Goal: Task Accomplishment & Management: Manage account settings

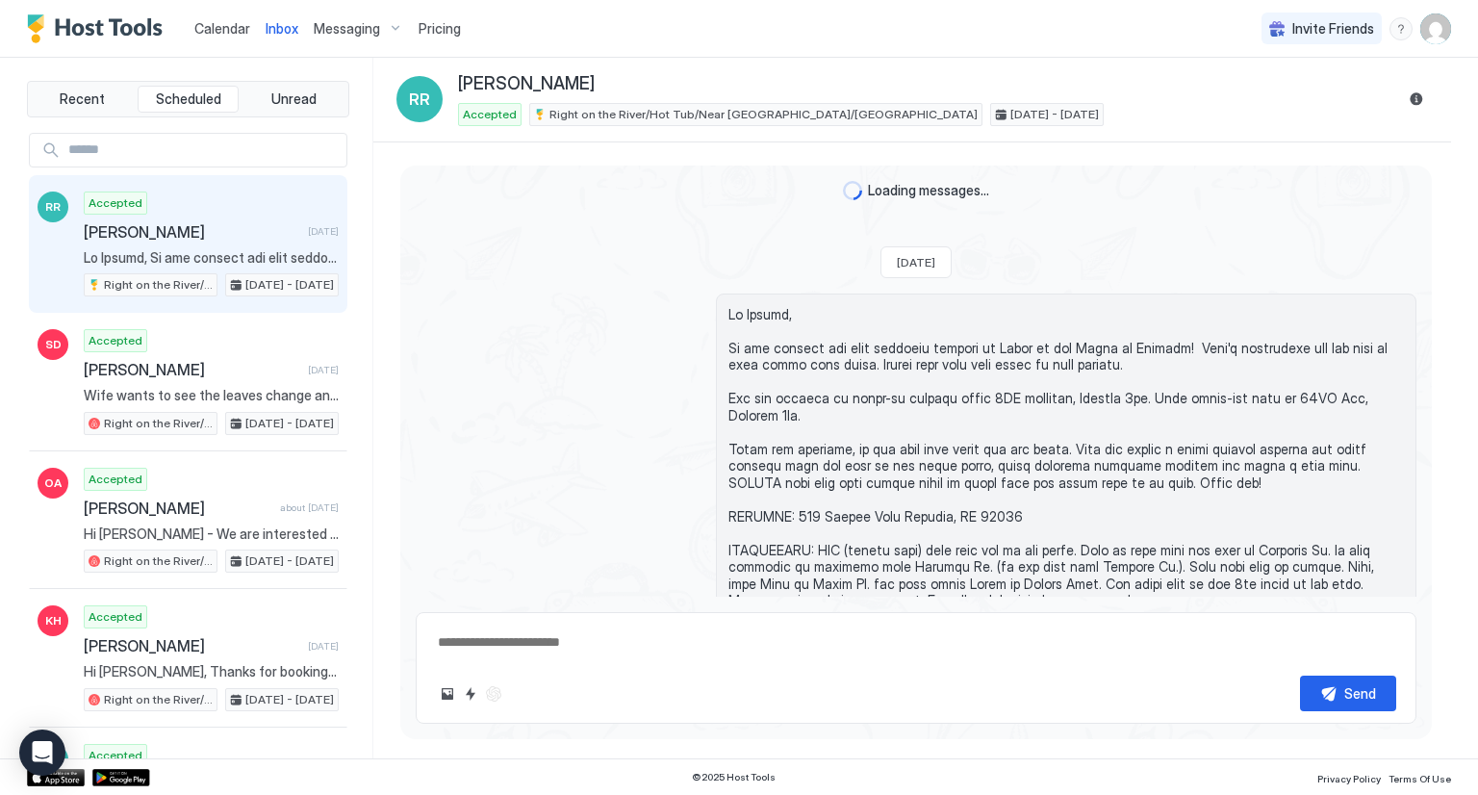
scroll to position [2001, 0]
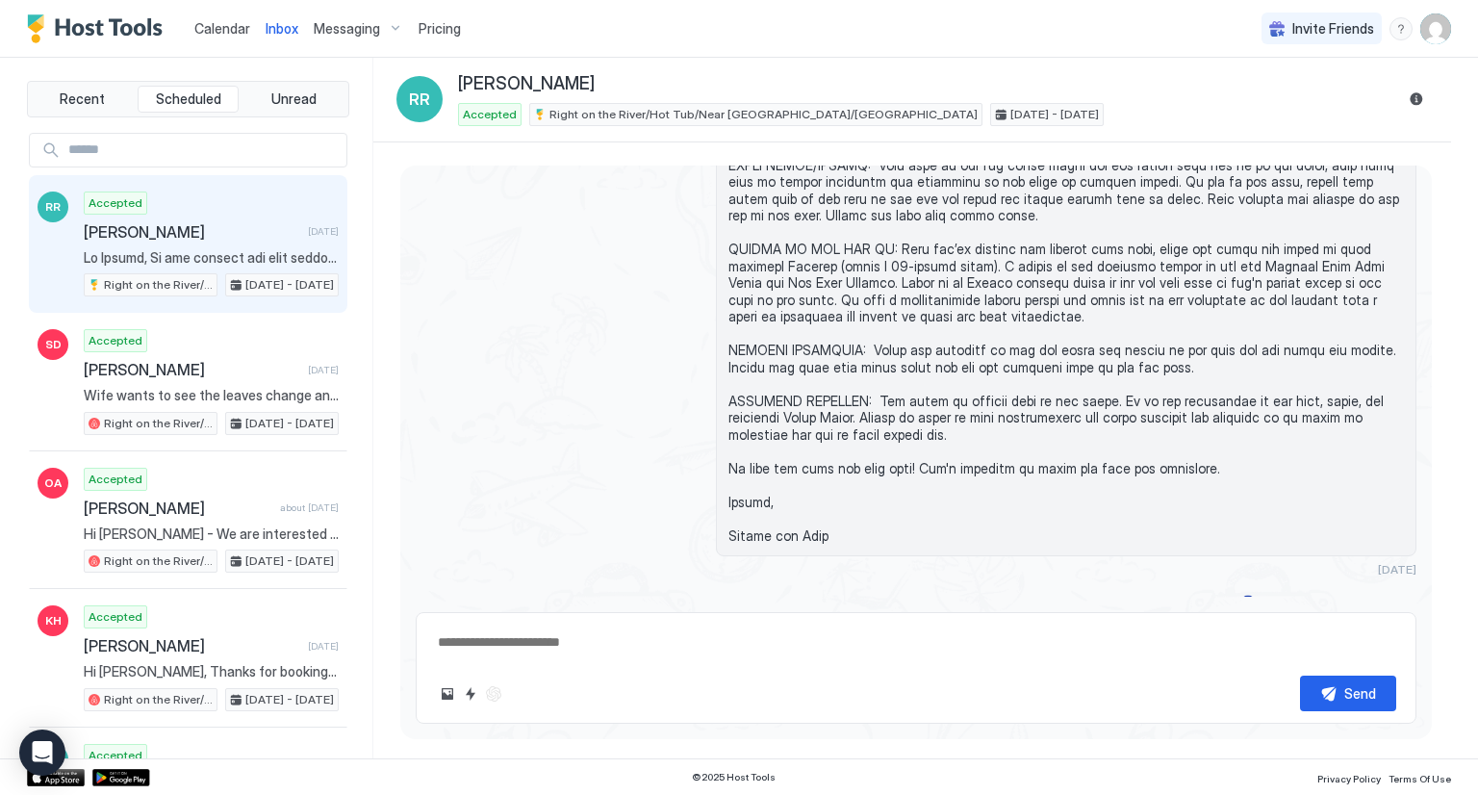
click at [275, 28] on span "Inbox" at bounding box center [282, 28] width 33 height 16
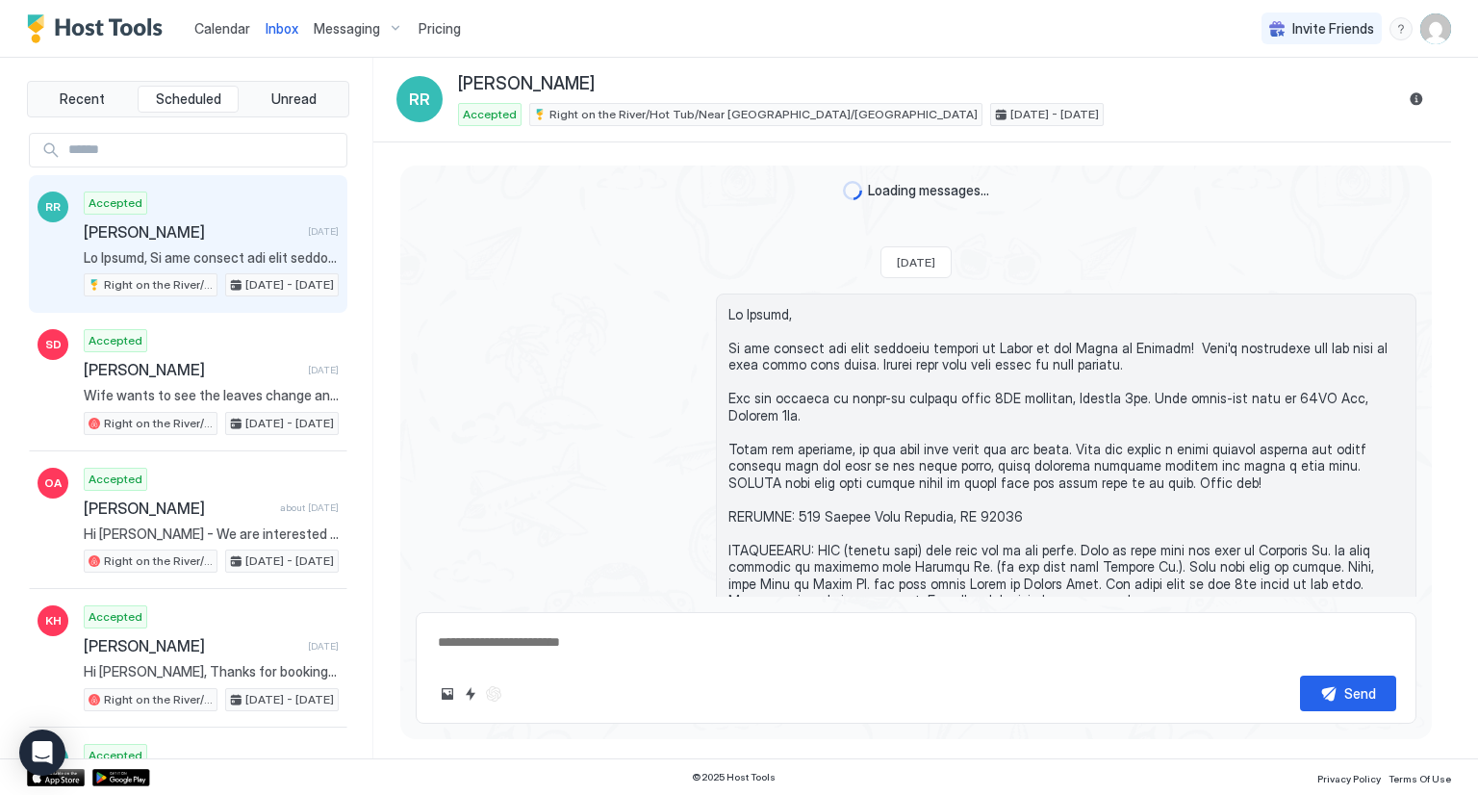
scroll to position [2001, 0]
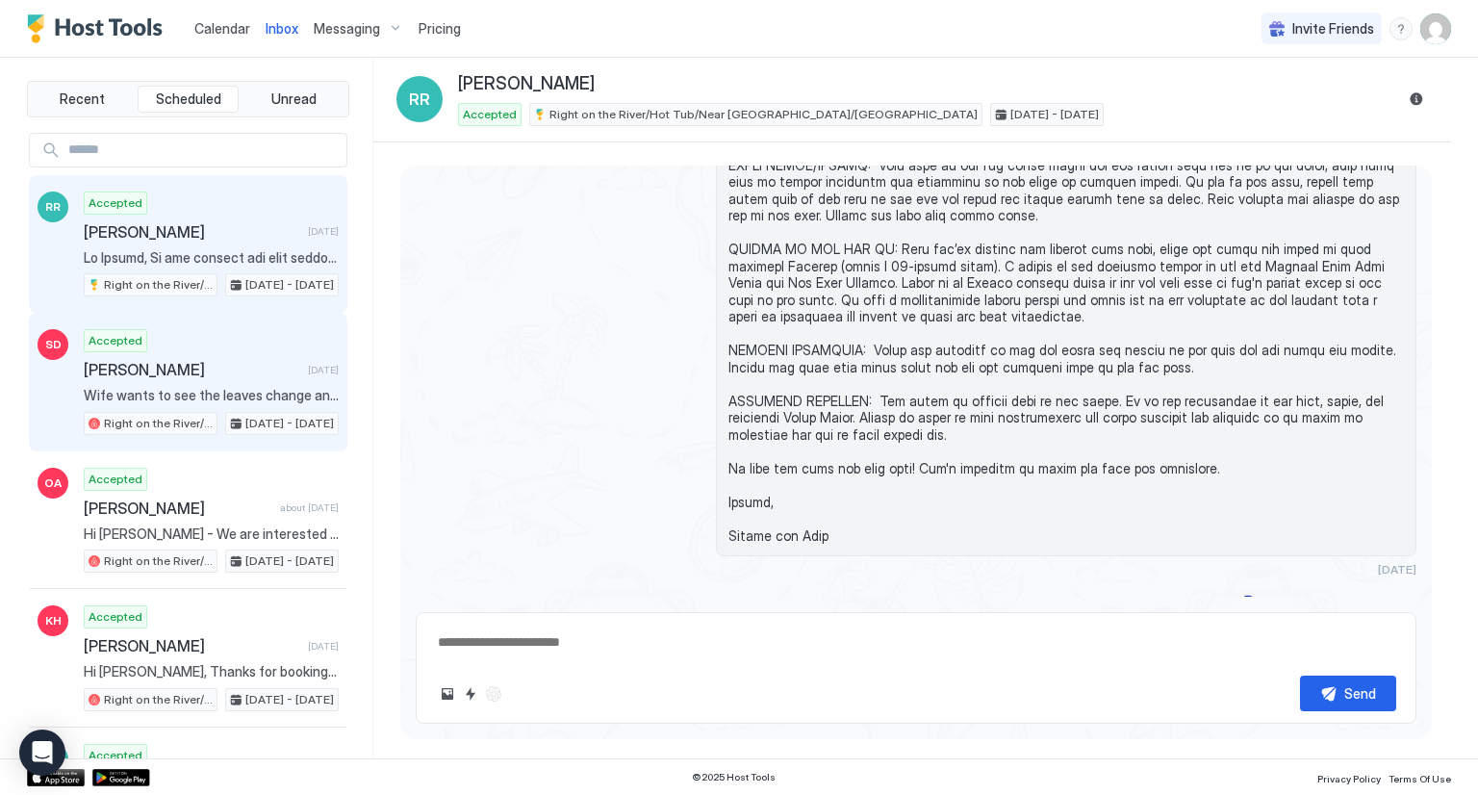
click at [223, 351] on div "Accepted [PERSON_NAME] [DATE] Wife wants to see the leaves change and get out o…" at bounding box center [211, 382] width 255 height 106
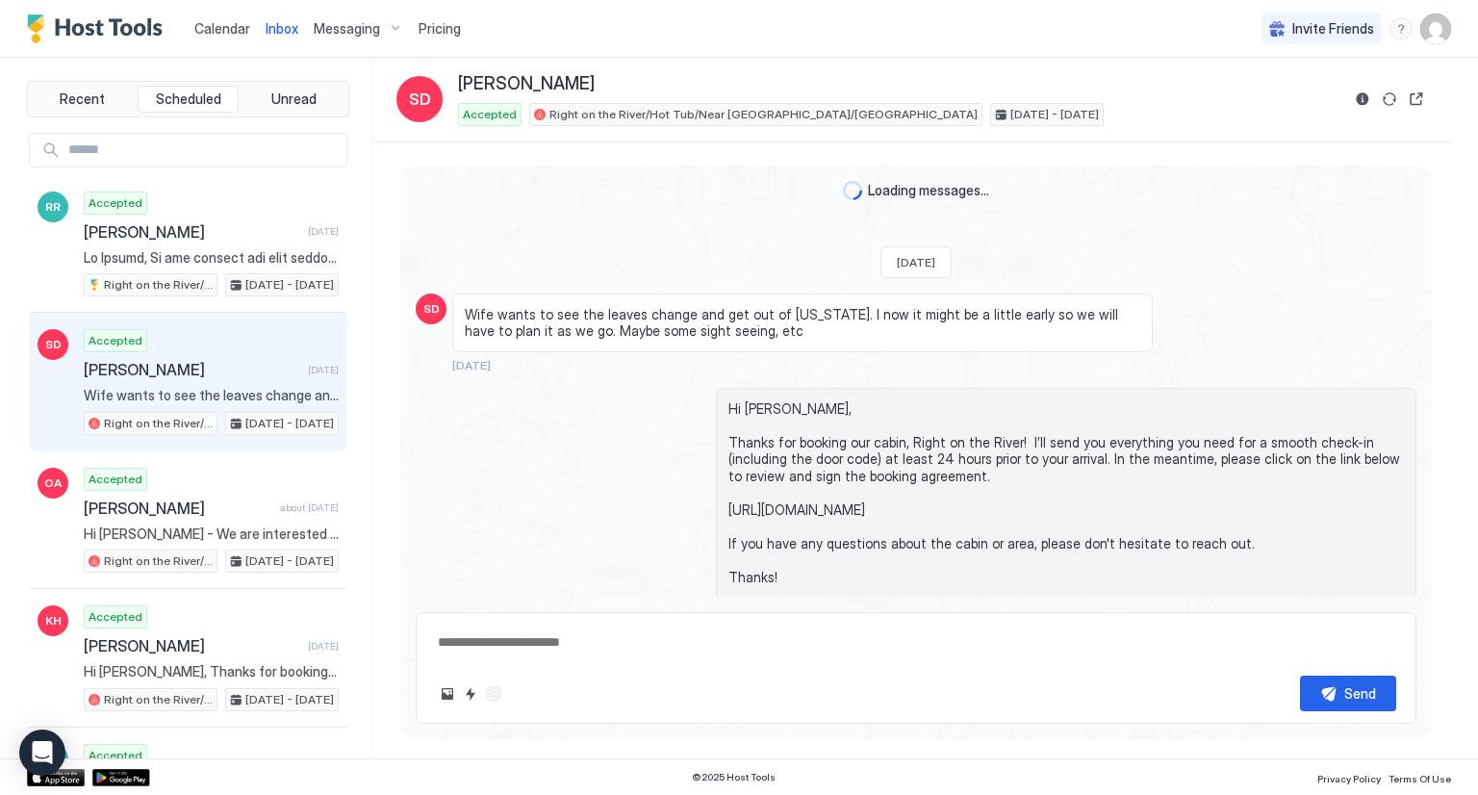
scroll to position [502, 0]
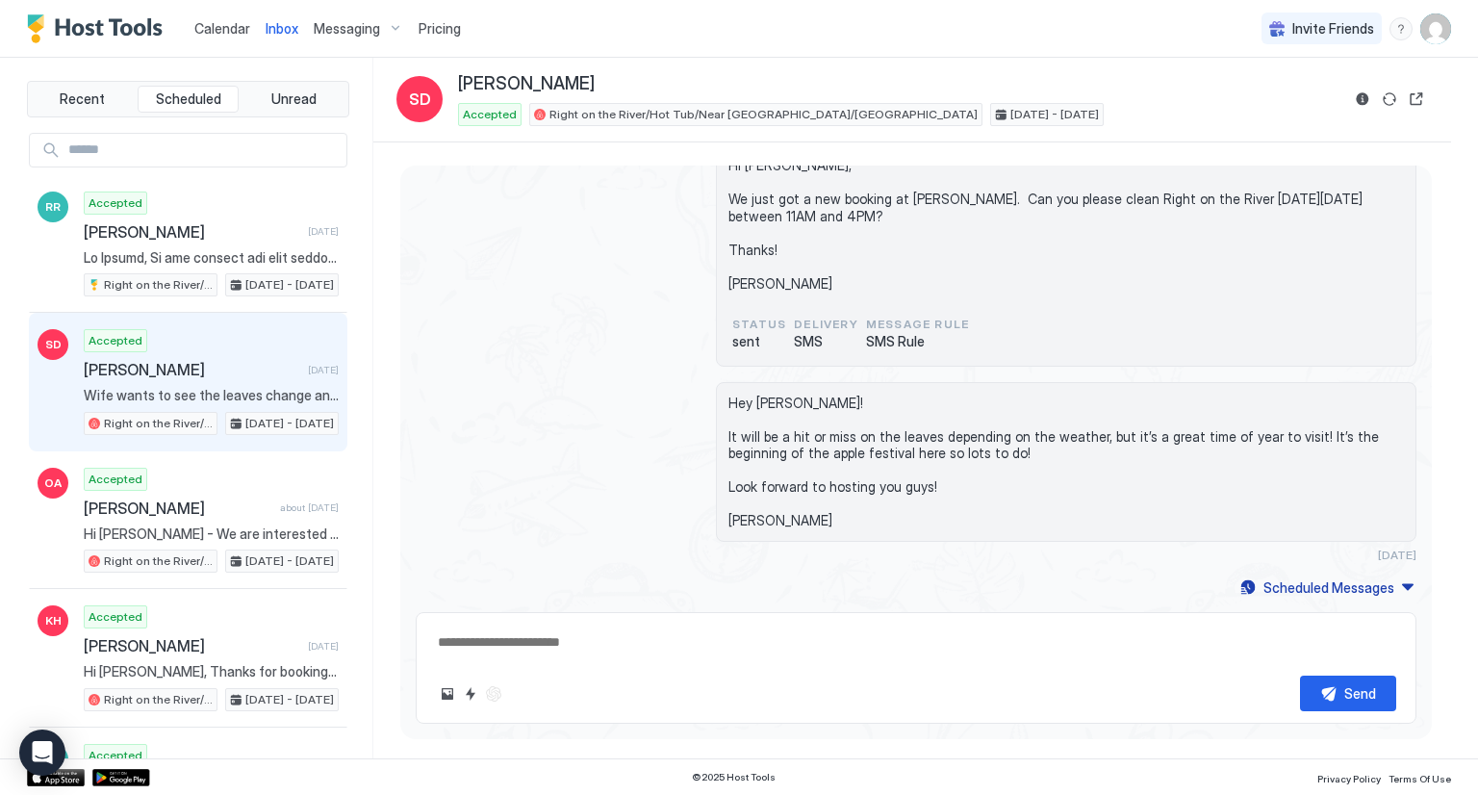
click at [219, 29] on span "Calendar" at bounding box center [222, 28] width 56 height 16
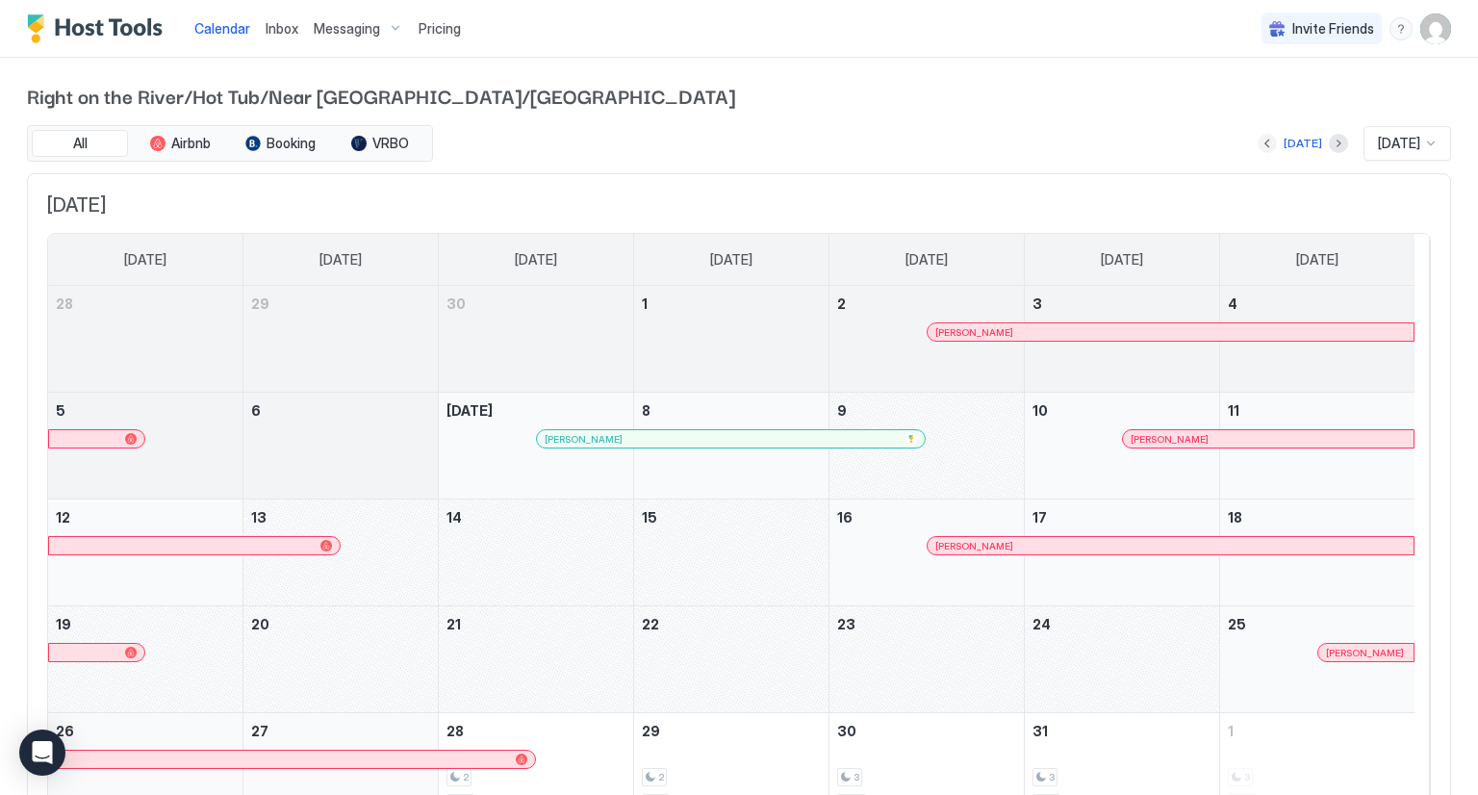
click at [1257, 136] on button "Previous month" at bounding box center [1266, 143] width 19 height 19
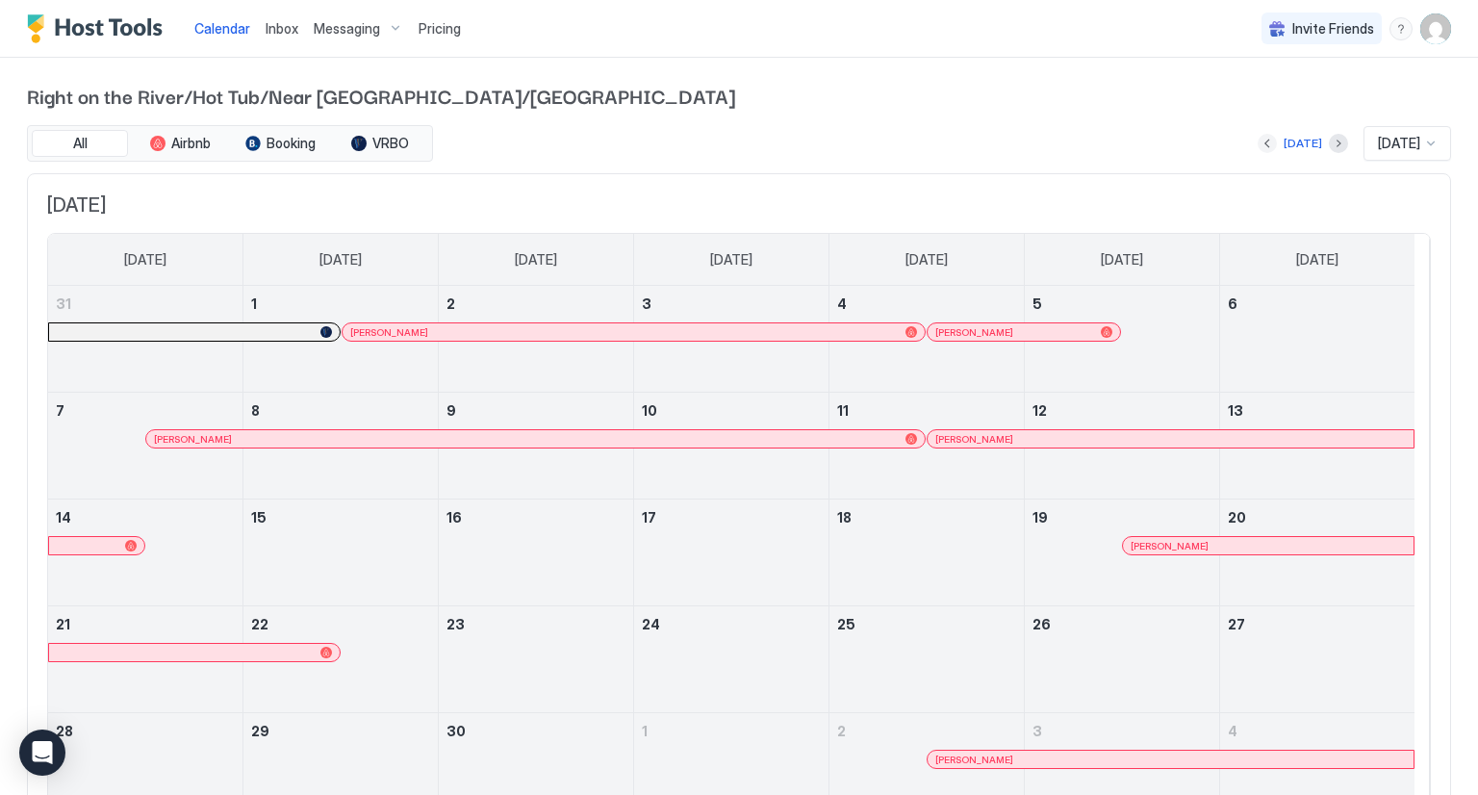
click at [1257, 140] on button "Previous month" at bounding box center [1266, 143] width 19 height 19
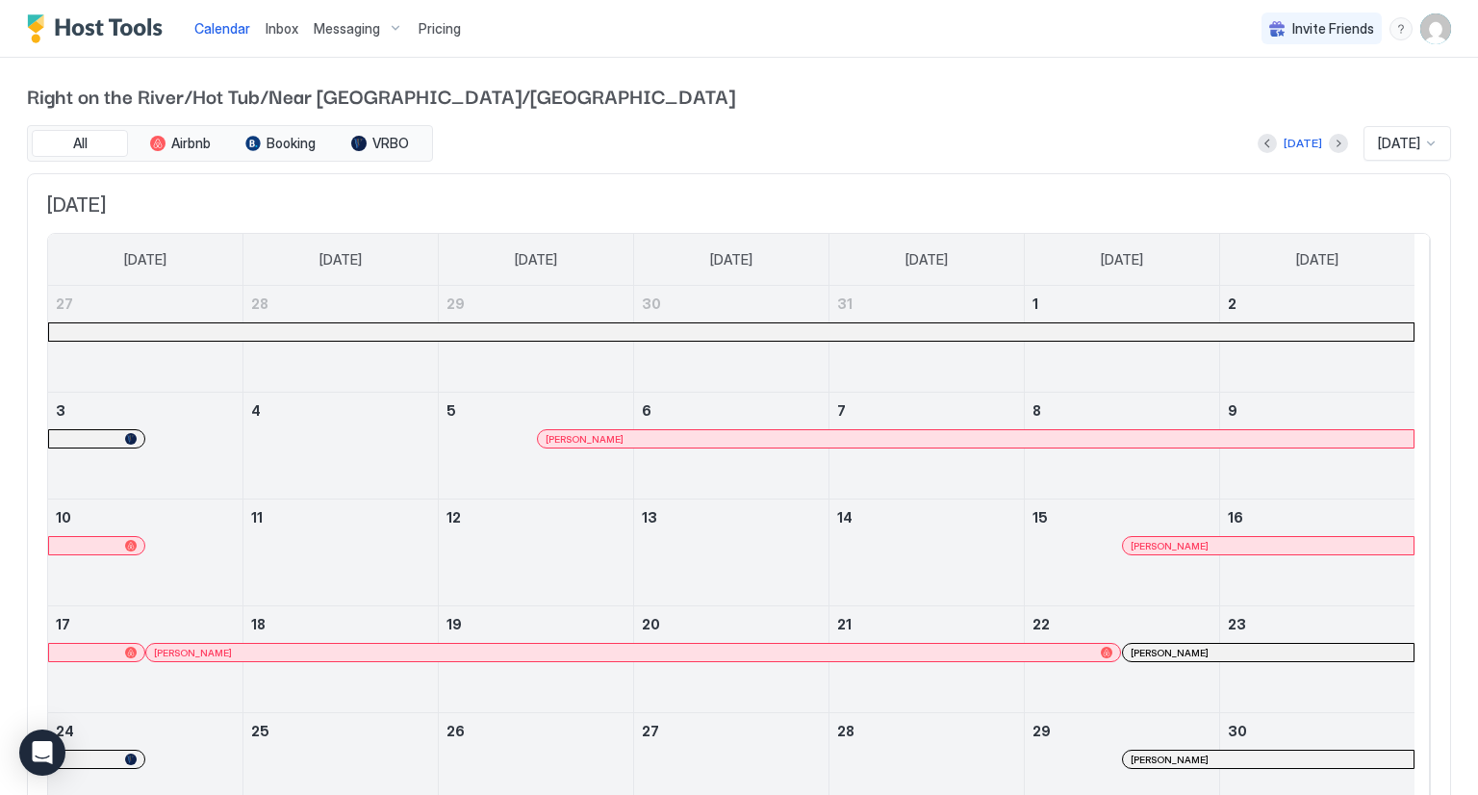
click at [1329, 140] on div at bounding box center [1338, 143] width 19 height 19
click at [1329, 142] on button "Next month" at bounding box center [1338, 143] width 19 height 19
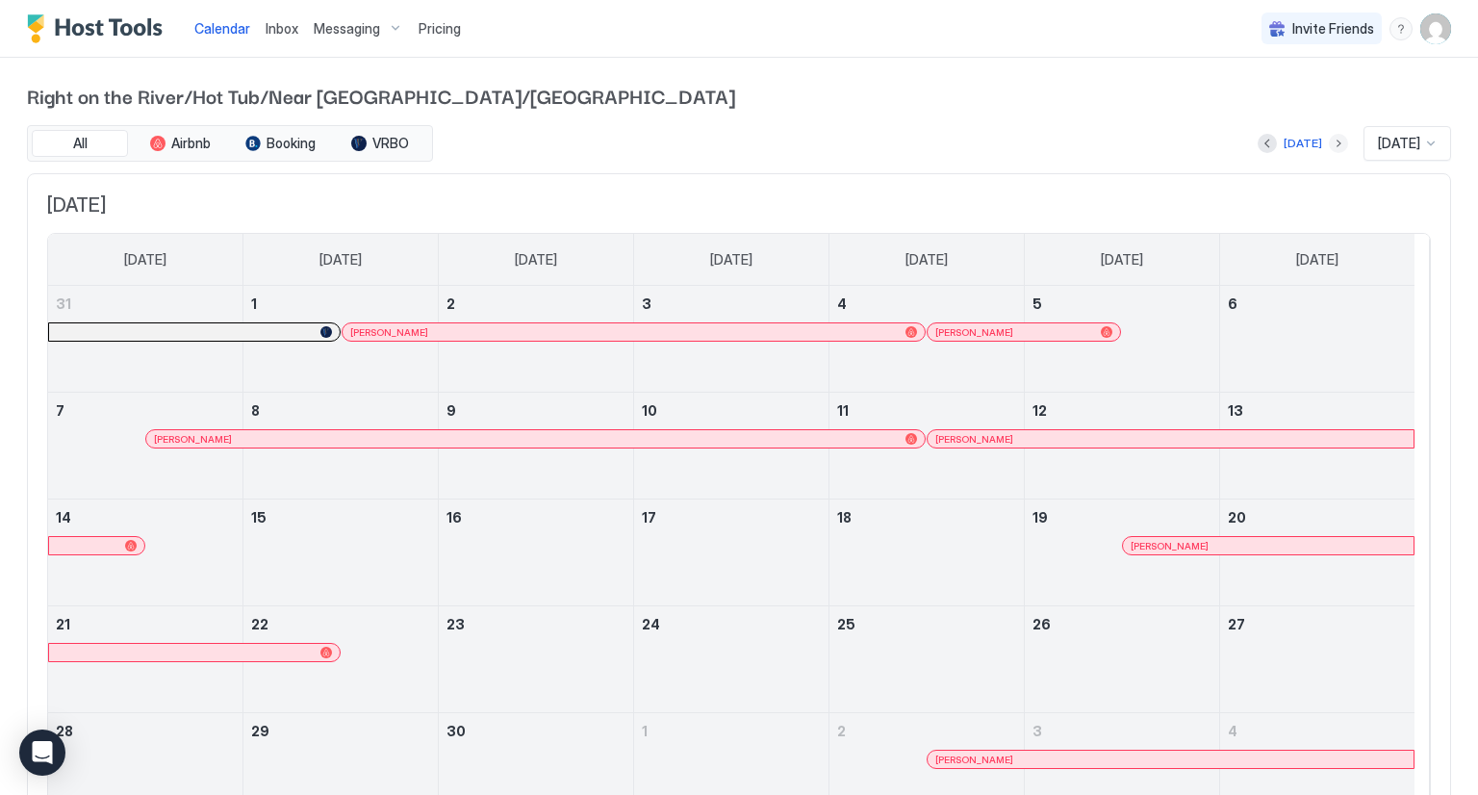
click at [1329, 143] on button "Next month" at bounding box center [1338, 143] width 19 height 19
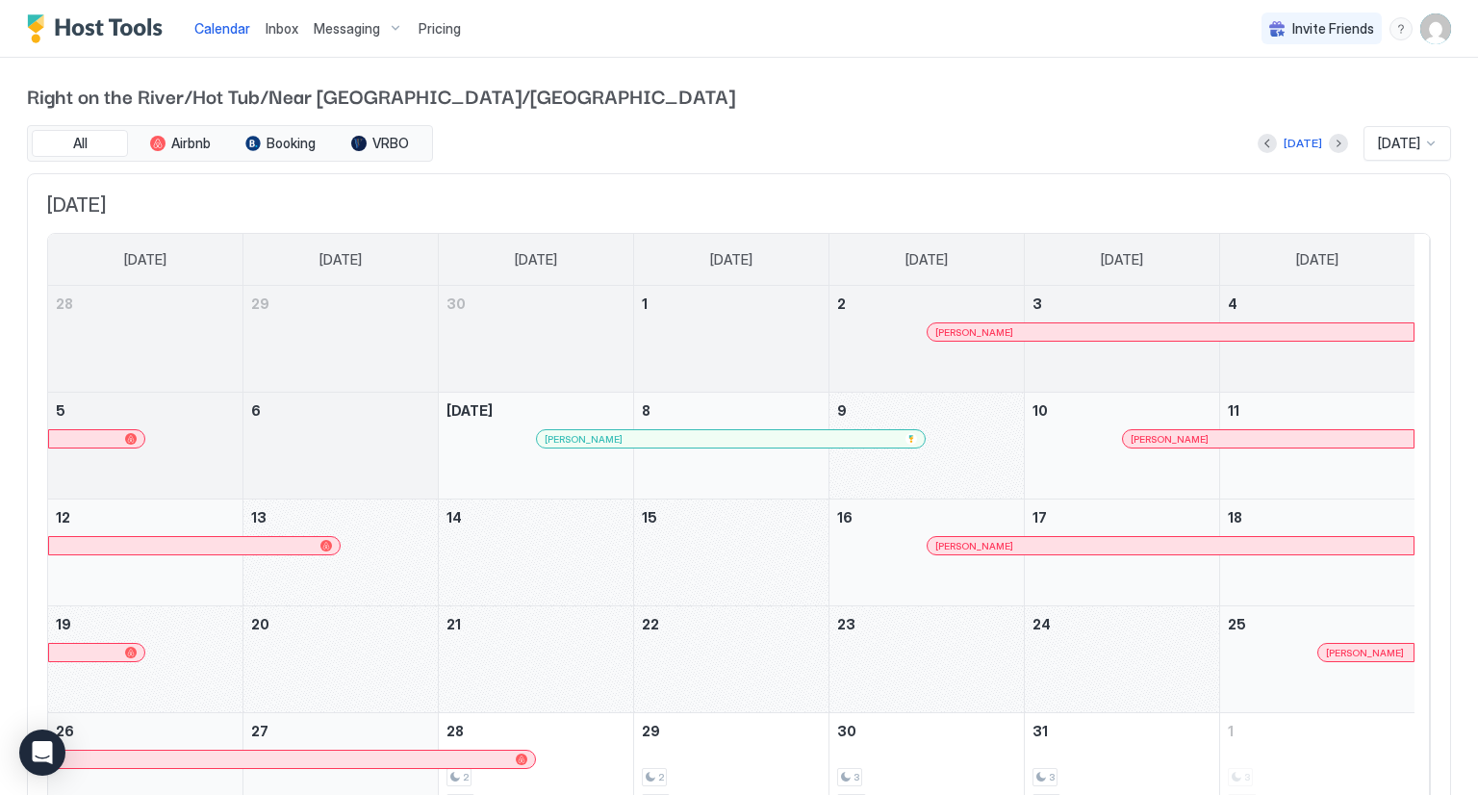
click at [334, 22] on span "Messaging" at bounding box center [347, 28] width 66 height 17
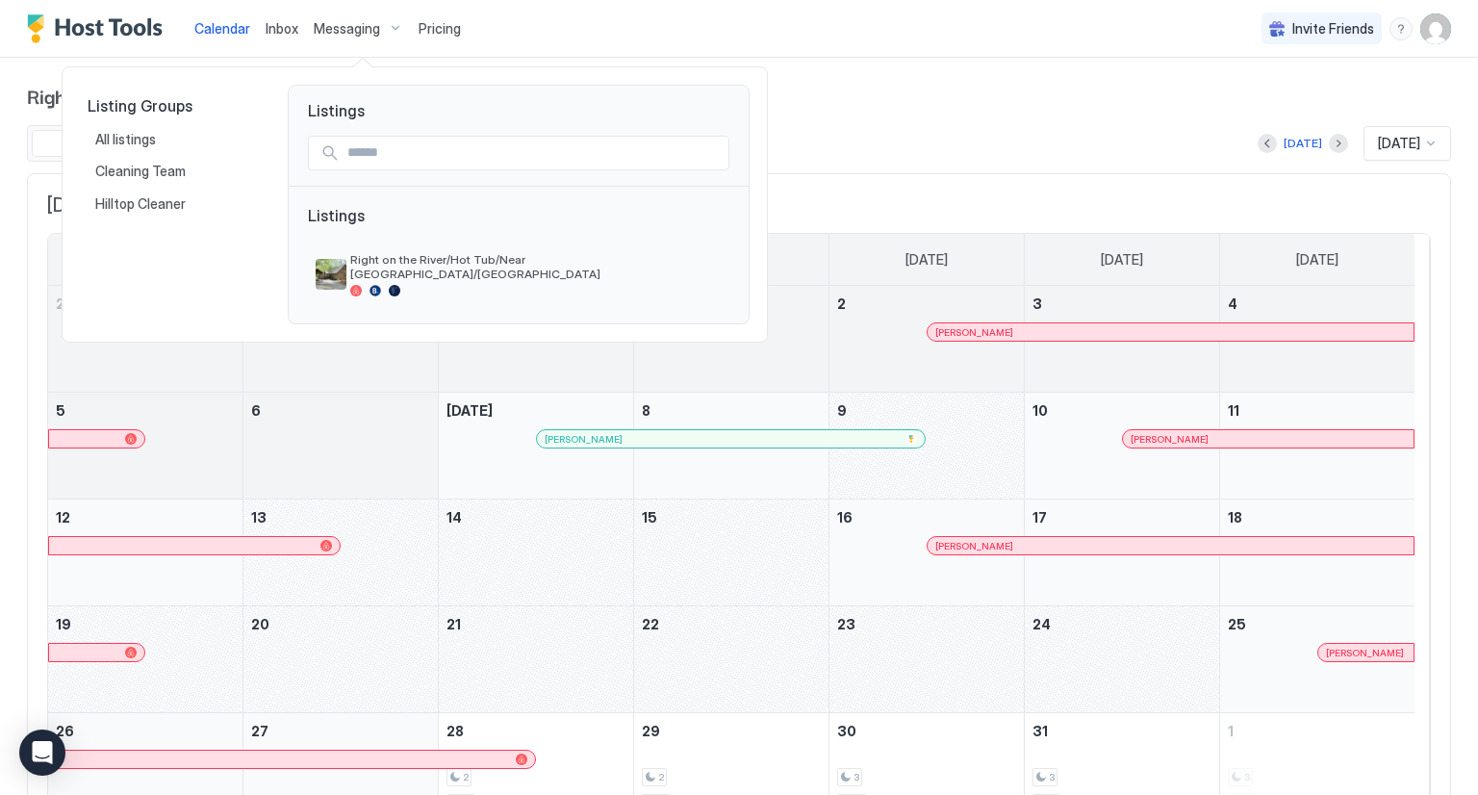
drag, startPoint x: 544, startPoint y: 19, endPoint x: 525, endPoint y: 26, distance: 19.5
click at [545, 19] on div at bounding box center [739, 397] width 1478 height 795
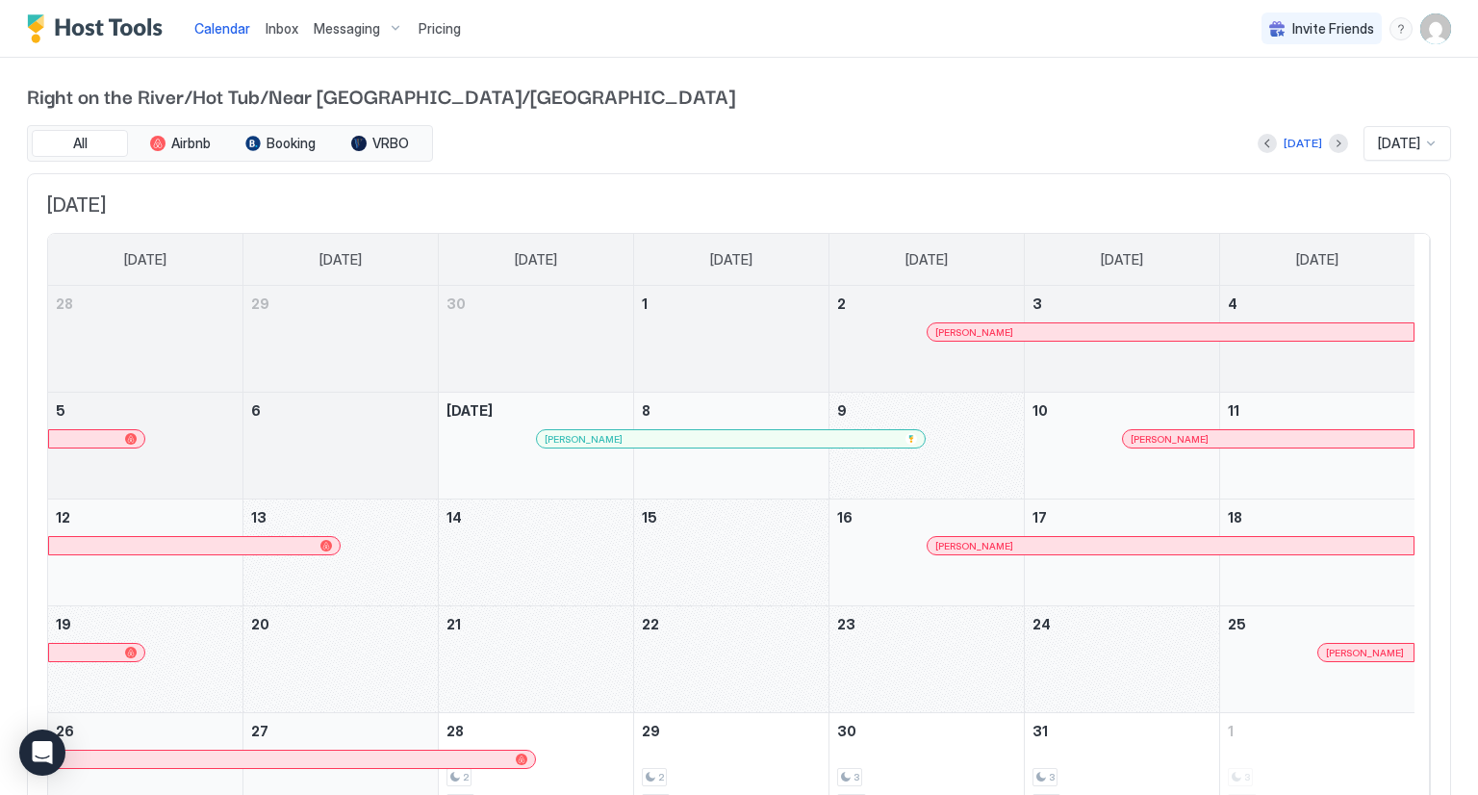
click at [282, 32] on span "Inbox" at bounding box center [282, 28] width 33 height 16
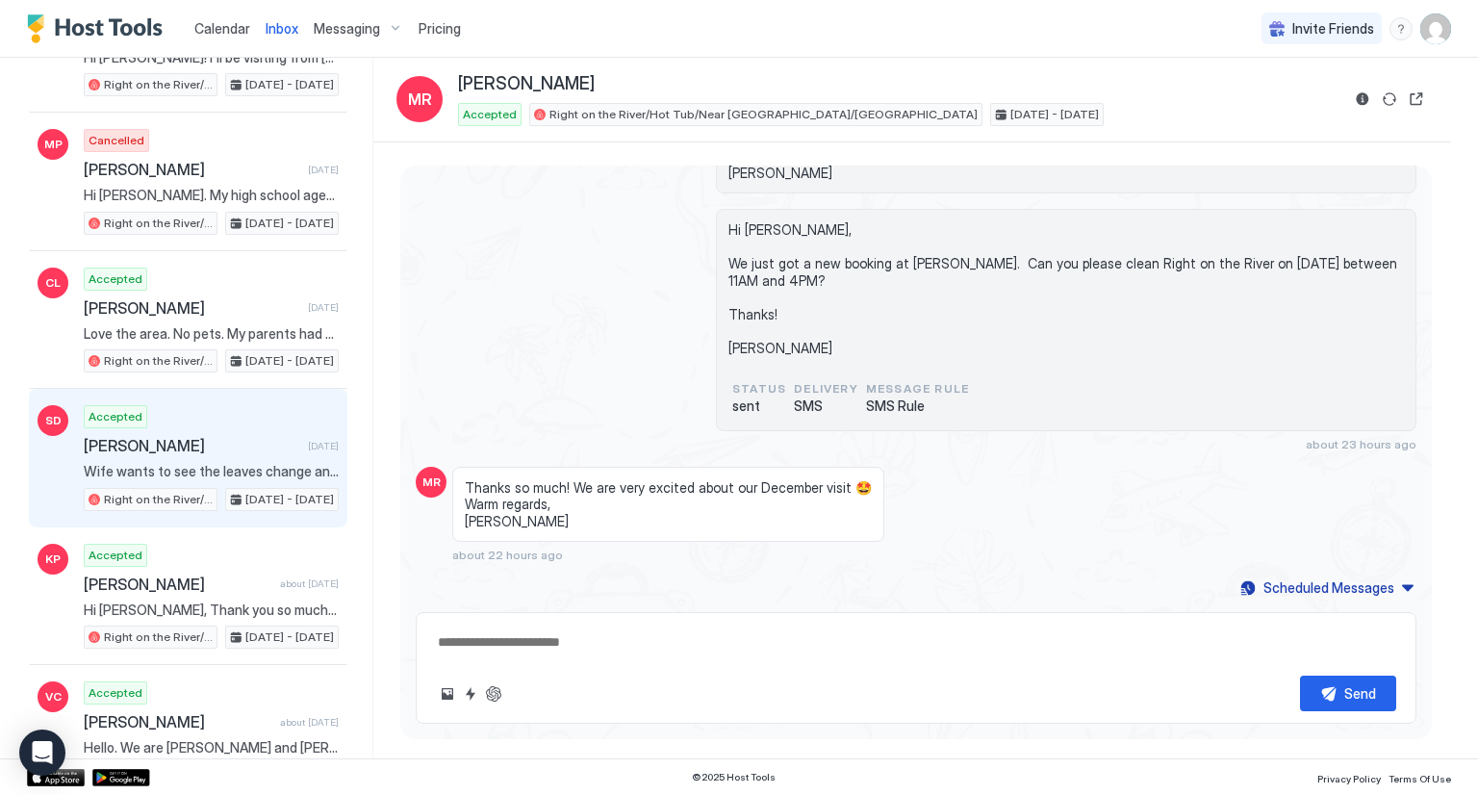
scroll to position [1058, 0]
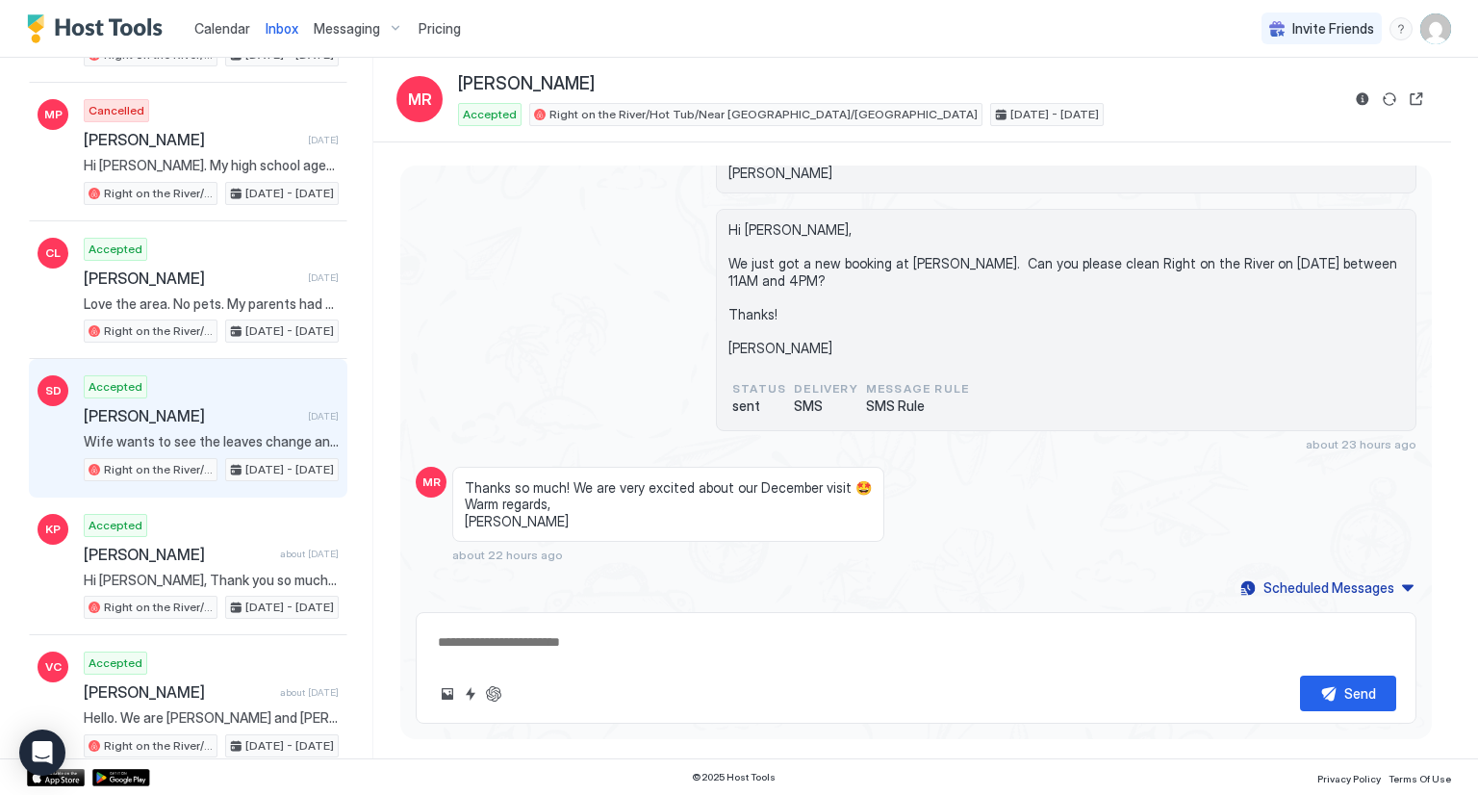
click at [189, 417] on div "Accepted [PERSON_NAME] [DATE] Wife wants to see the leaves change and get out o…" at bounding box center [211, 428] width 255 height 106
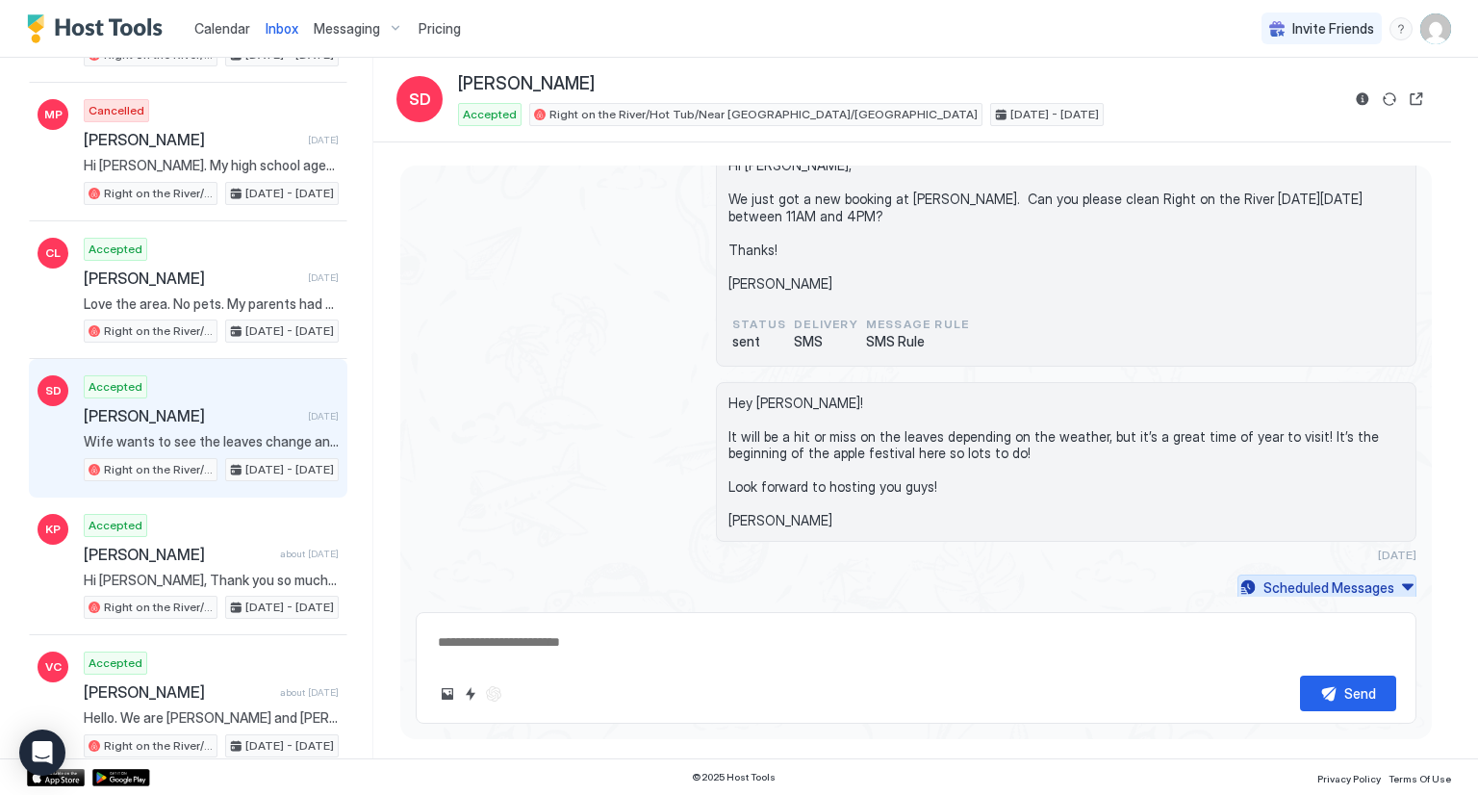
click at [1390, 578] on button "Scheduled Messages" at bounding box center [1326, 587] width 179 height 26
type textarea "*"
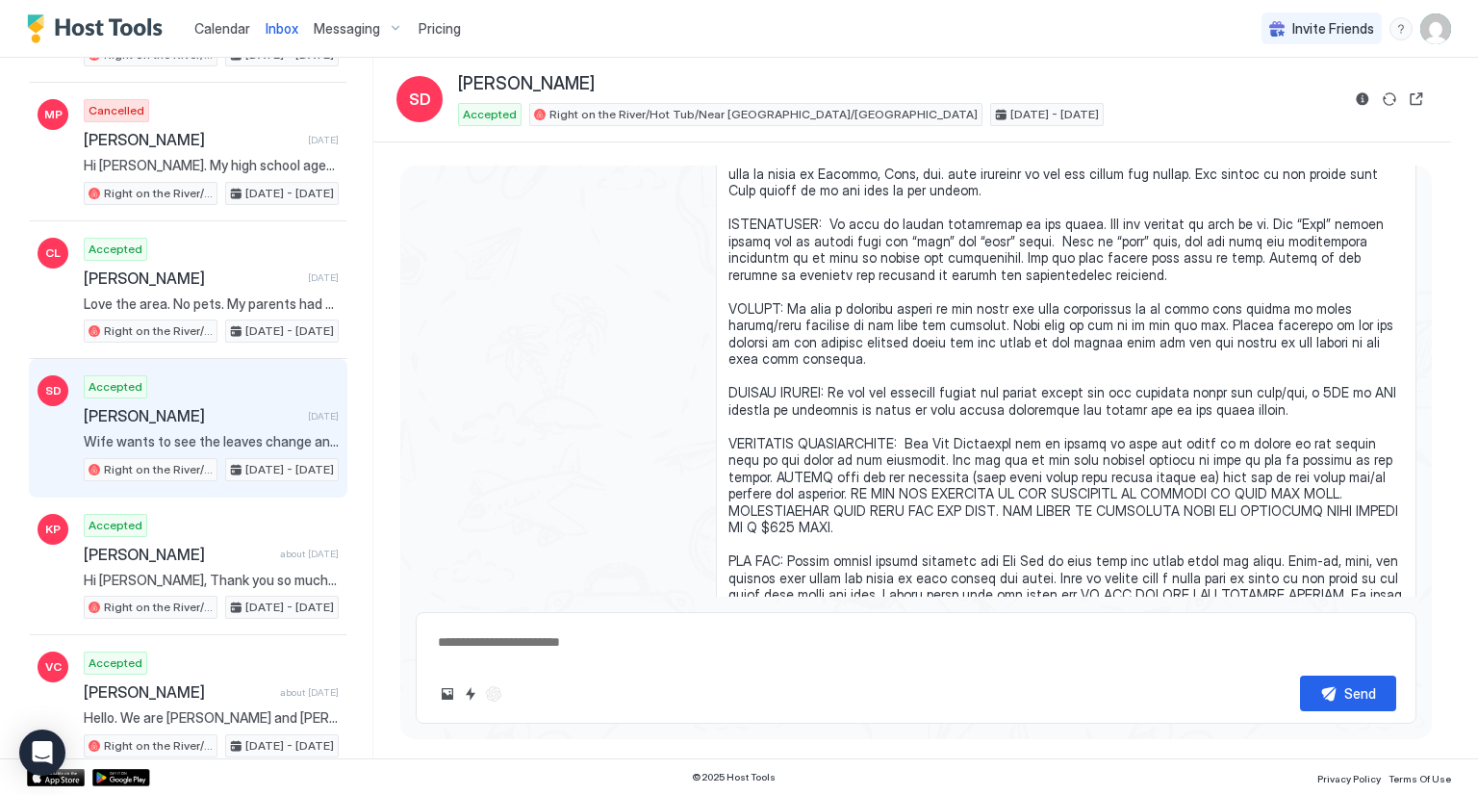
scroll to position [2882, 0]
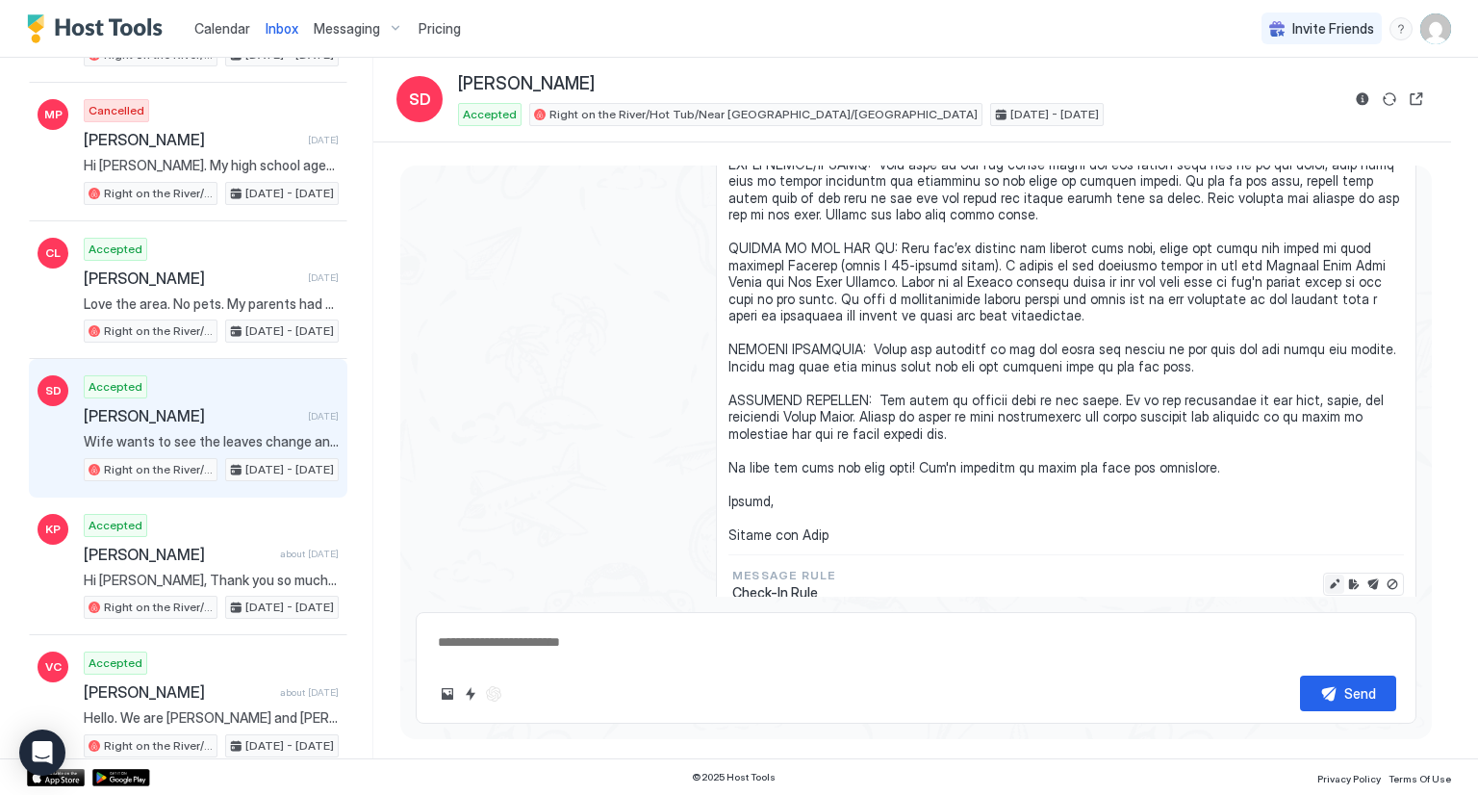
click at [1325, 574] on button "Edit message" at bounding box center [1334, 583] width 19 height 19
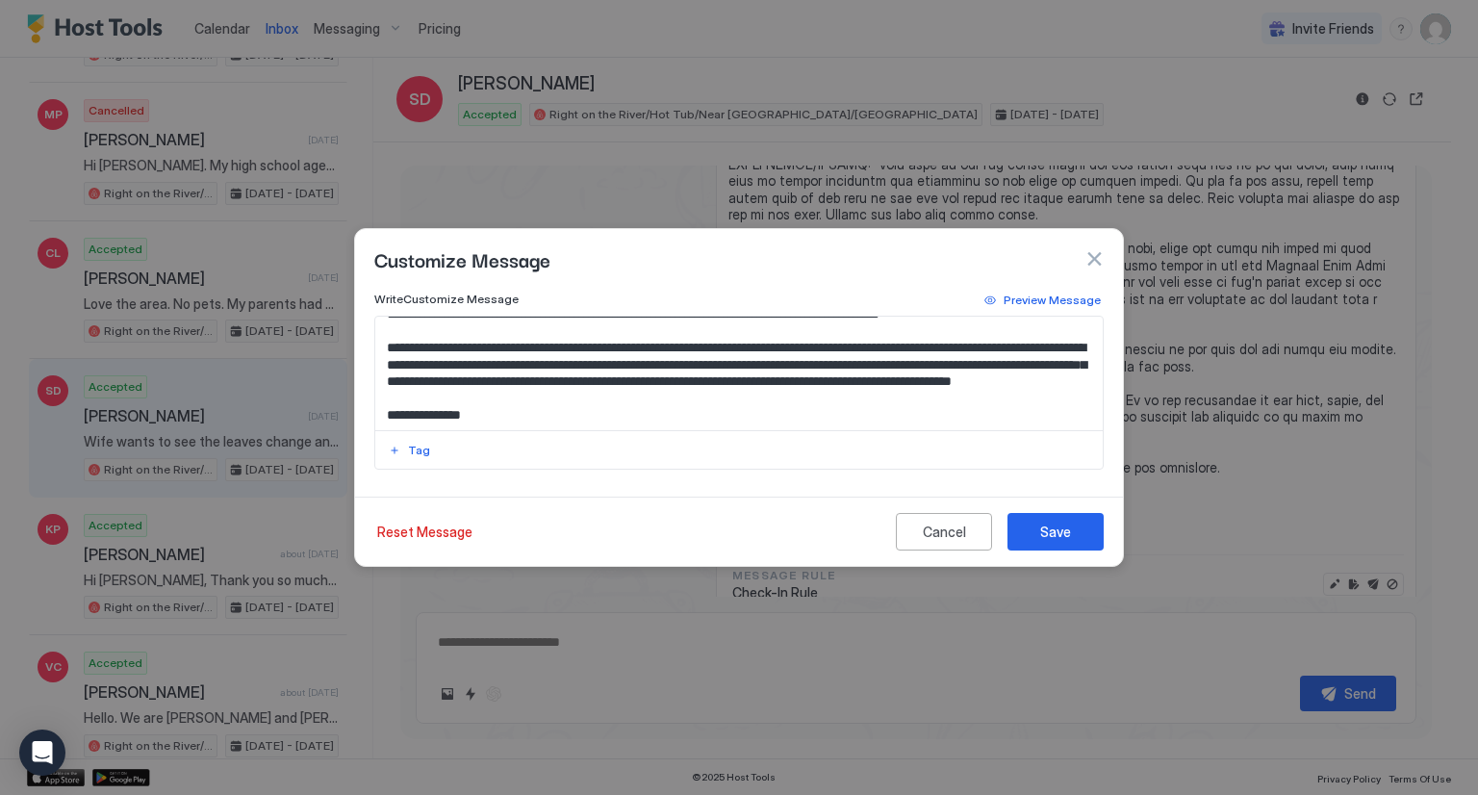
scroll to position [289, 0]
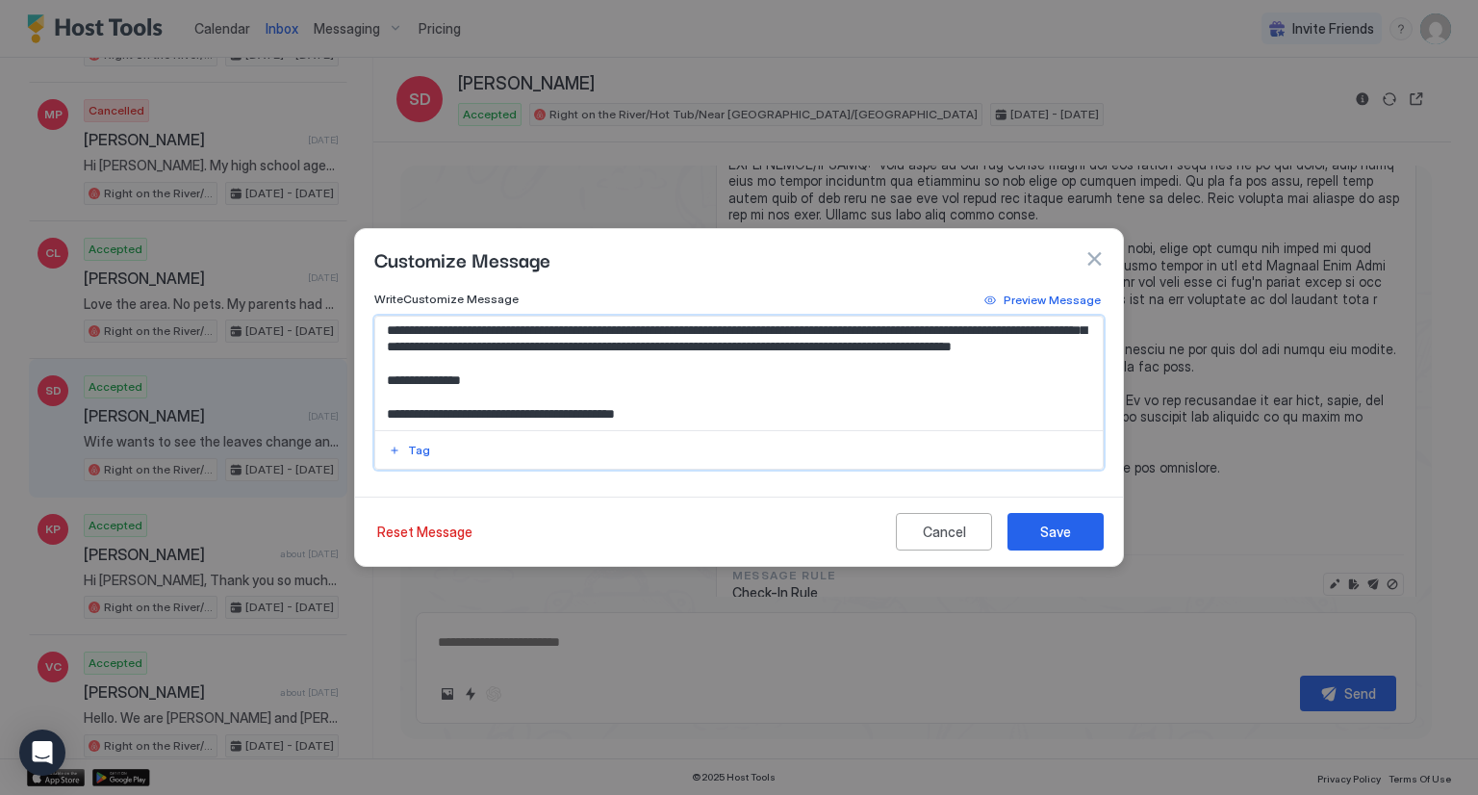
click at [975, 378] on textarea "Input Field" at bounding box center [739, 374] width 728 height 114
paste textarea "******"
type textarea "**********"
click at [1054, 524] on div "Save" at bounding box center [1055, 531] width 31 height 20
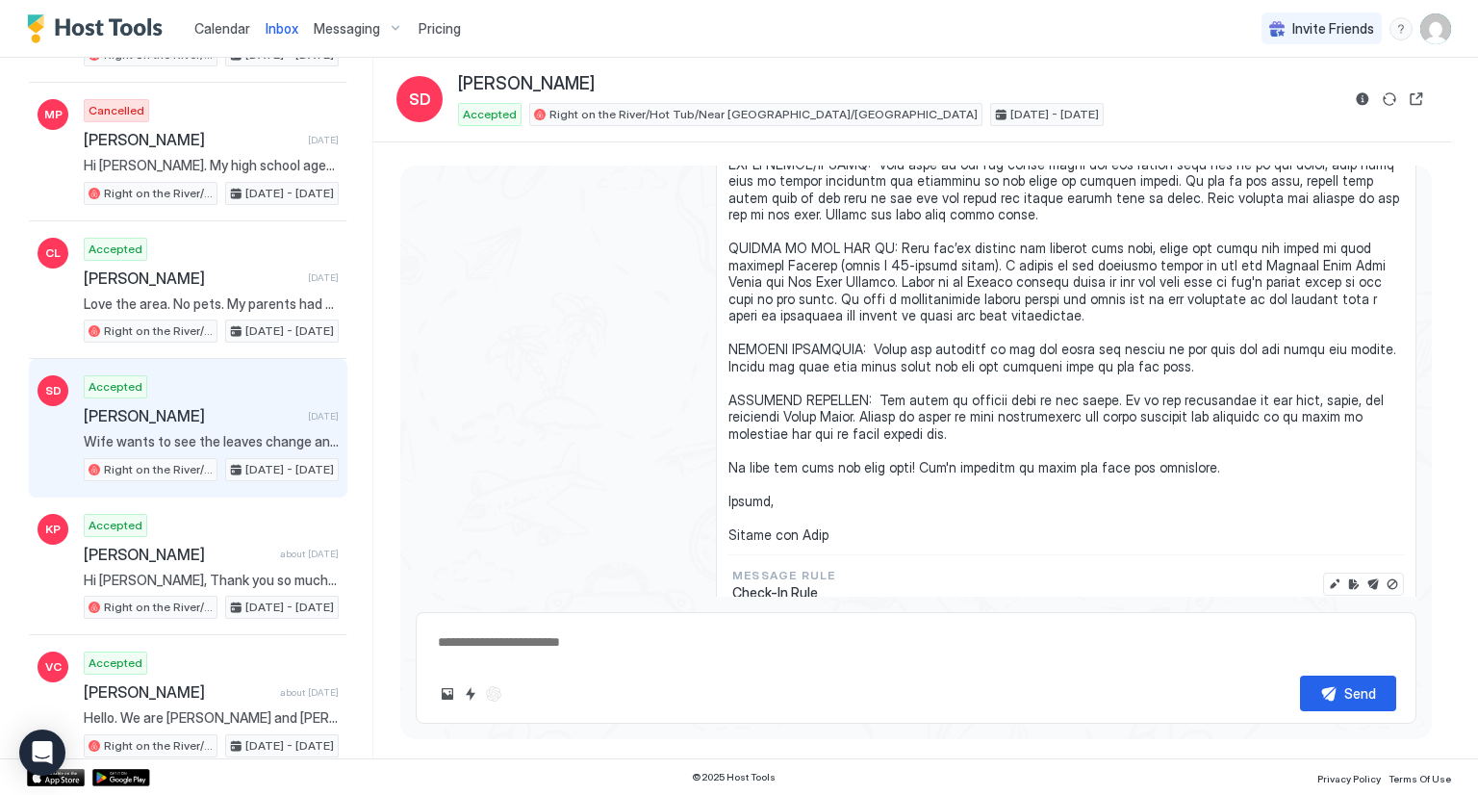
type textarea "*"
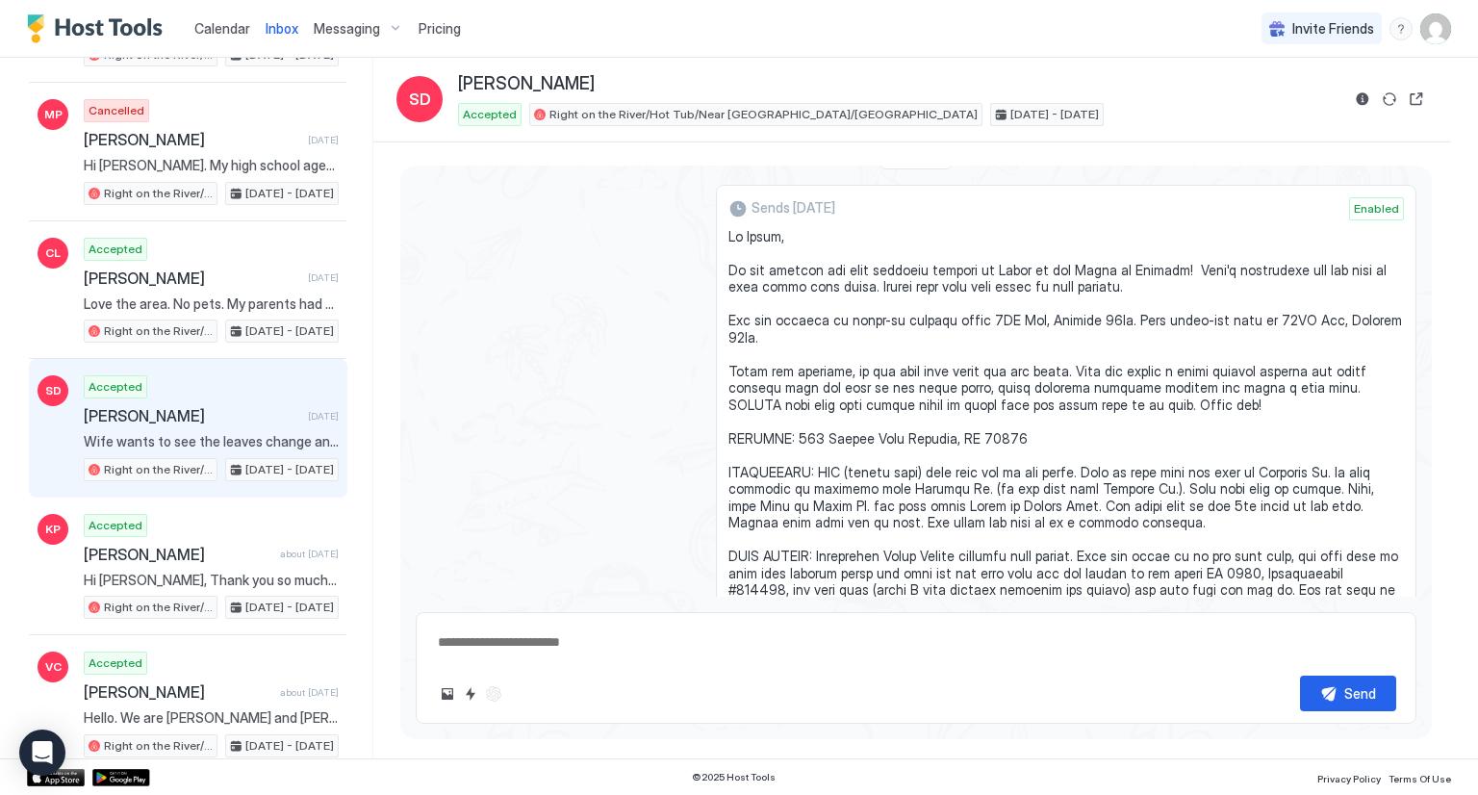
scroll to position [476, 0]
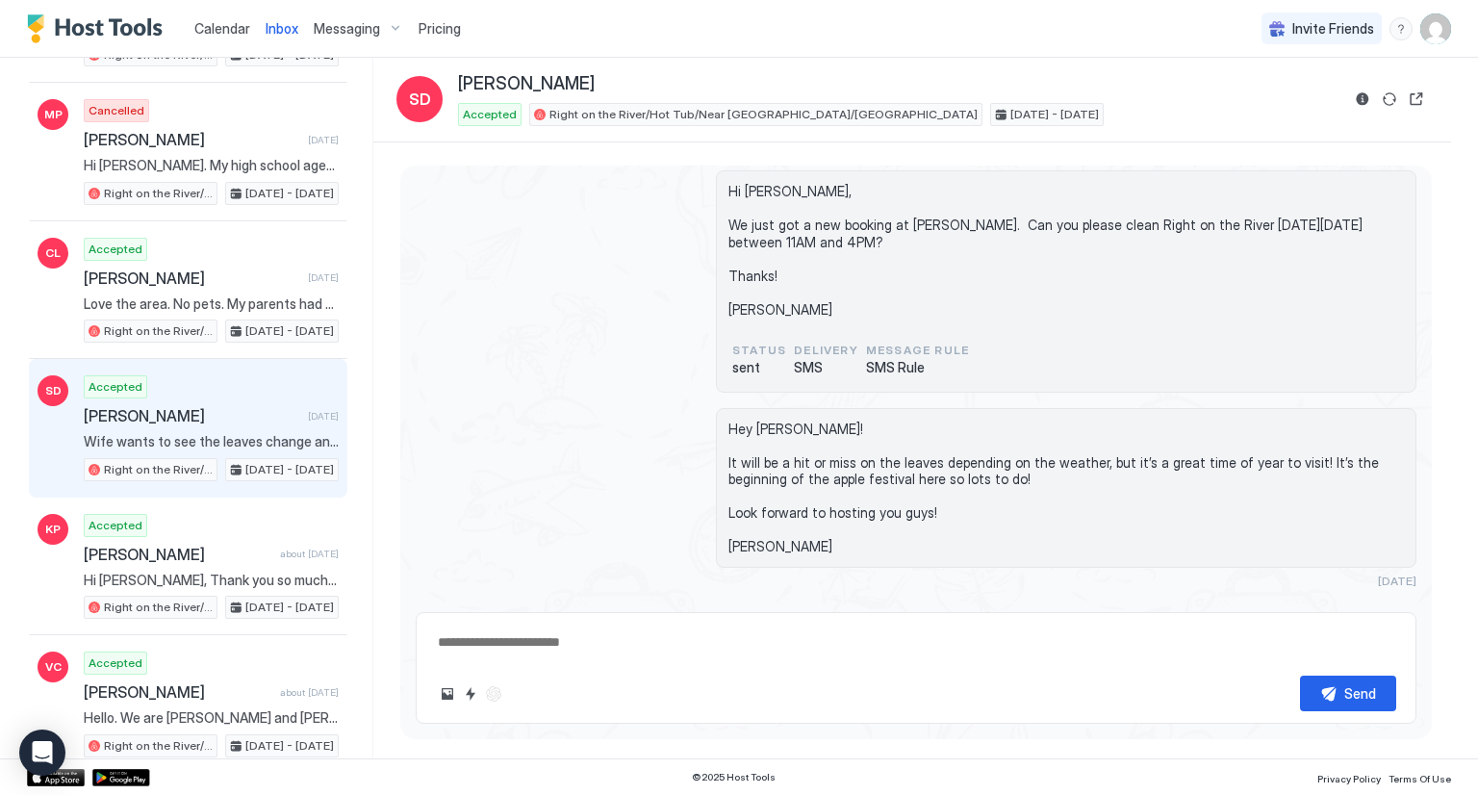
click at [233, 23] on span "Calendar" at bounding box center [222, 28] width 56 height 16
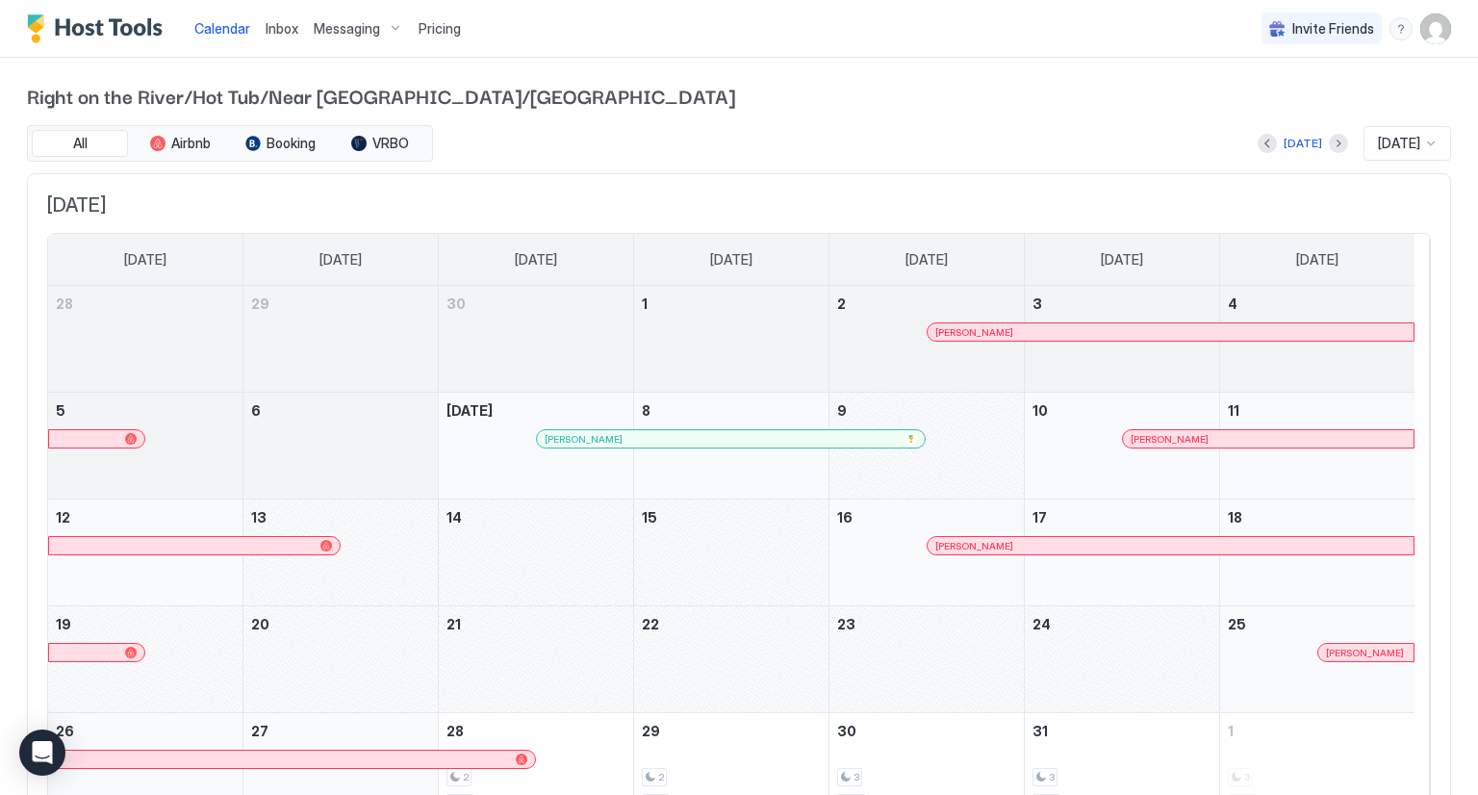
drag, startPoint x: 414, startPoint y: 548, endPoint x: 727, endPoint y: 548, distance: 313.7
click at [727, 548] on tr "12 13 14 15 16 [PERSON_NAME] 17 18" at bounding box center [731, 552] width 1366 height 107
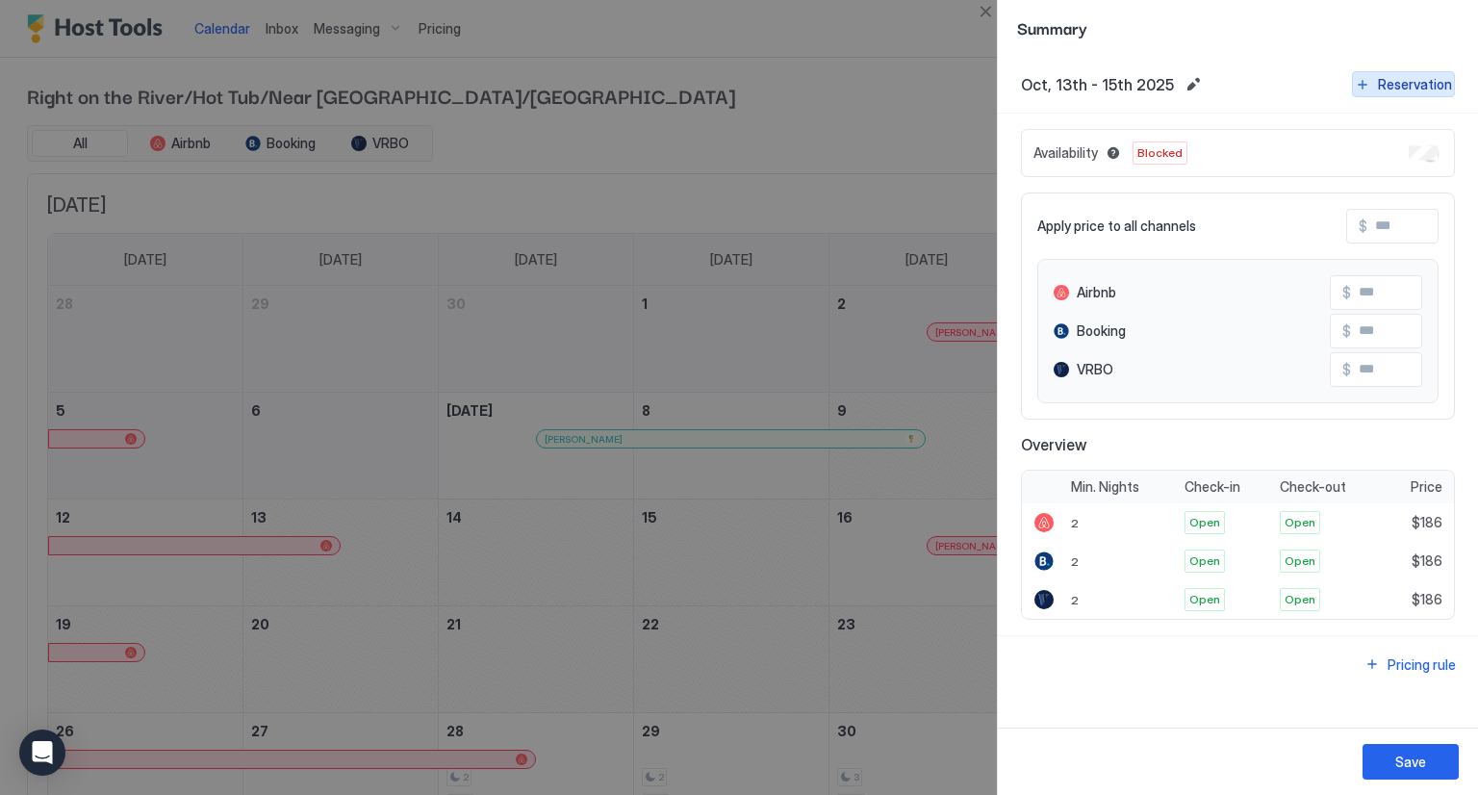
click at [1383, 86] on div "Reservation" at bounding box center [1415, 84] width 74 height 20
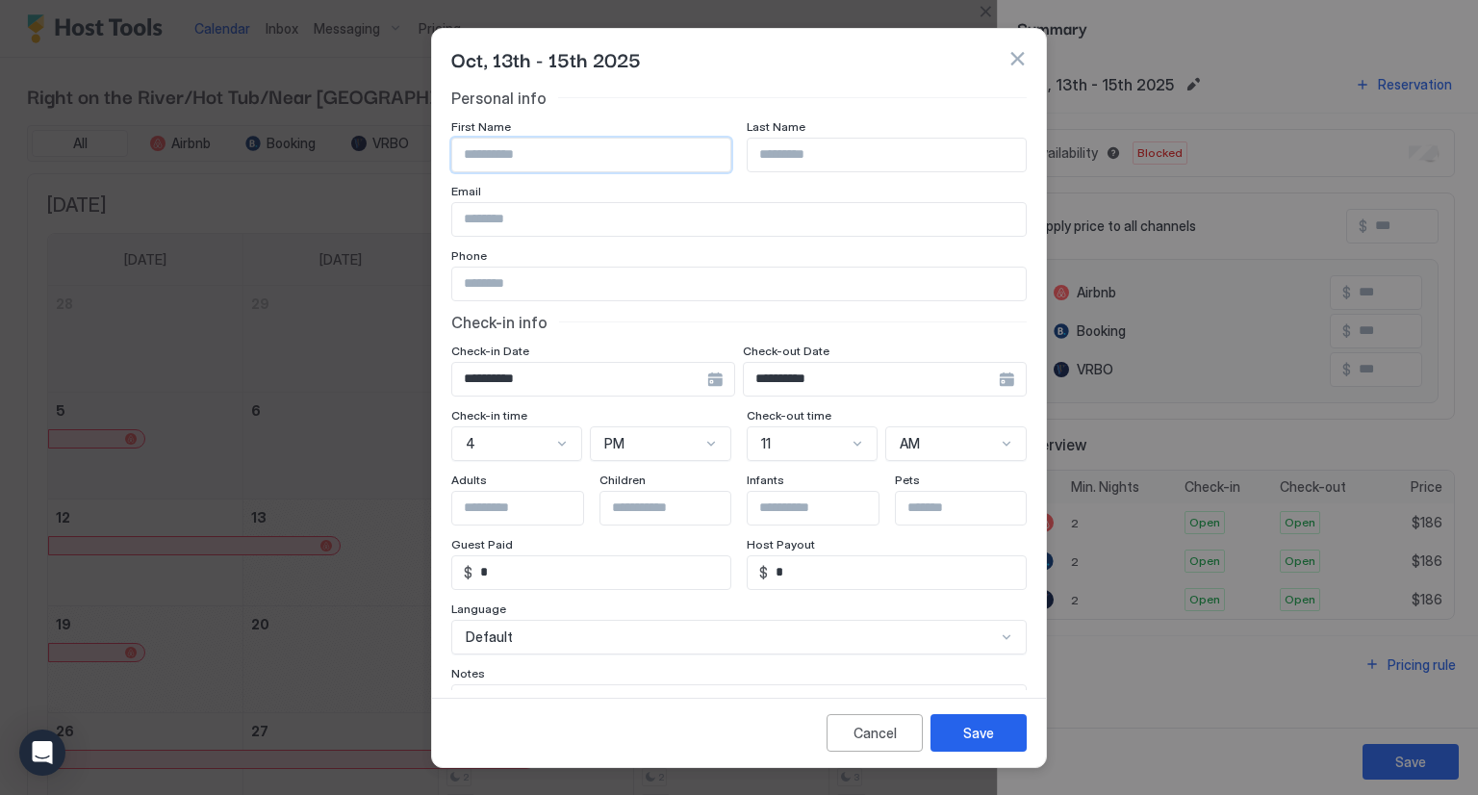
click at [608, 148] on input "Input Field" at bounding box center [591, 155] width 278 height 33
type input "*******"
click at [485, 220] on input "**********" at bounding box center [738, 219] width 573 height 33
click at [532, 216] on input "**********" at bounding box center [738, 219] width 573 height 33
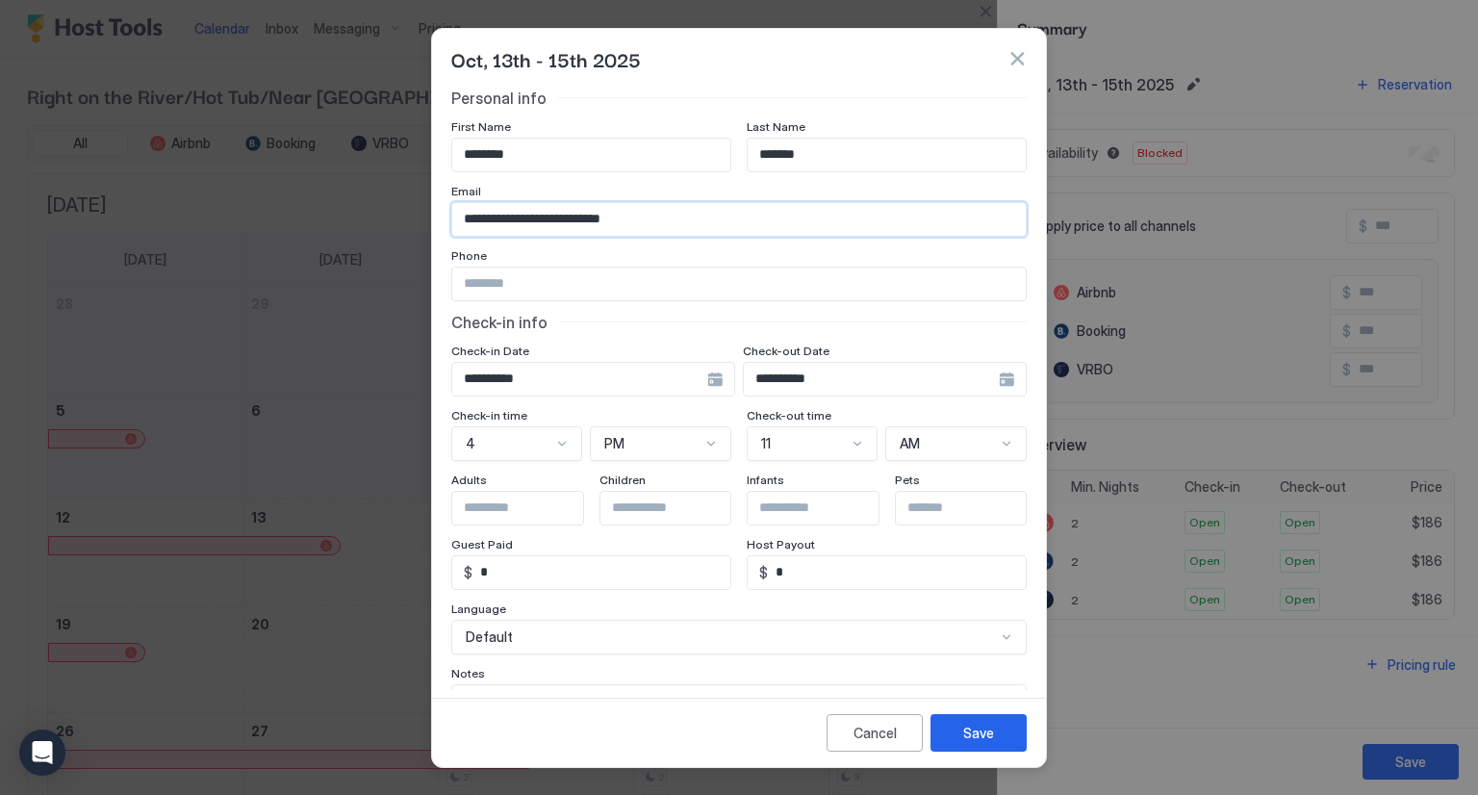
click at [680, 216] on input "**********" at bounding box center [738, 219] width 573 height 33
type input "**********"
click at [537, 276] on input "Input Field" at bounding box center [738, 283] width 573 height 33
click at [500, 286] on input "Input Field" at bounding box center [738, 283] width 573 height 33
click at [793, 613] on div "Language" at bounding box center [738, 610] width 575 height 18
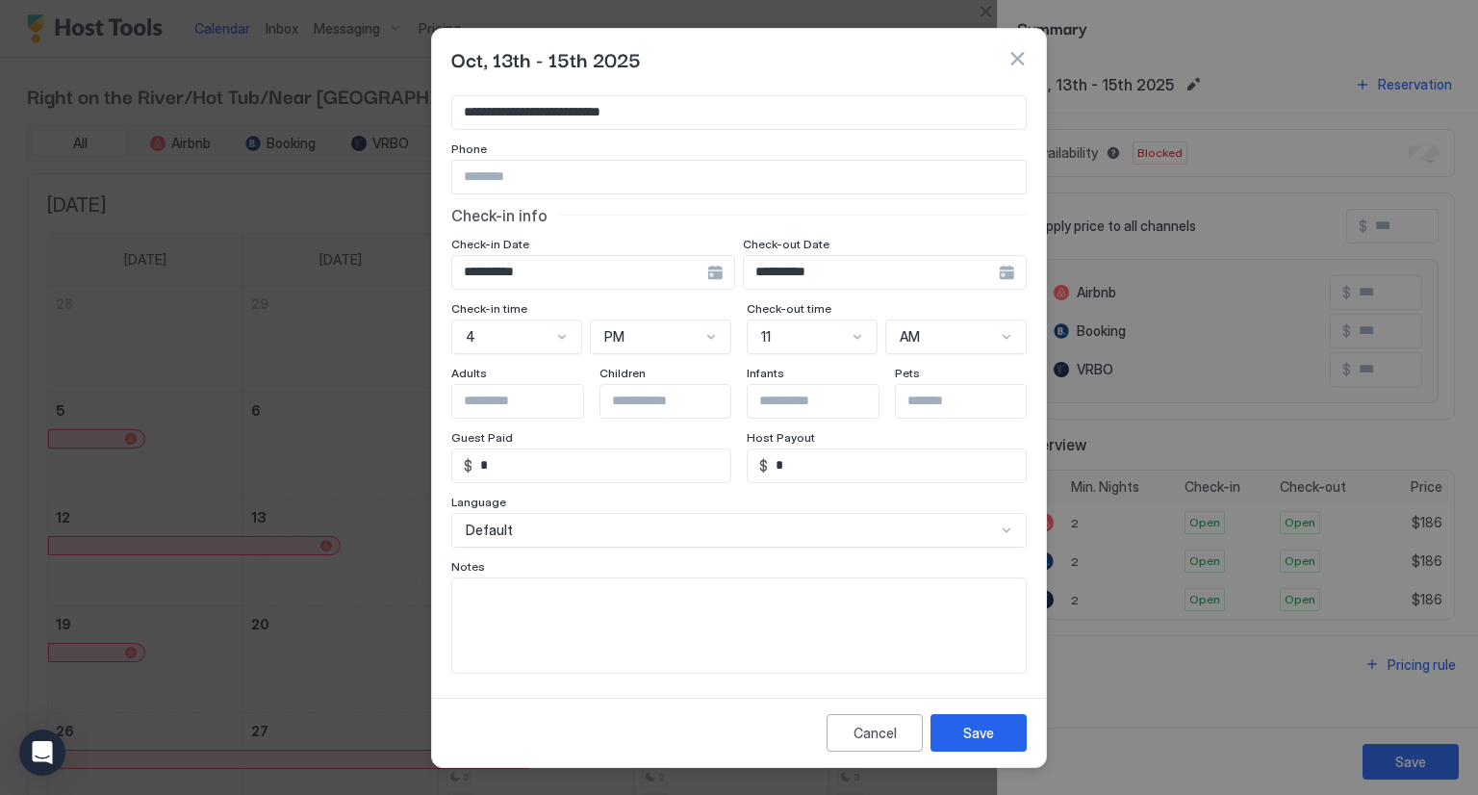
scroll to position [108, 0]
drag, startPoint x: 804, startPoint y: 458, endPoint x: 749, endPoint y: 451, distance: 56.2
click at [749, 451] on div "$ *" at bounding box center [887, 464] width 280 height 35
type input "***"
click at [682, 494] on div "Language" at bounding box center [738, 503] width 575 height 18
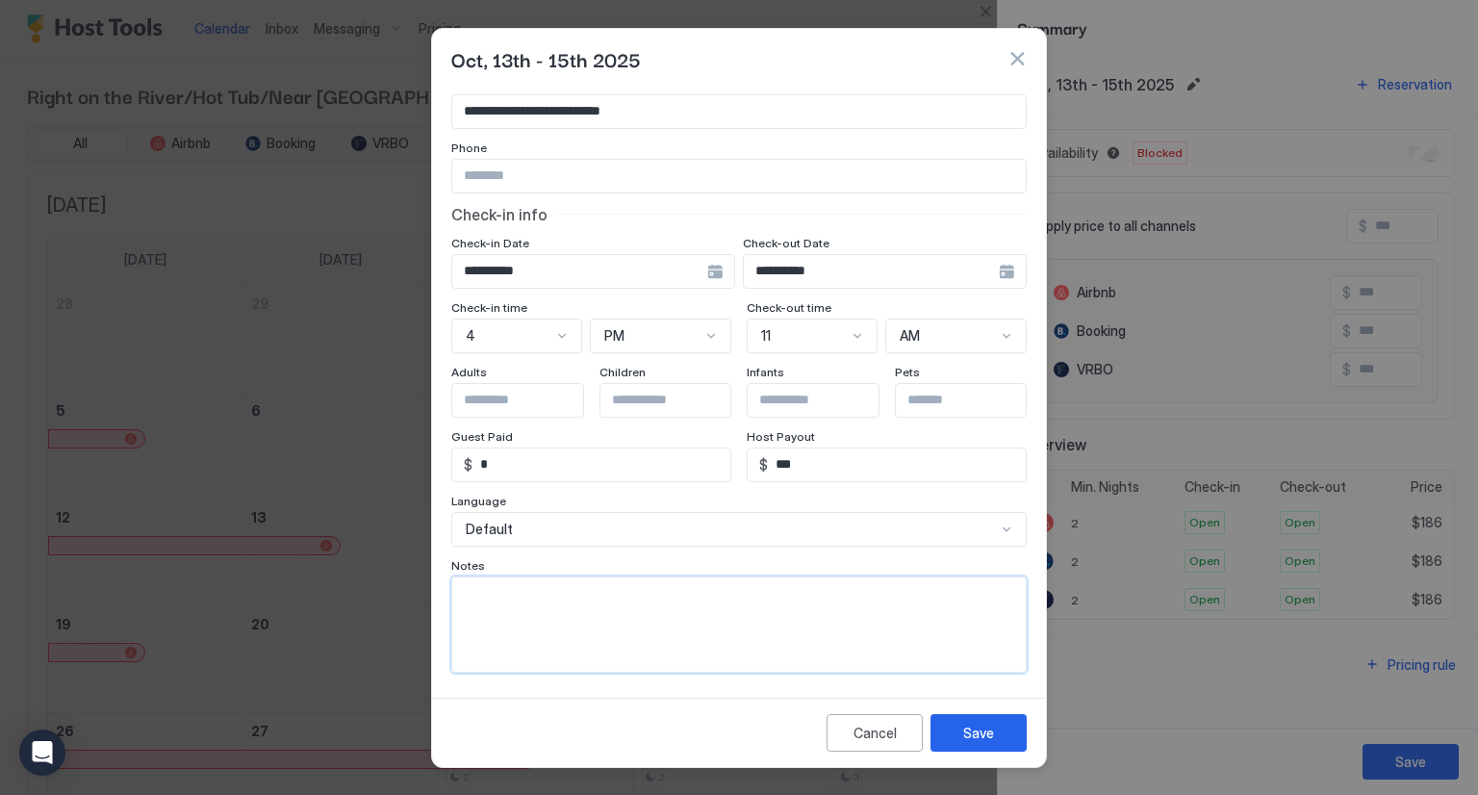
click at [642, 621] on textarea "Input Field" at bounding box center [738, 624] width 573 height 94
type textarea "***"
click at [1000, 727] on button "Save" at bounding box center [978, 733] width 96 height 38
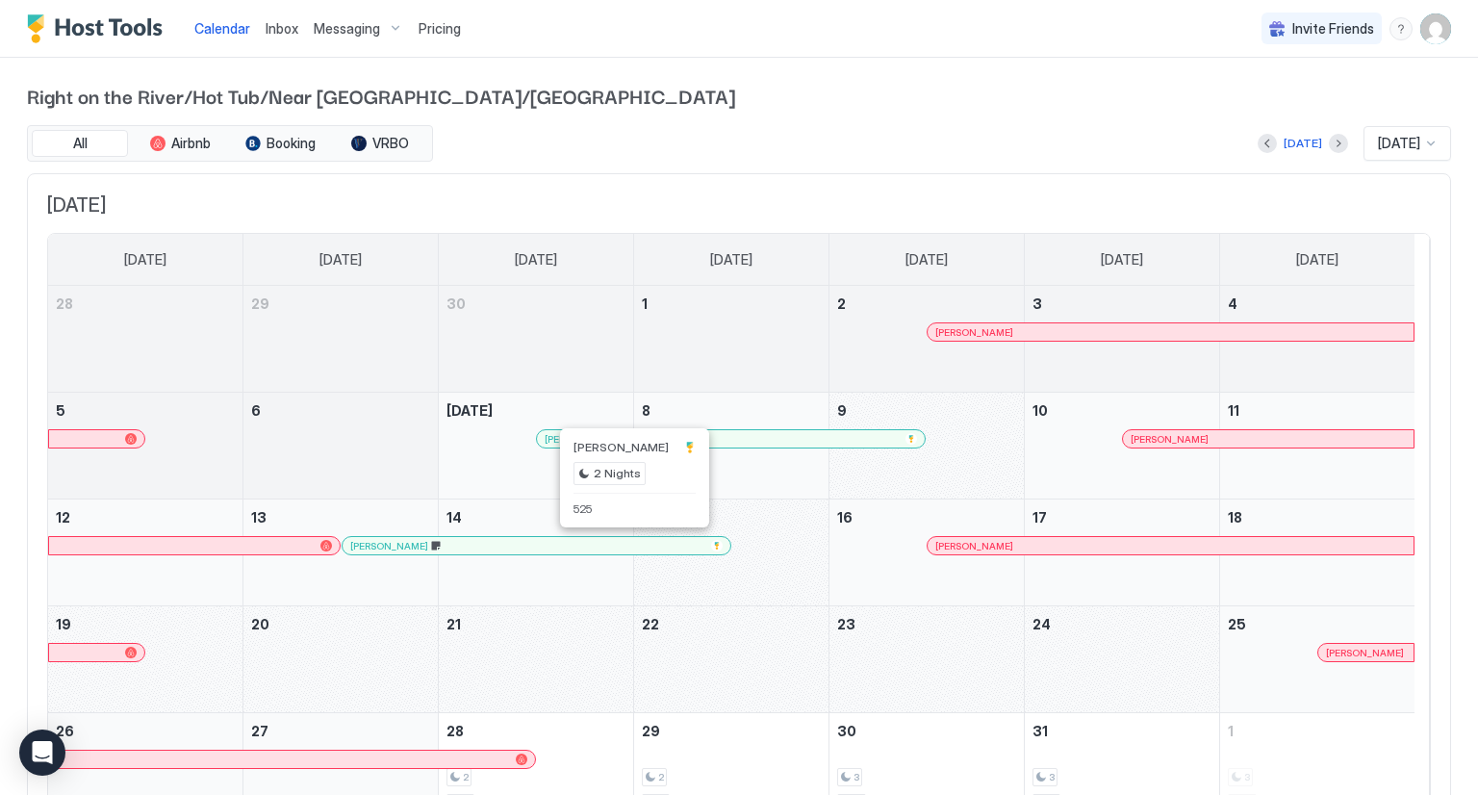
click at [627, 547] on div at bounding box center [628, 545] width 15 height 15
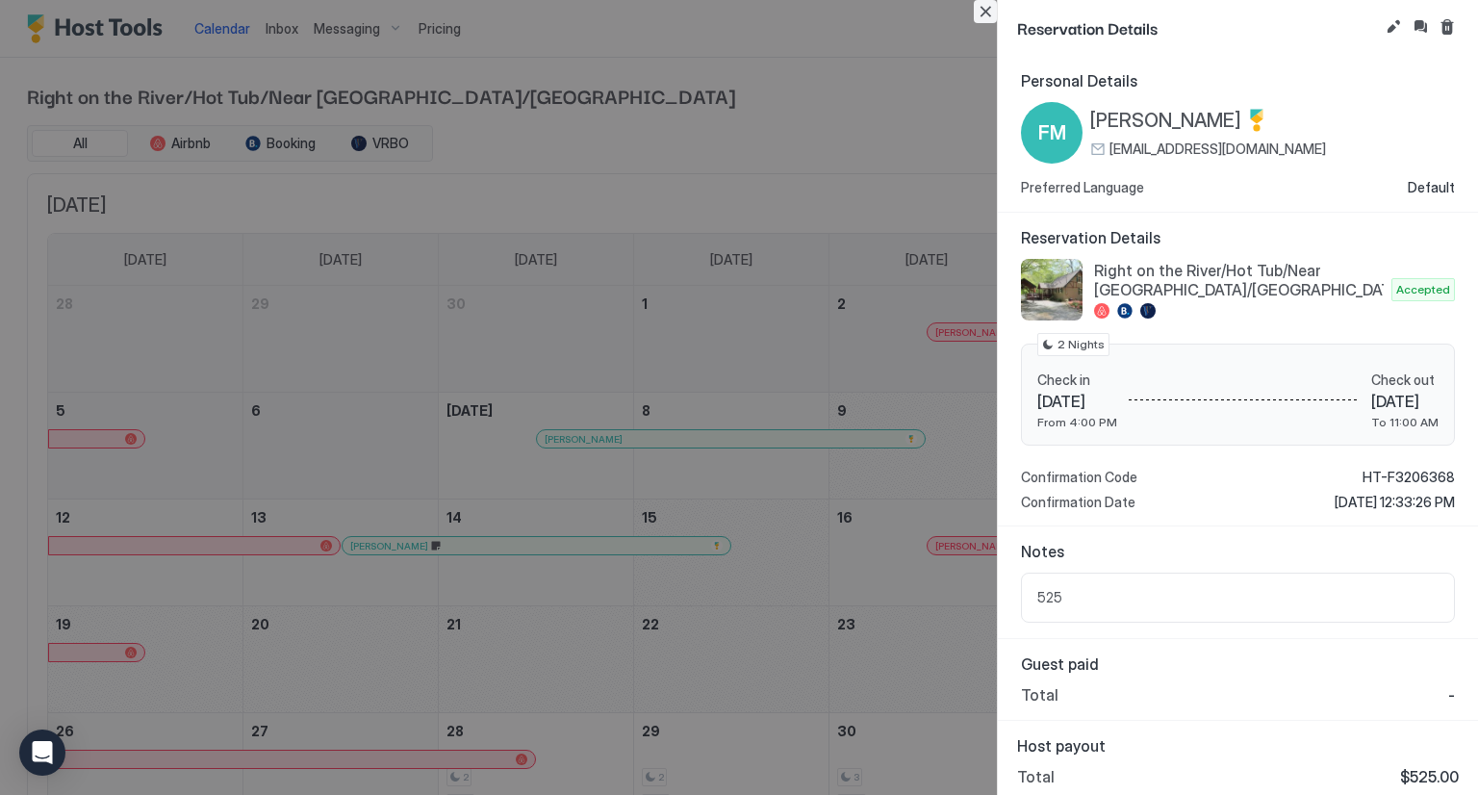
click at [986, 13] on button "Close" at bounding box center [985, 11] width 23 height 23
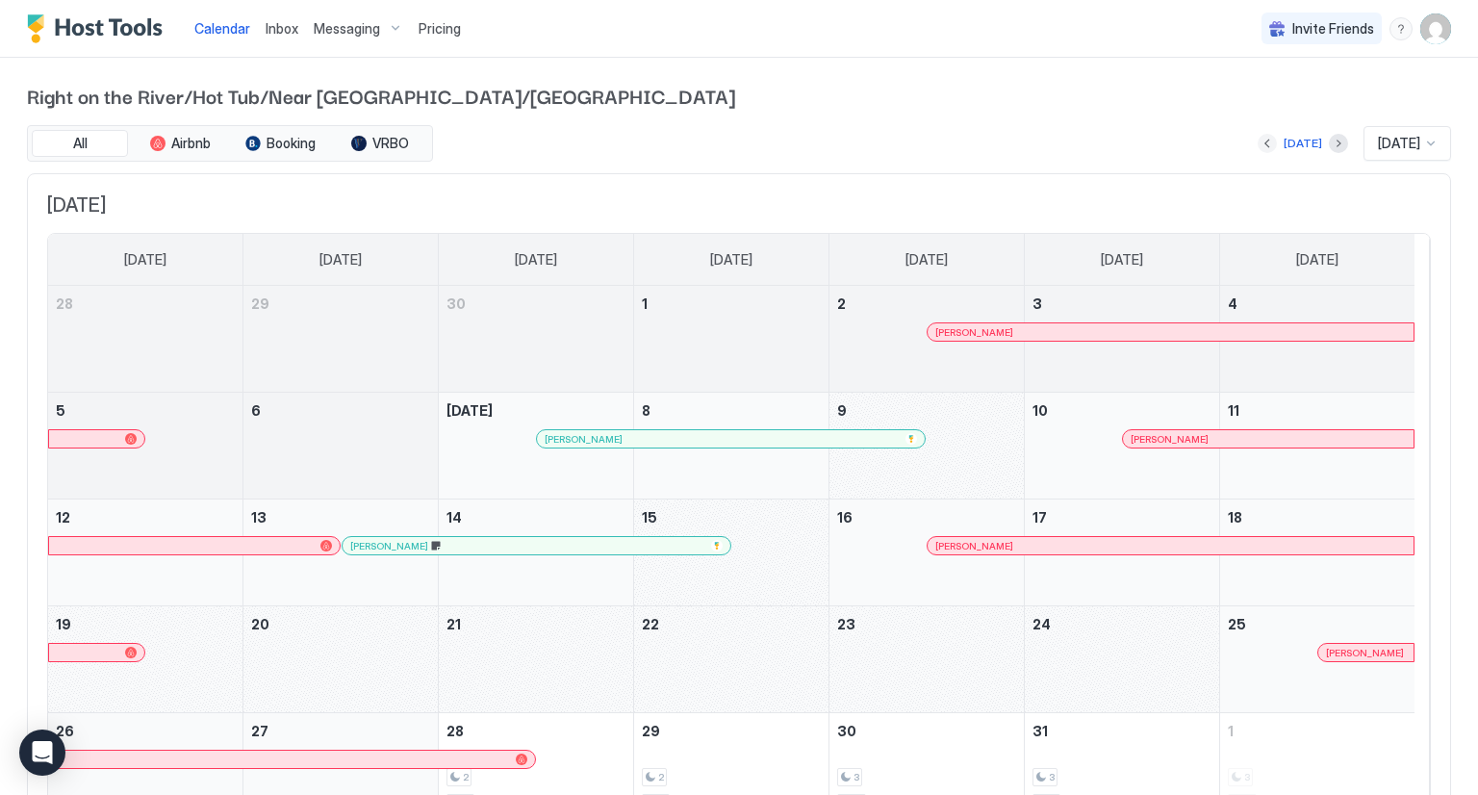
click at [1257, 141] on button "Previous month" at bounding box center [1266, 143] width 19 height 19
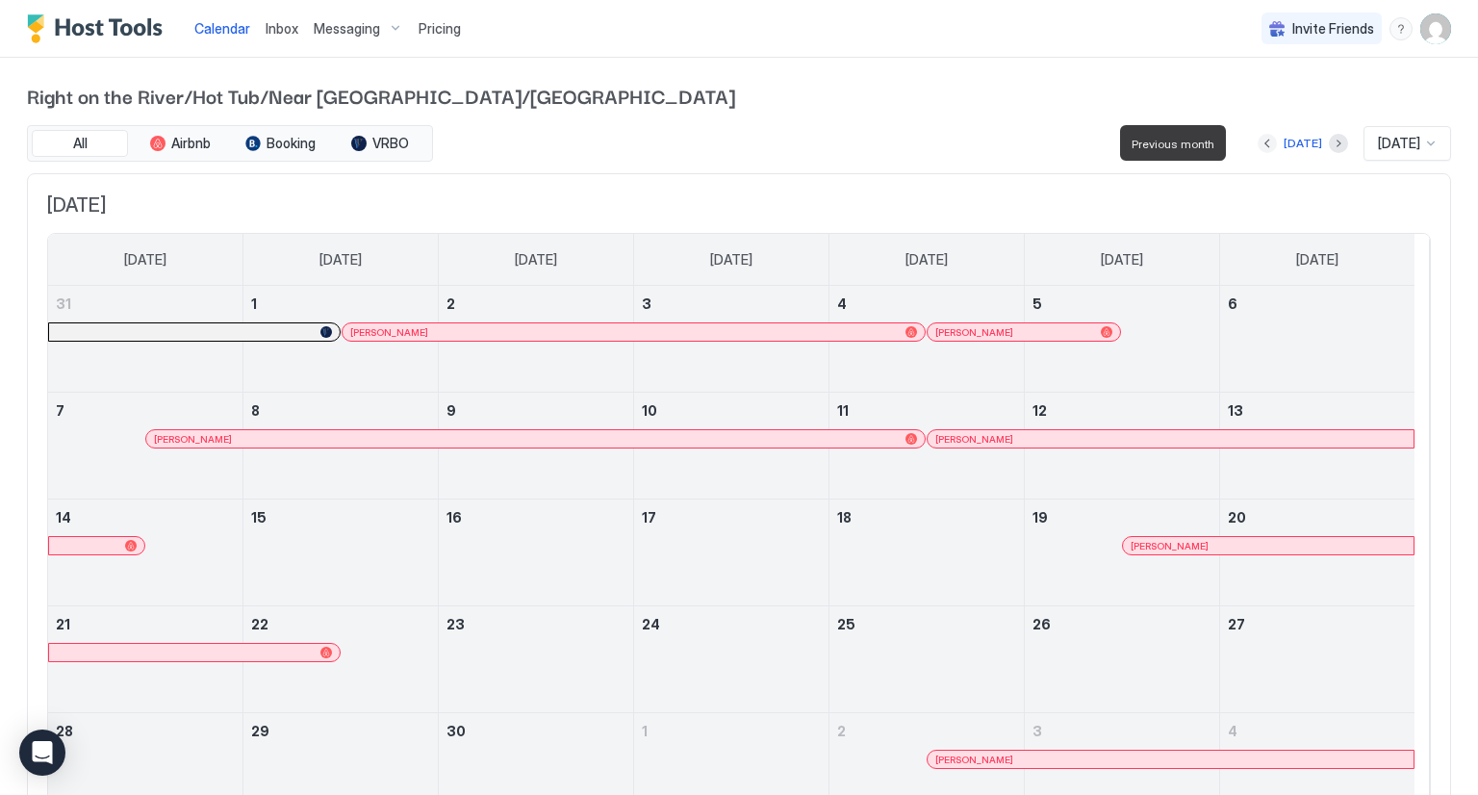
click at [1257, 141] on button "Previous month" at bounding box center [1266, 143] width 19 height 19
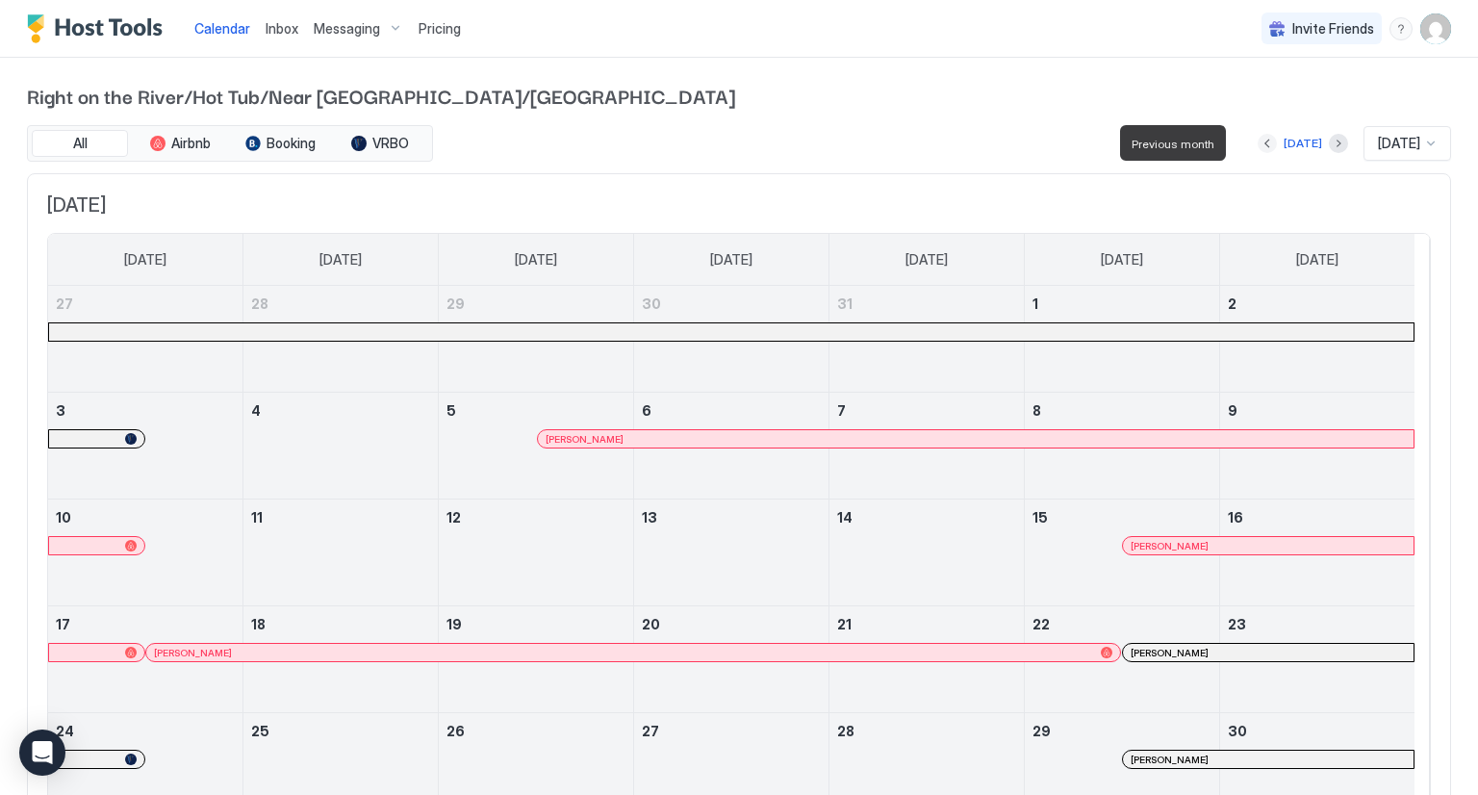
click at [1257, 141] on button "Previous month" at bounding box center [1266, 143] width 19 height 19
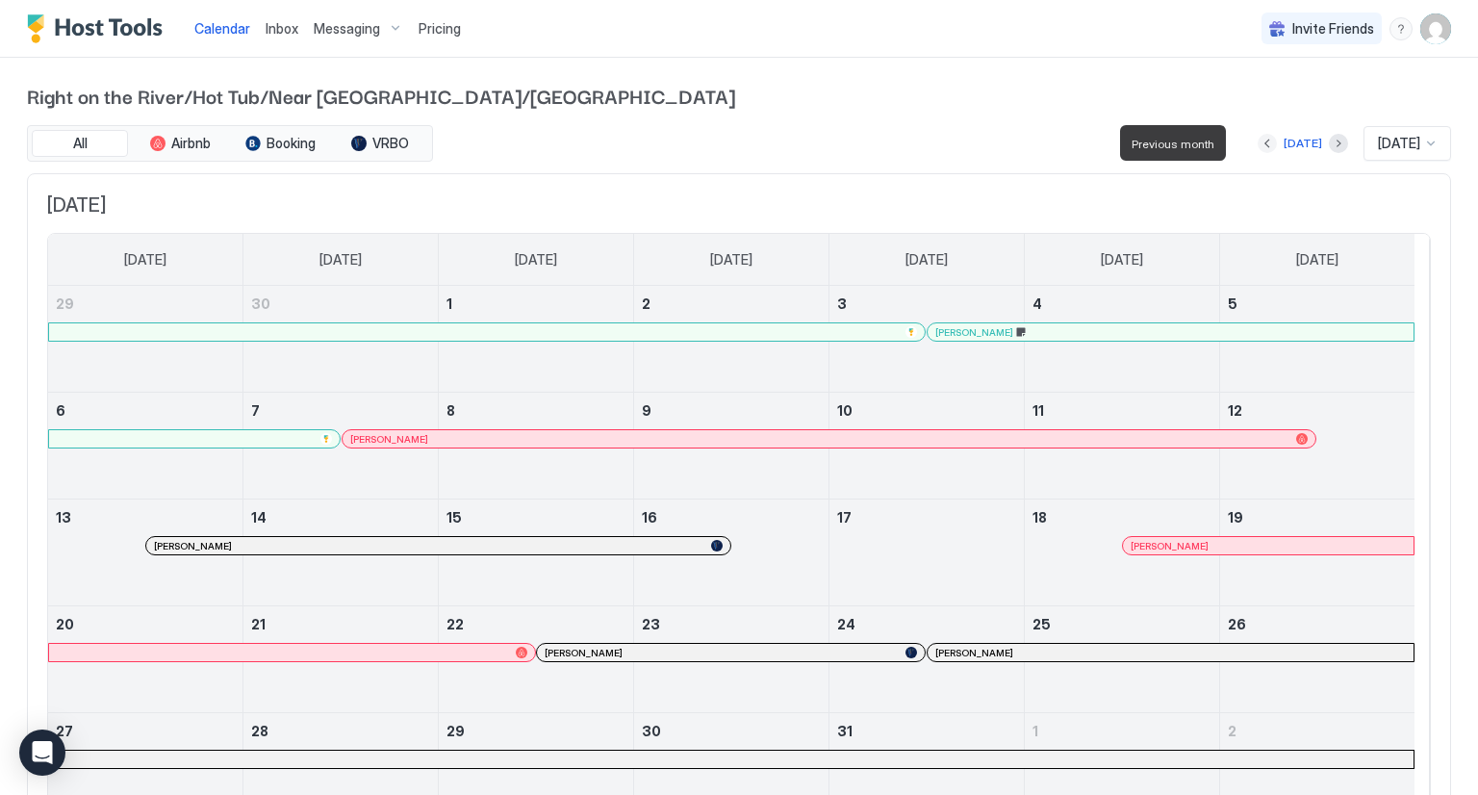
click at [1257, 141] on button "Previous month" at bounding box center [1266, 143] width 19 height 19
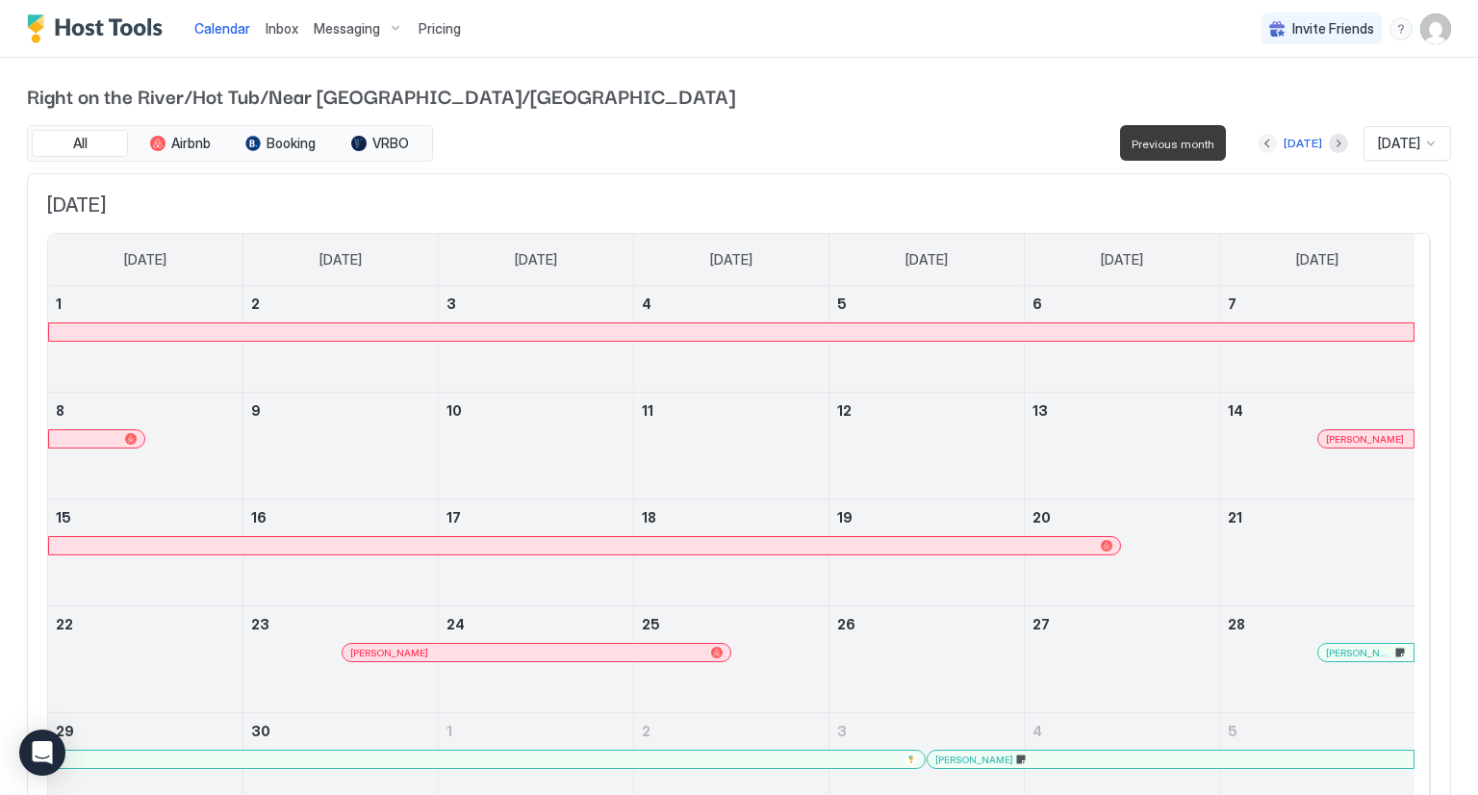
click at [1257, 141] on button "Previous month" at bounding box center [1266, 143] width 19 height 19
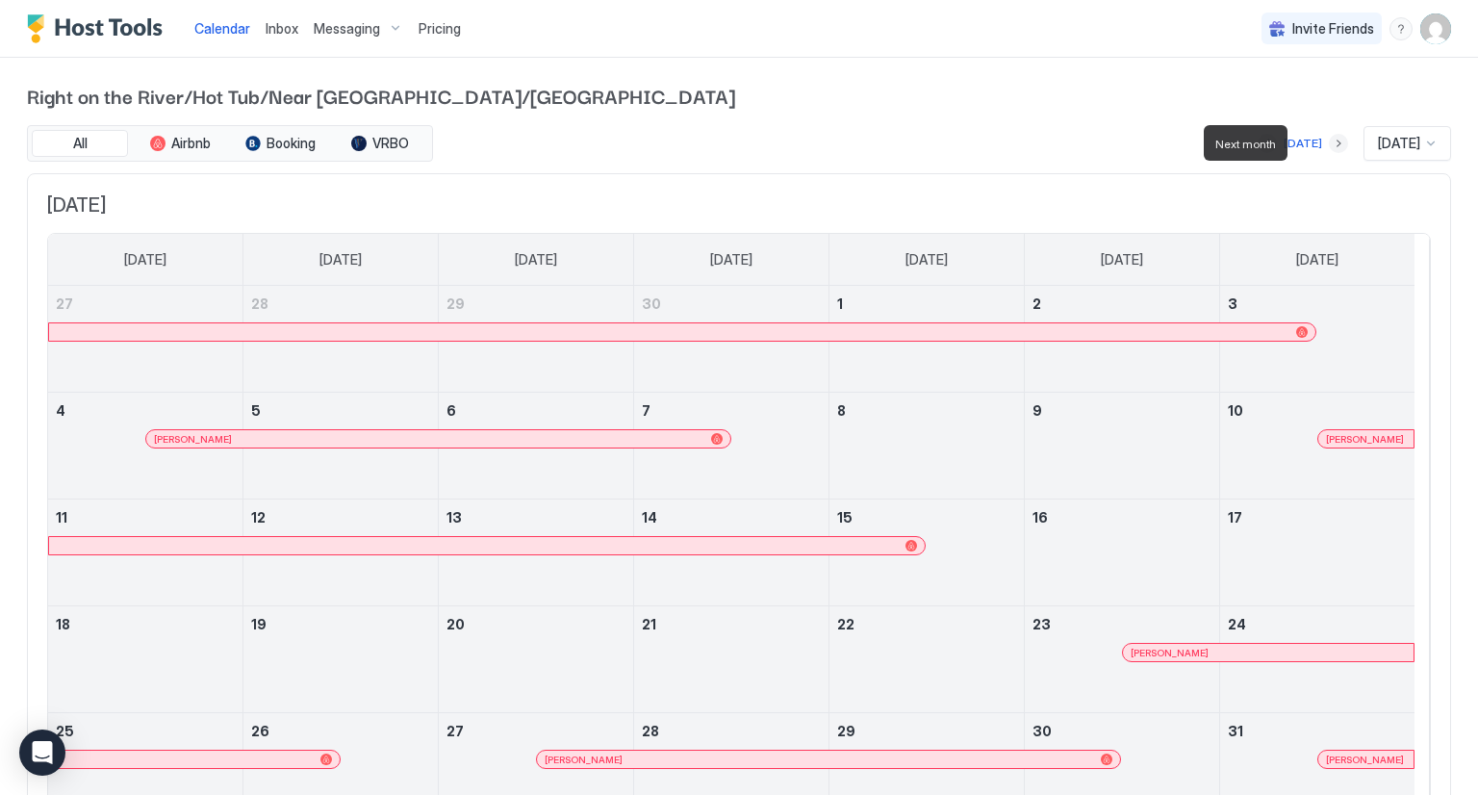
click at [1329, 140] on button "Next month" at bounding box center [1338, 143] width 19 height 19
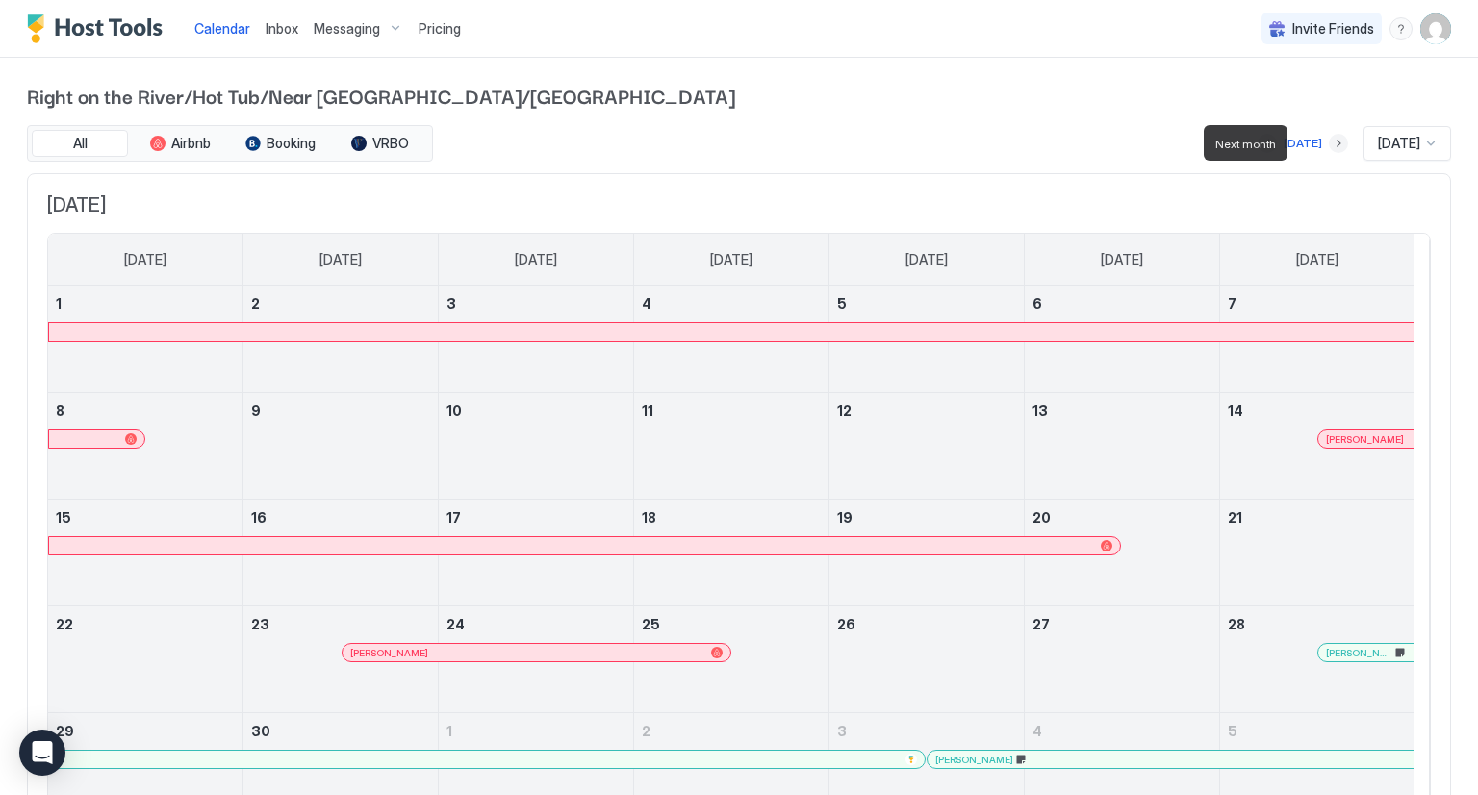
click at [1329, 140] on button "Next month" at bounding box center [1338, 143] width 19 height 19
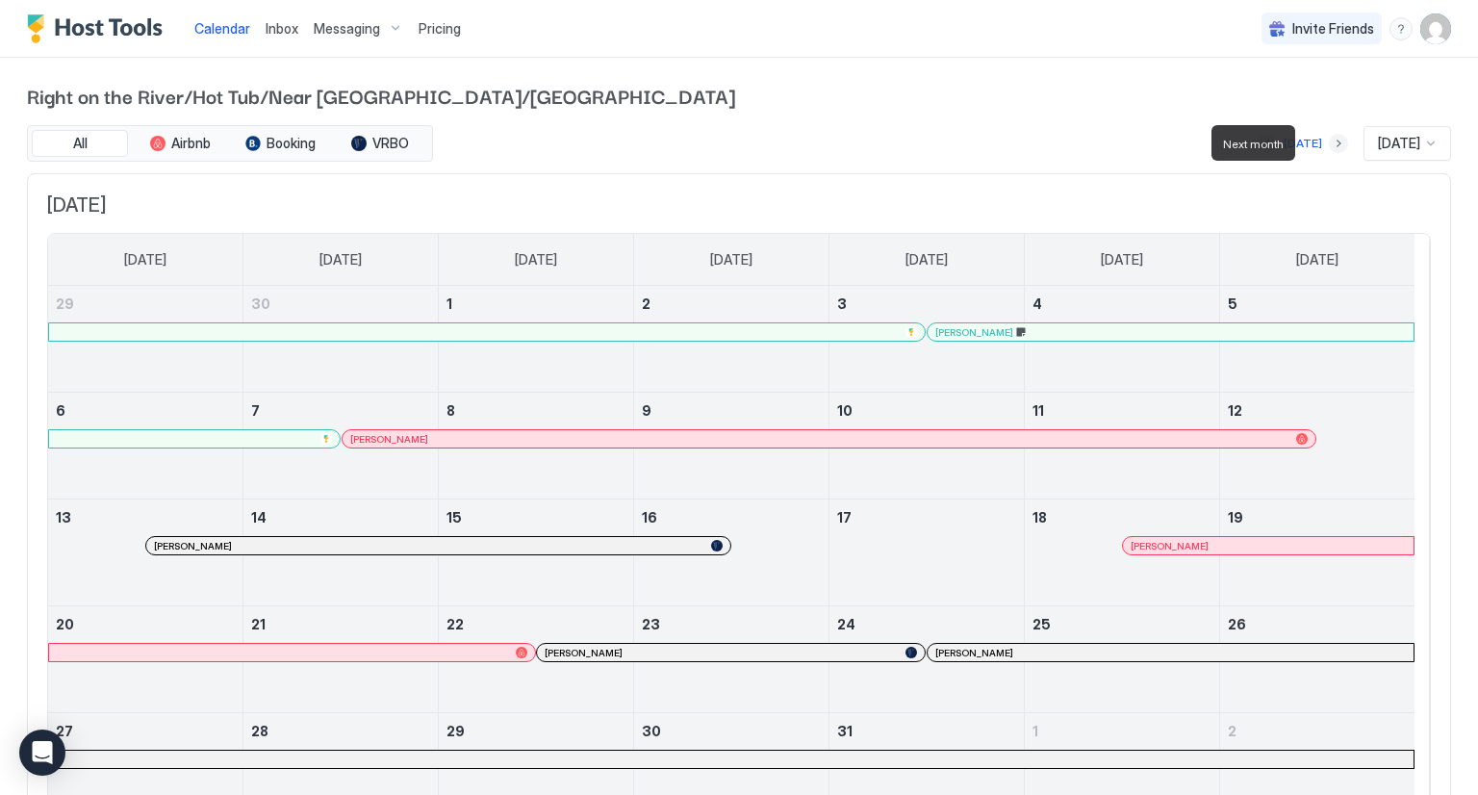
click at [1329, 140] on button "Next month" at bounding box center [1338, 143] width 19 height 19
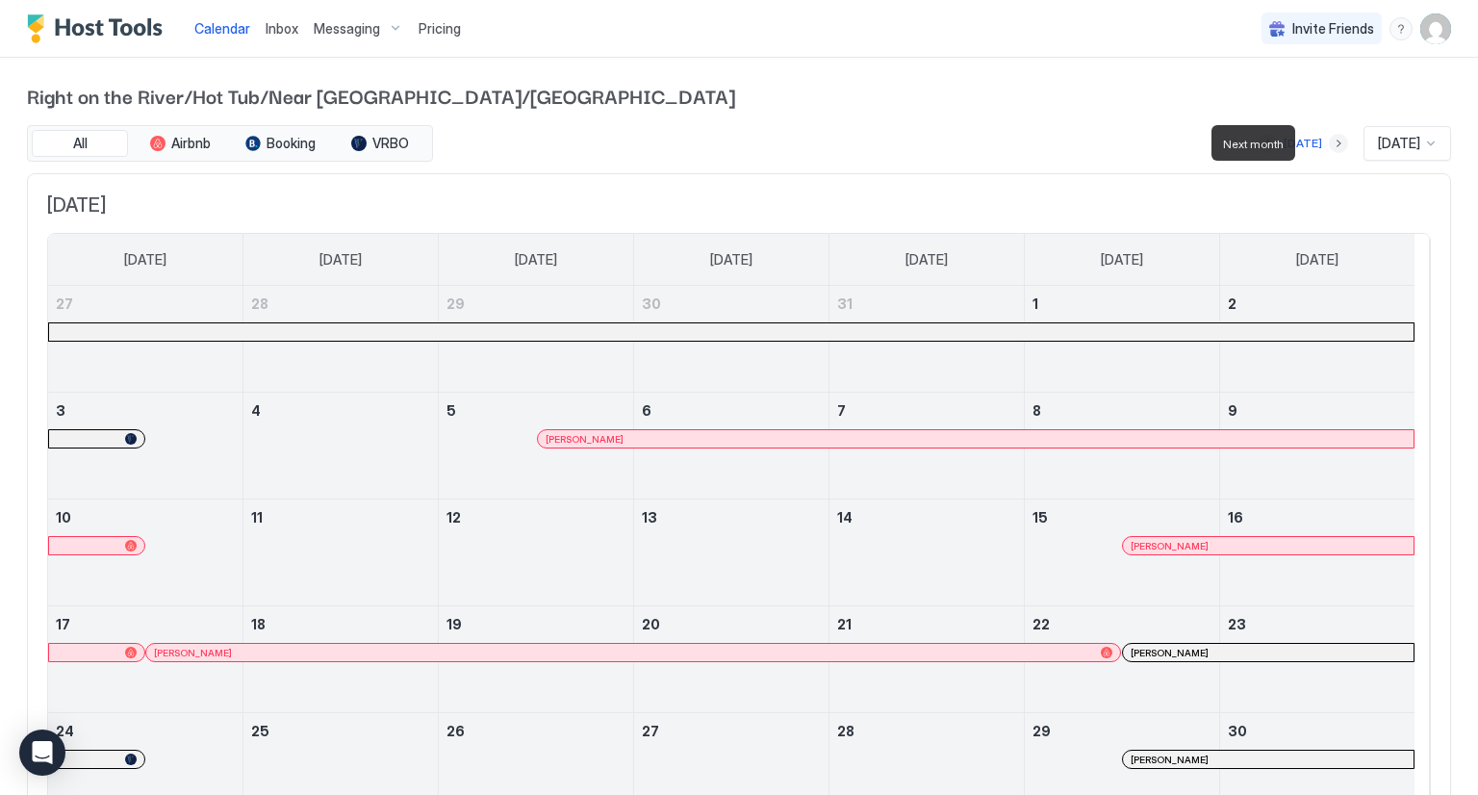
click at [1329, 140] on button "Next month" at bounding box center [1338, 143] width 19 height 19
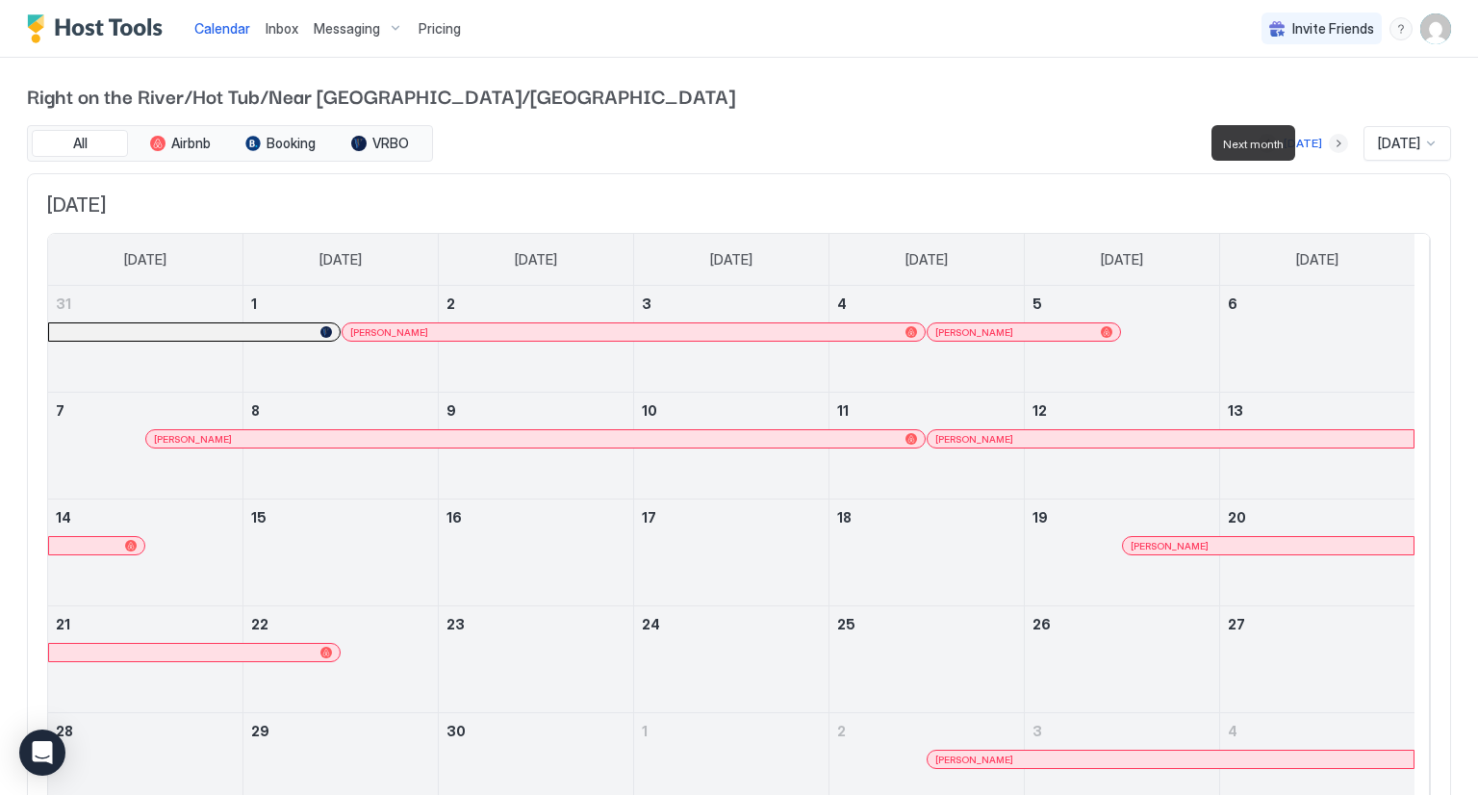
click at [1329, 140] on button "Next month" at bounding box center [1338, 143] width 19 height 19
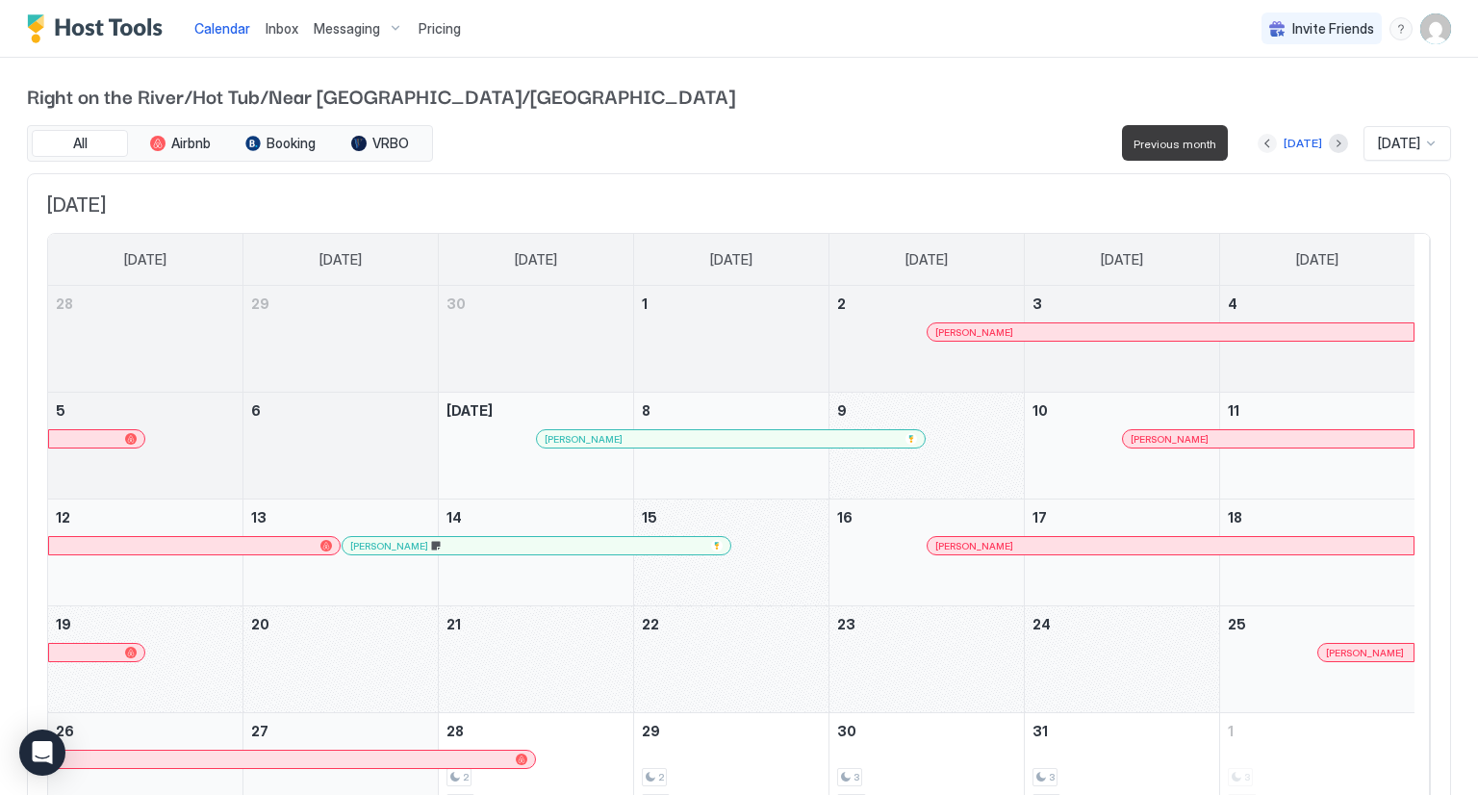
click at [1257, 140] on button "Previous month" at bounding box center [1266, 143] width 19 height 19
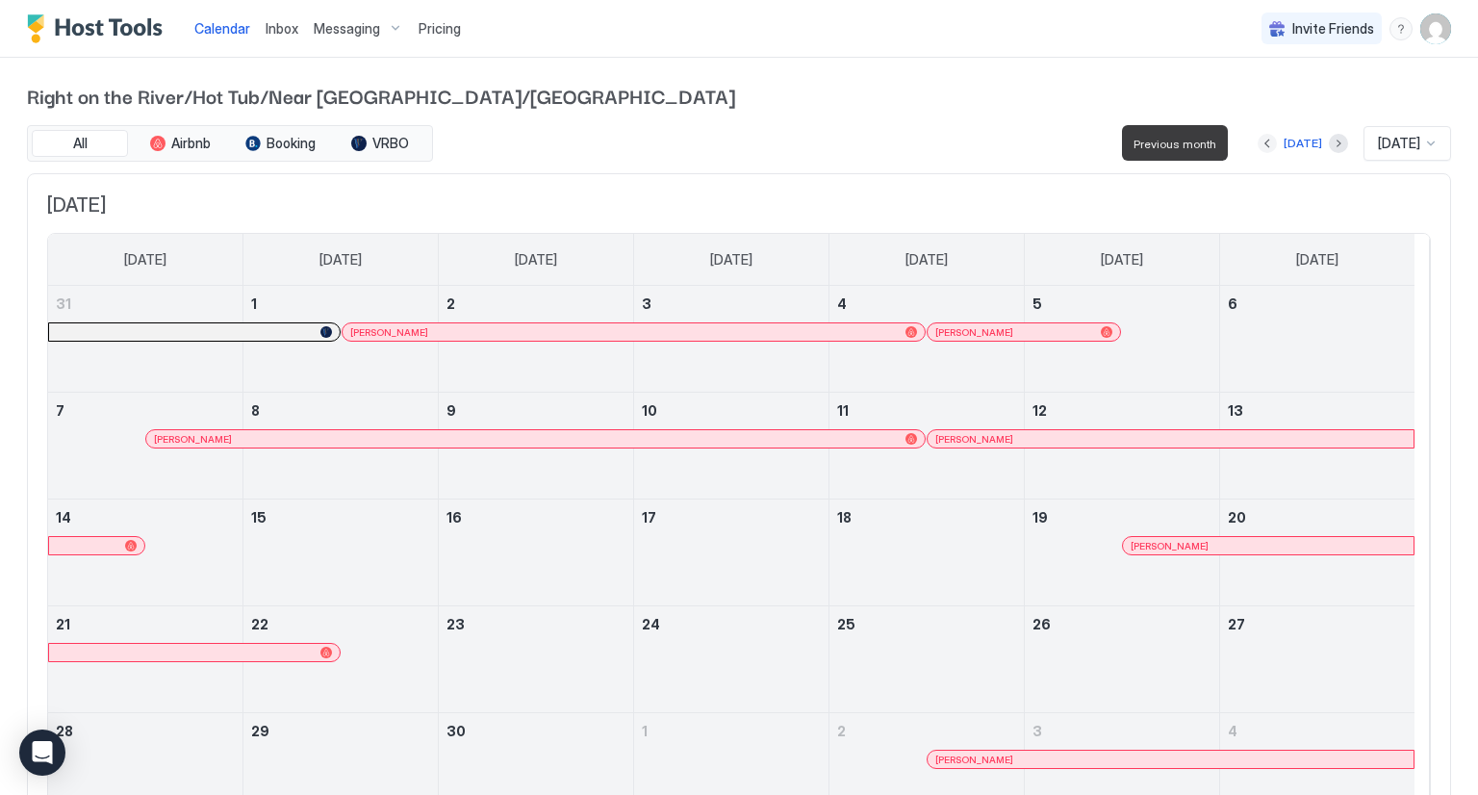
click at [1257, 140] on button "Previous month" at bounding box center [1266, 143] width 19 height 19
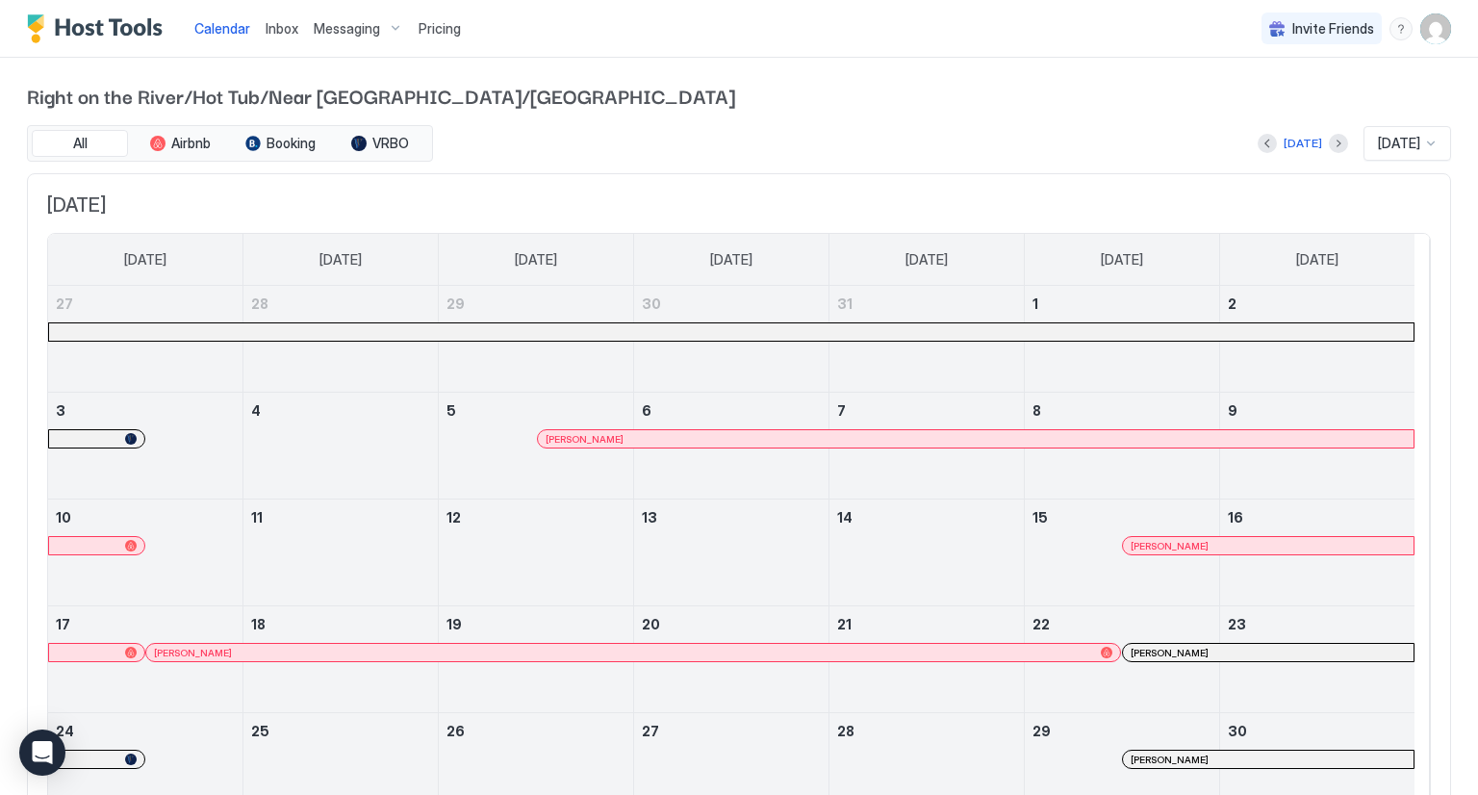
click at [1303, 652] on div "[PERSON_NAME]" at bounding box center [1267, 653] width 275 height 13
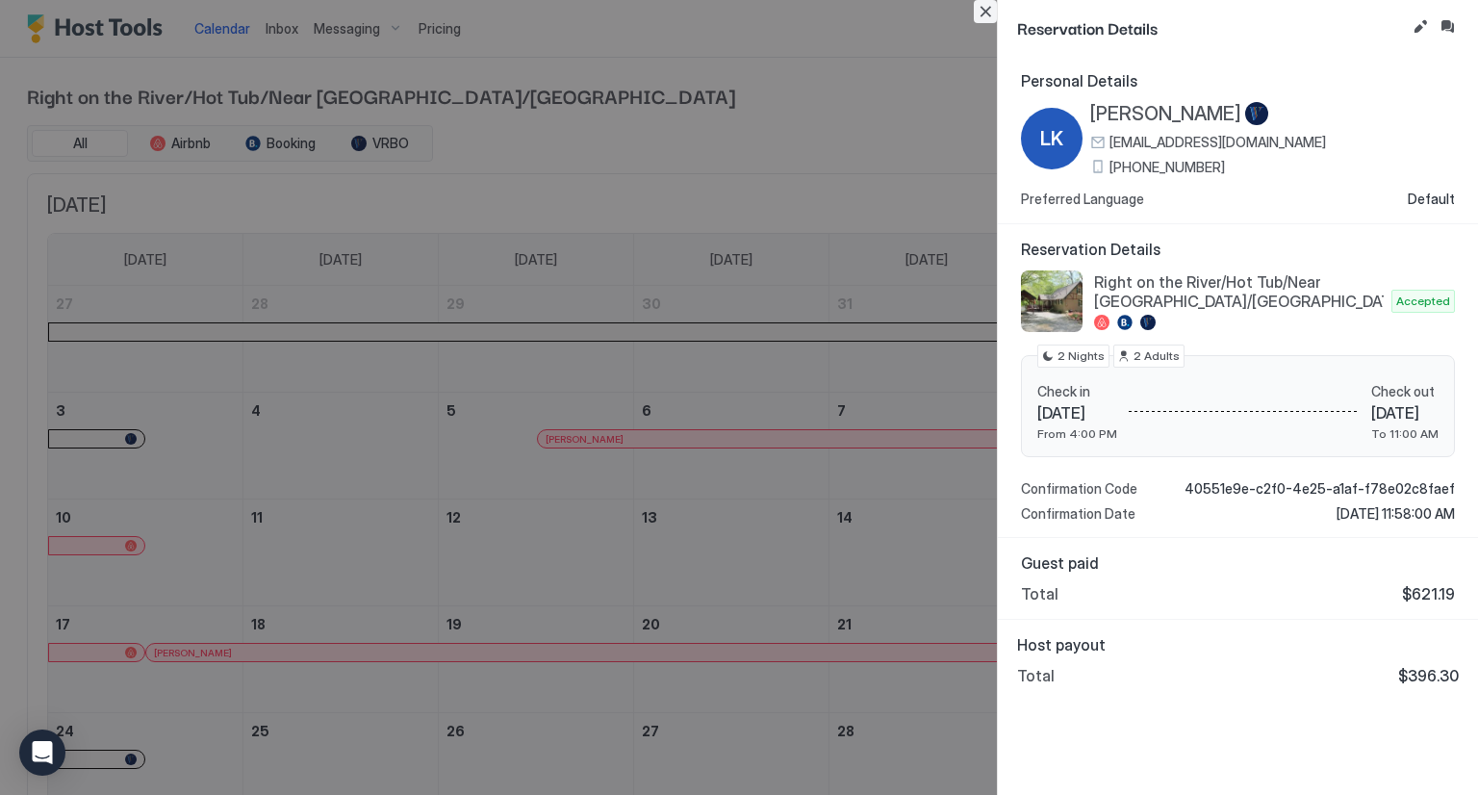
click at [988, 13] on button "Close" at bounding box center [985, 11] width 23 height 23
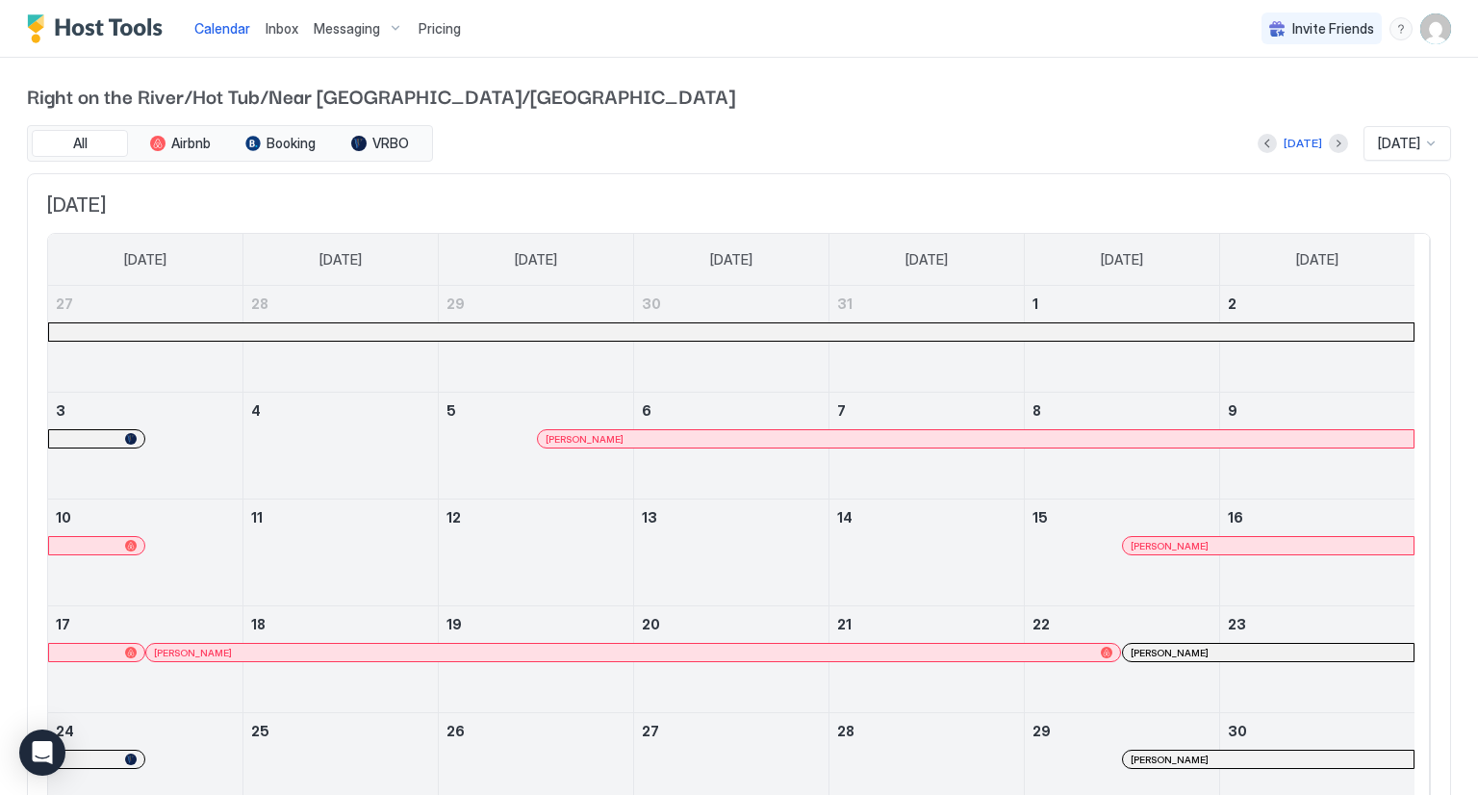
click at [281, 27] on span "Inbox" at bounding box center [282, 28] width 33 height 16
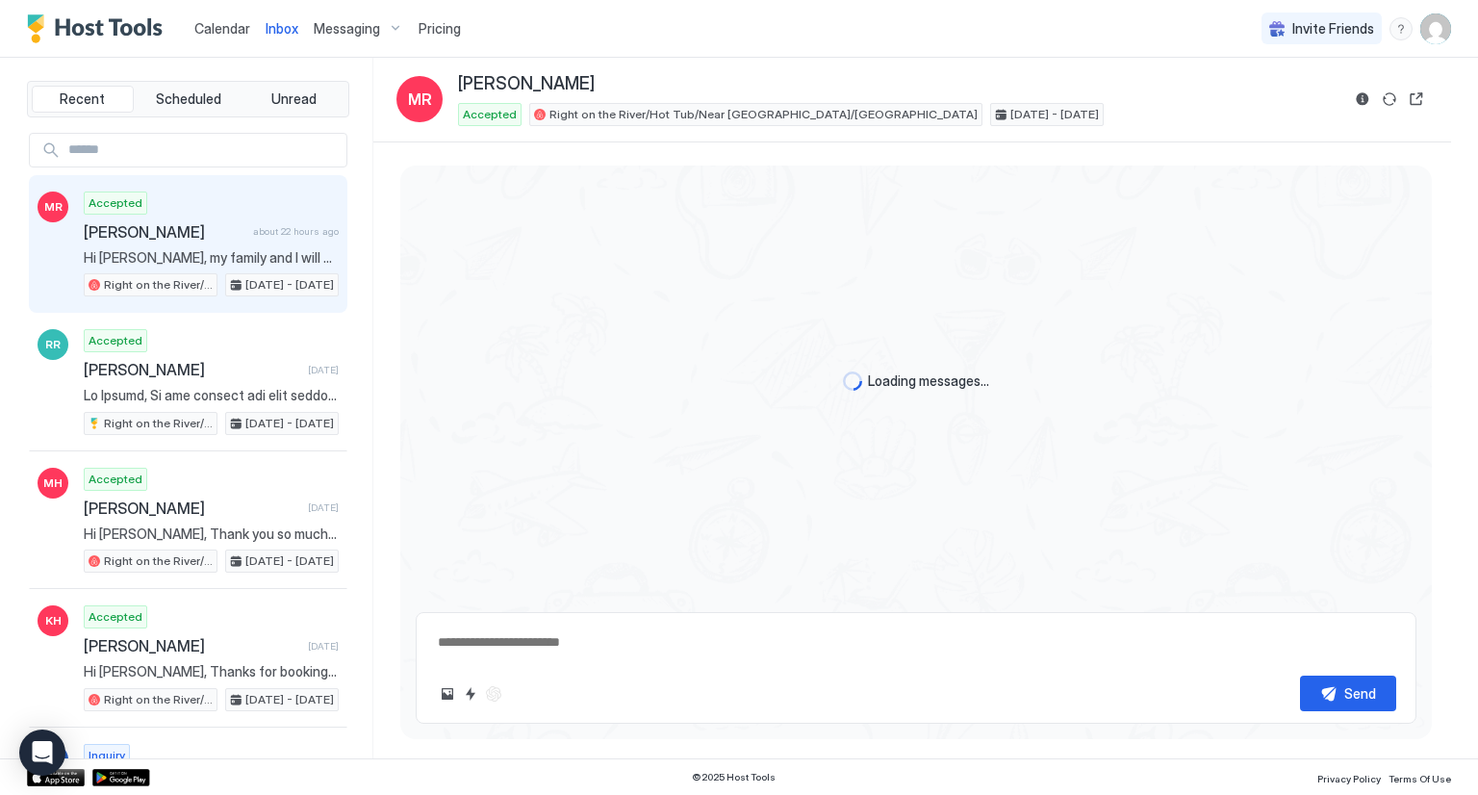
type textarea "*"
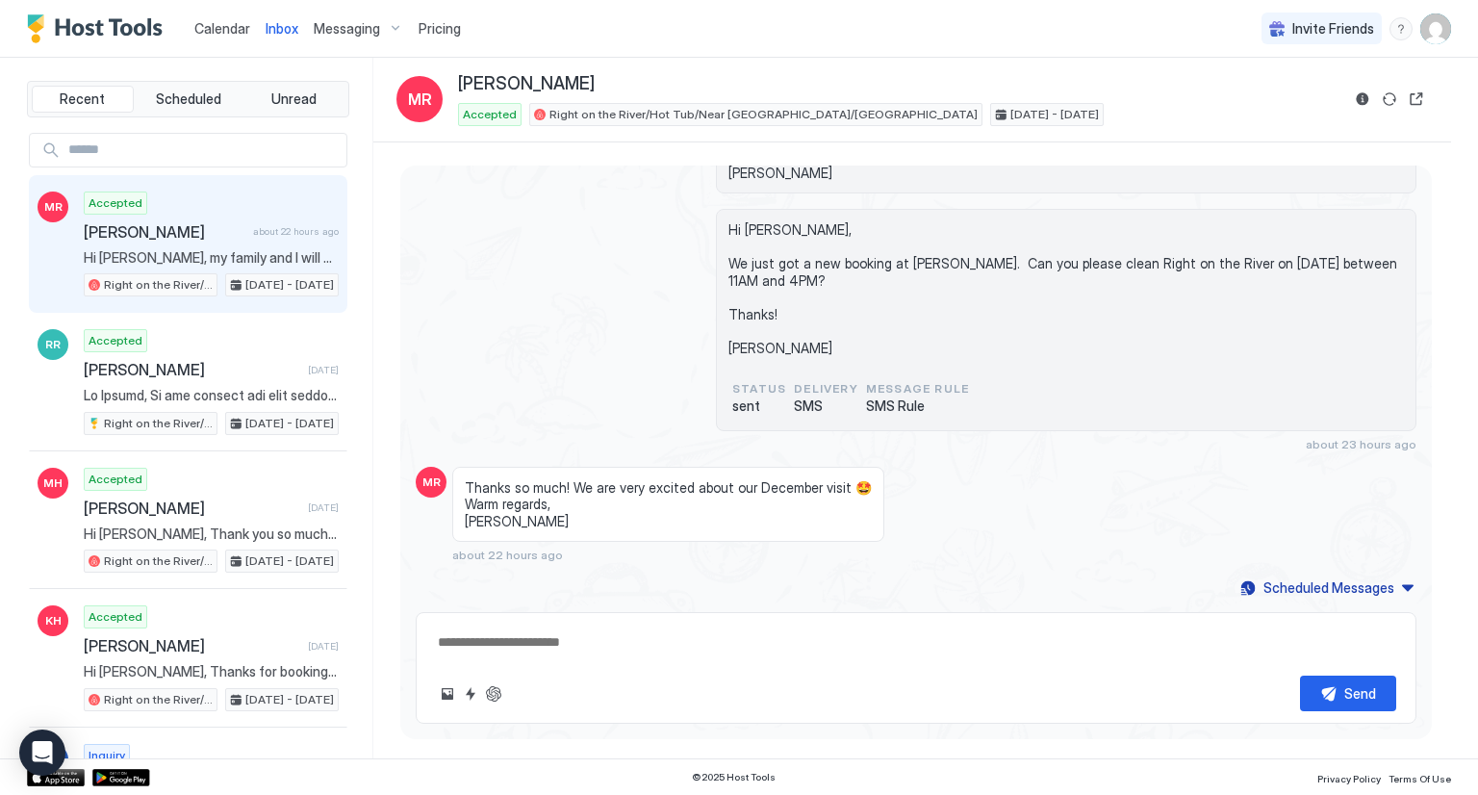
click at [142, 156] on input "Input Field" at bounding box center [204, 150] width 286 height 33
type input "****"
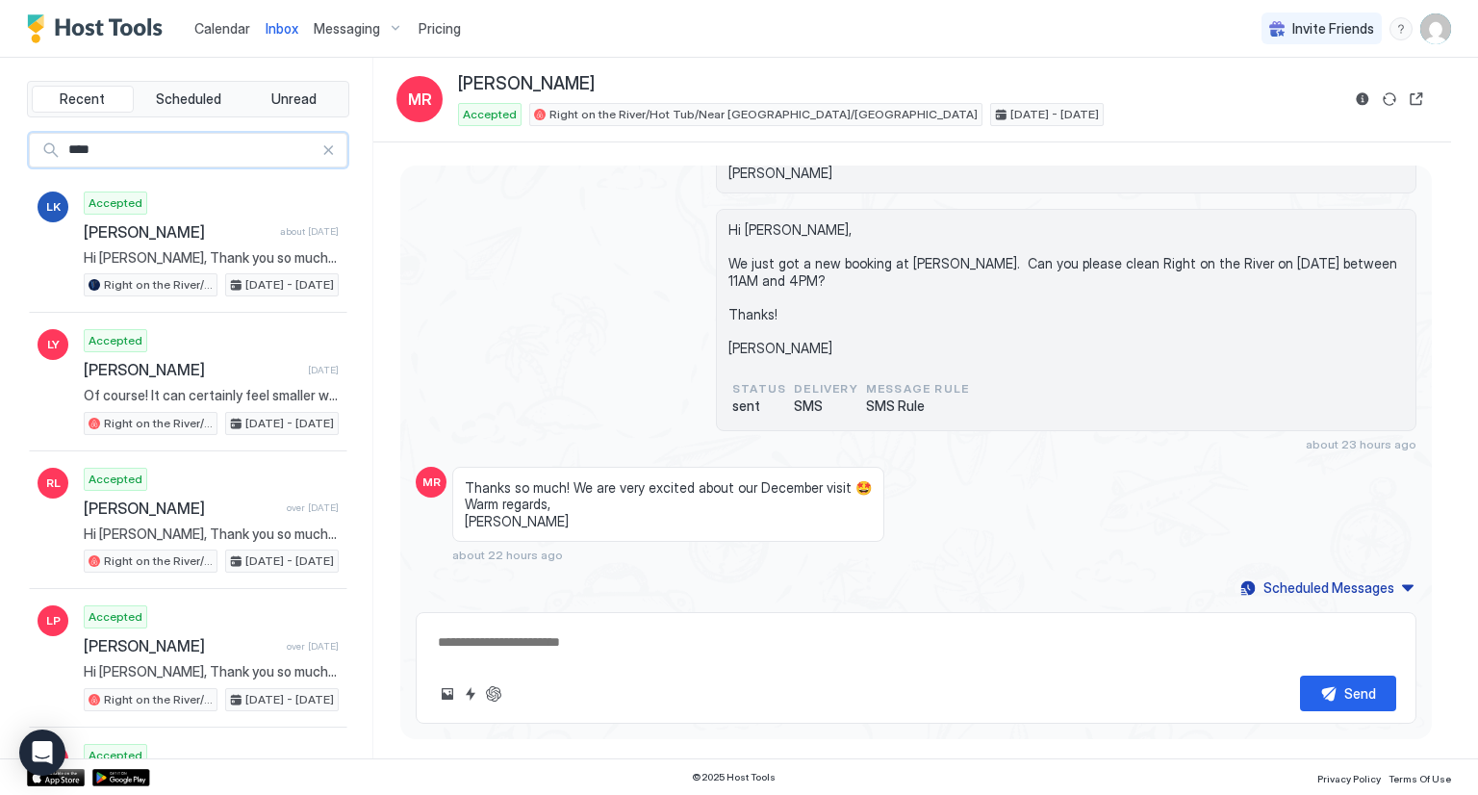
type textarea "*"
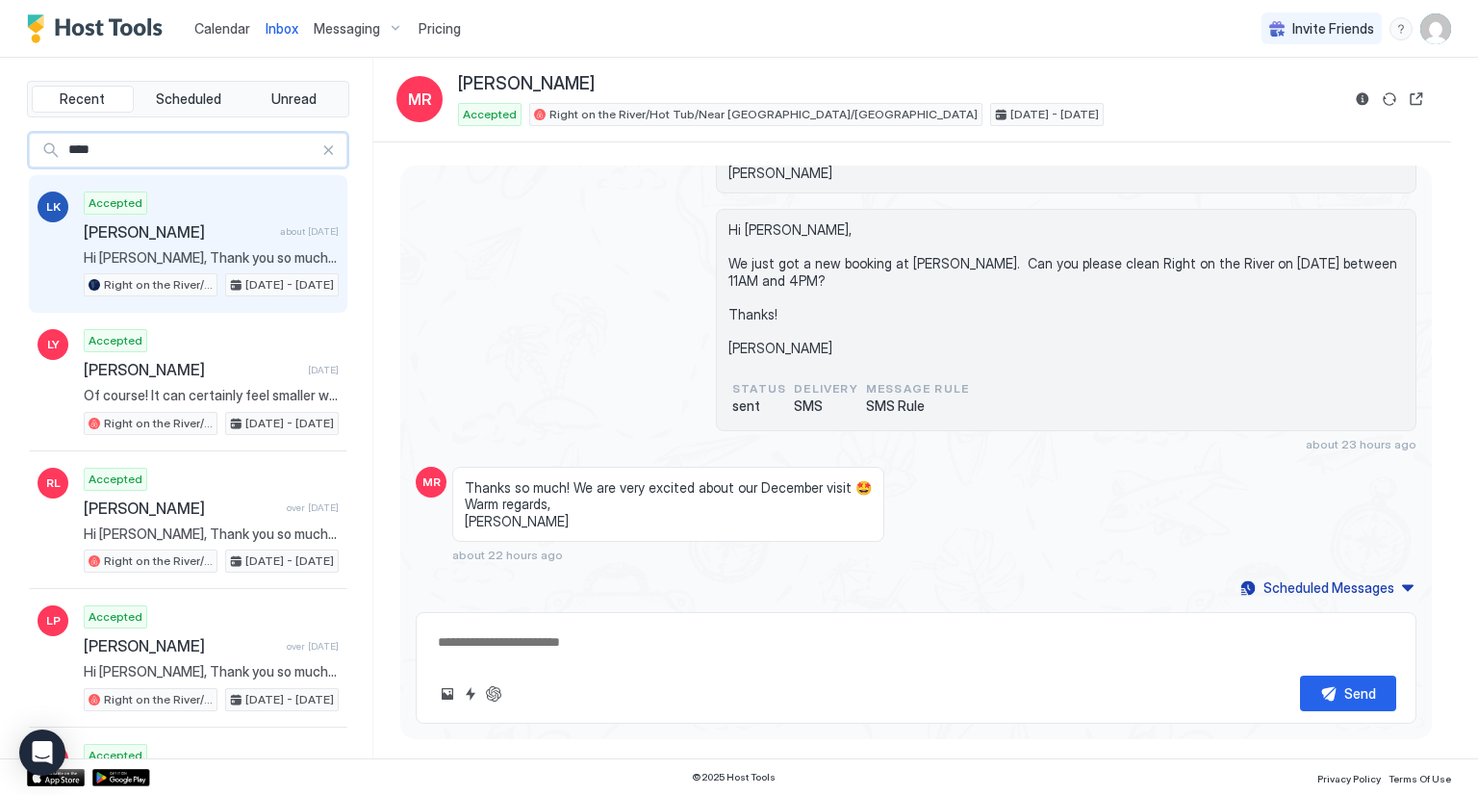
type input "****"
click at [169, 219] on div "Accepted [PERSON_NAME] about [DATE] Hi [PERSON_NAME], Thank you so much for cho…" at bounding box center [211, 244] width 255 height 106
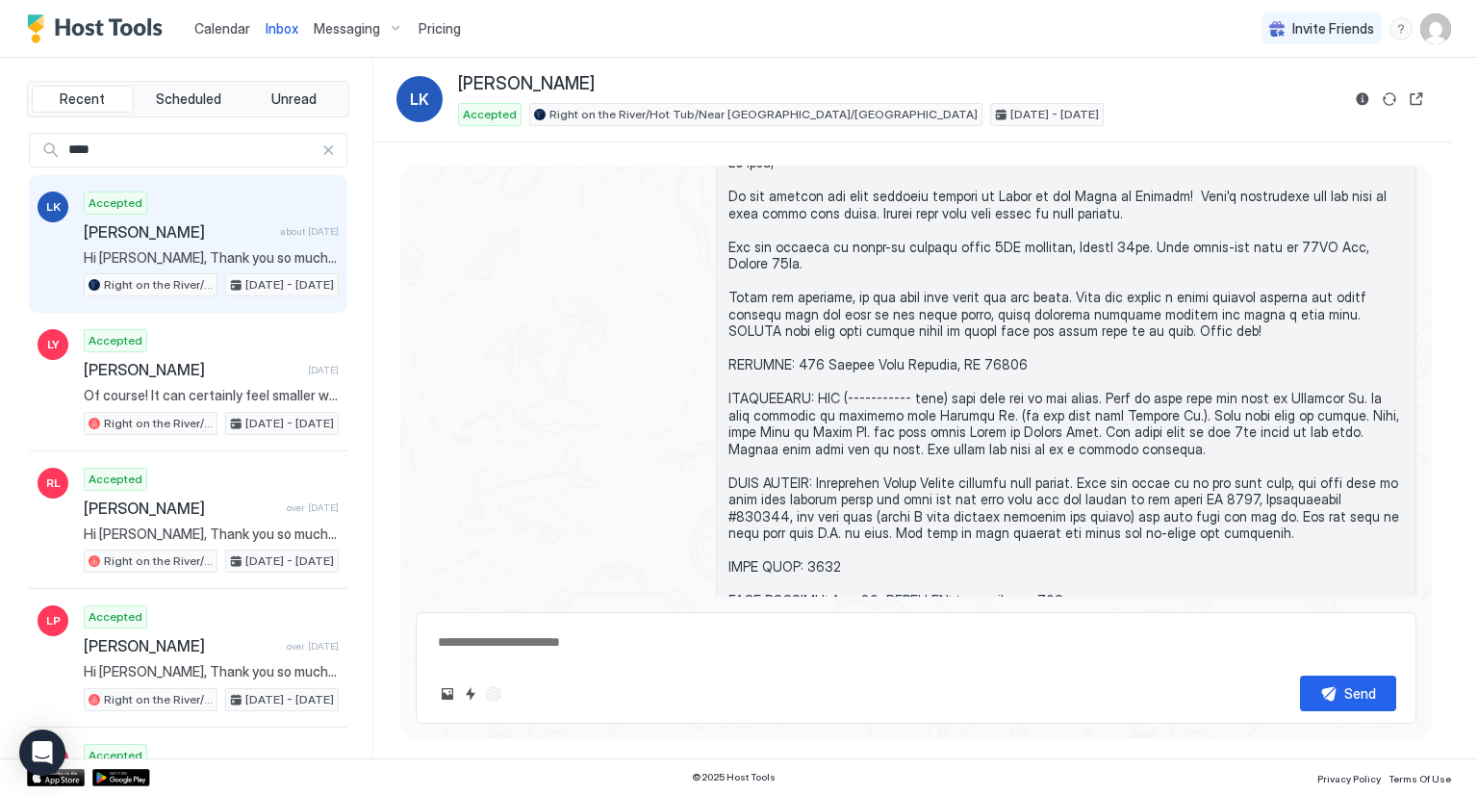
scroll to position [1443, 0]
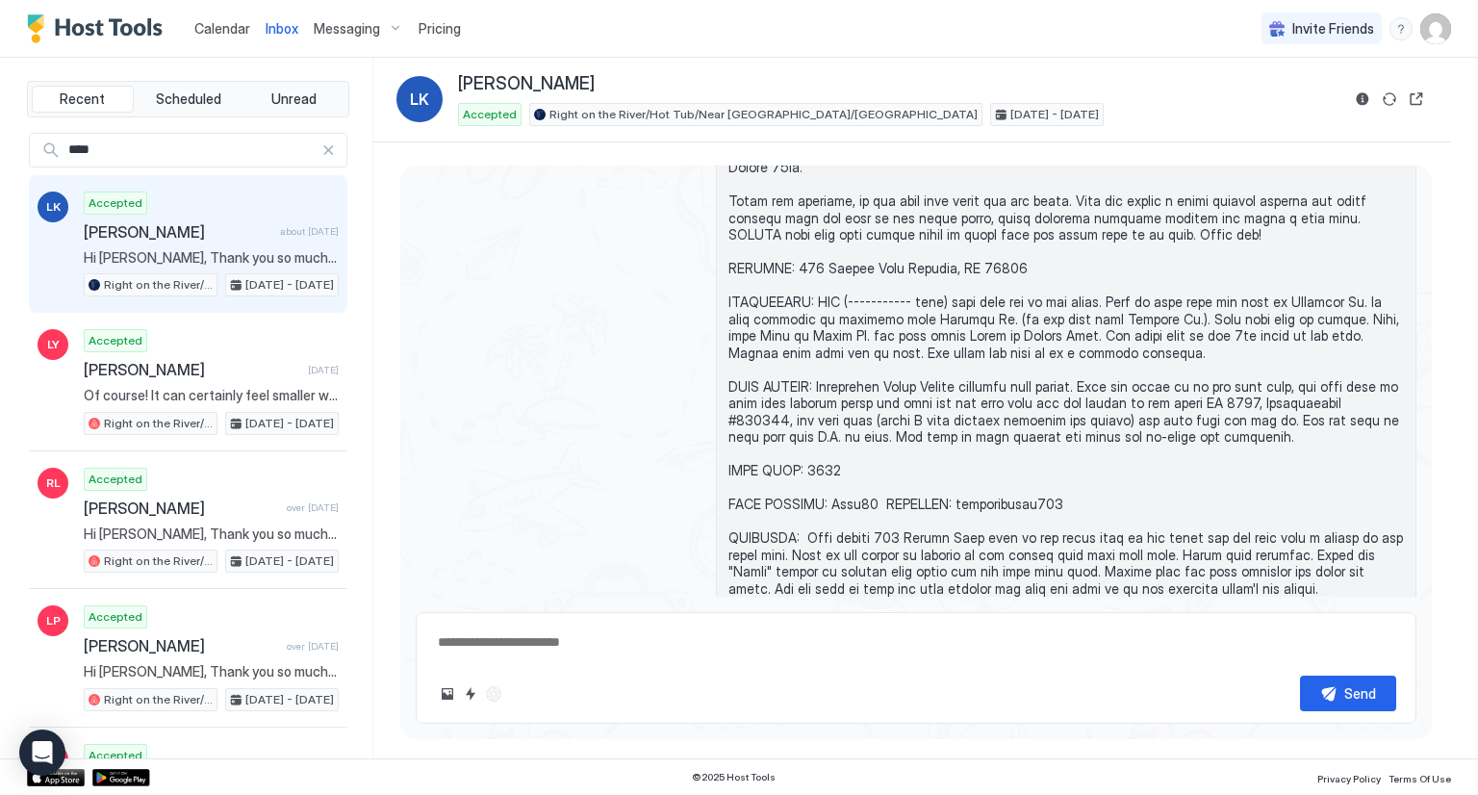
click at [284, 24] on span "Inbox" at bounding box center [282, 28] width 33 height 16
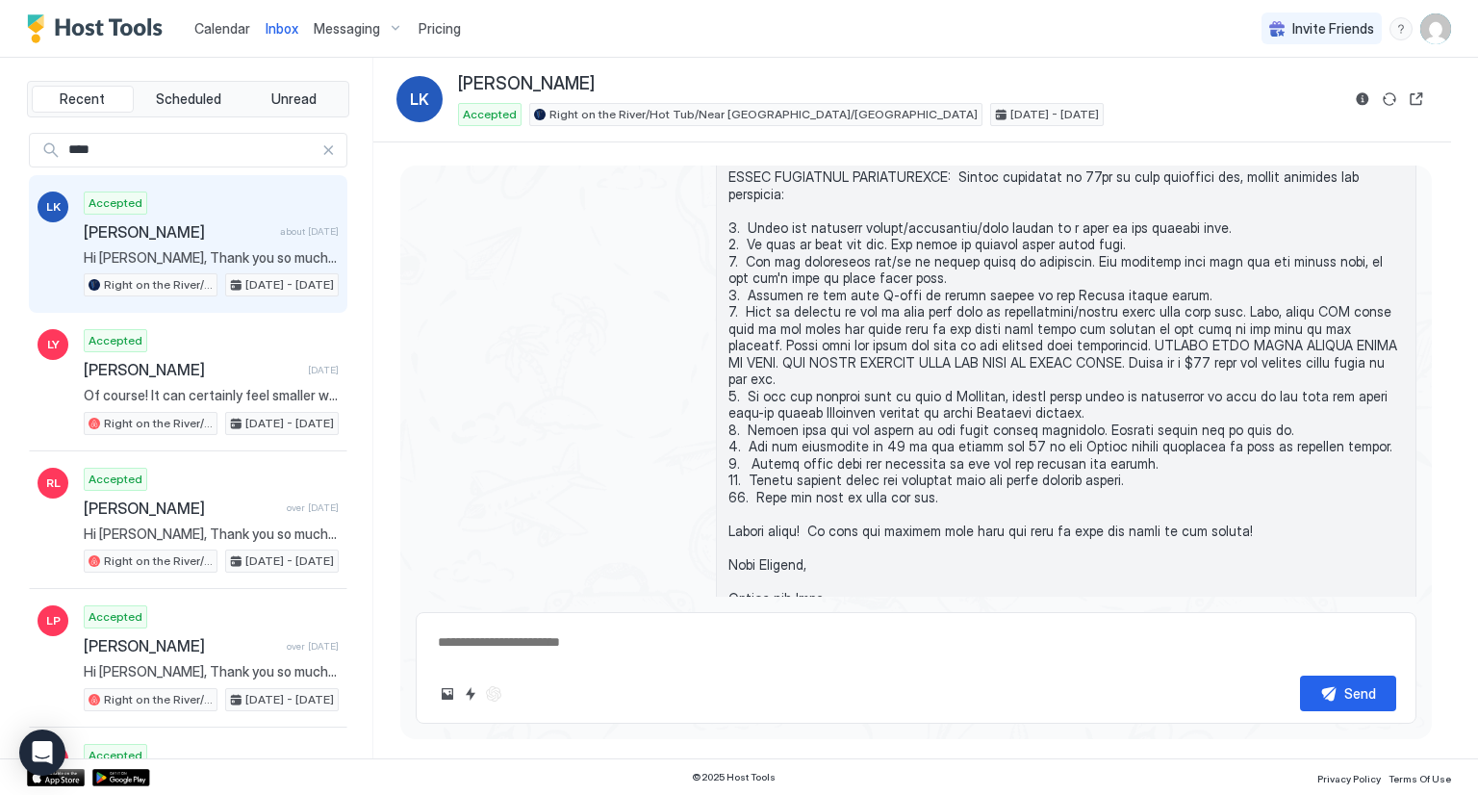
scroll to position [4702, 0]
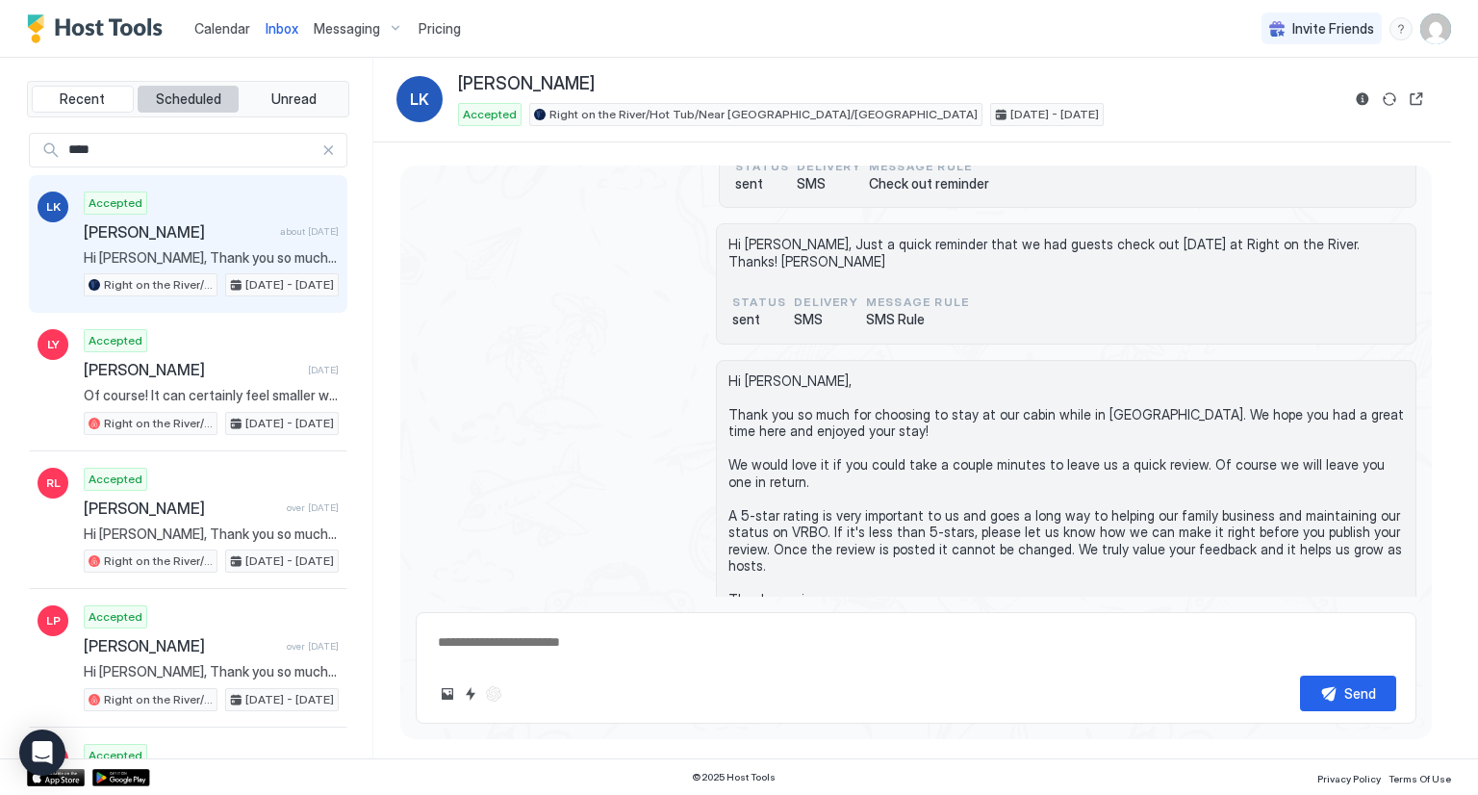
click at [173, 96] on span "Scheduled" at bounding box center [188, 98] width 65 height 17
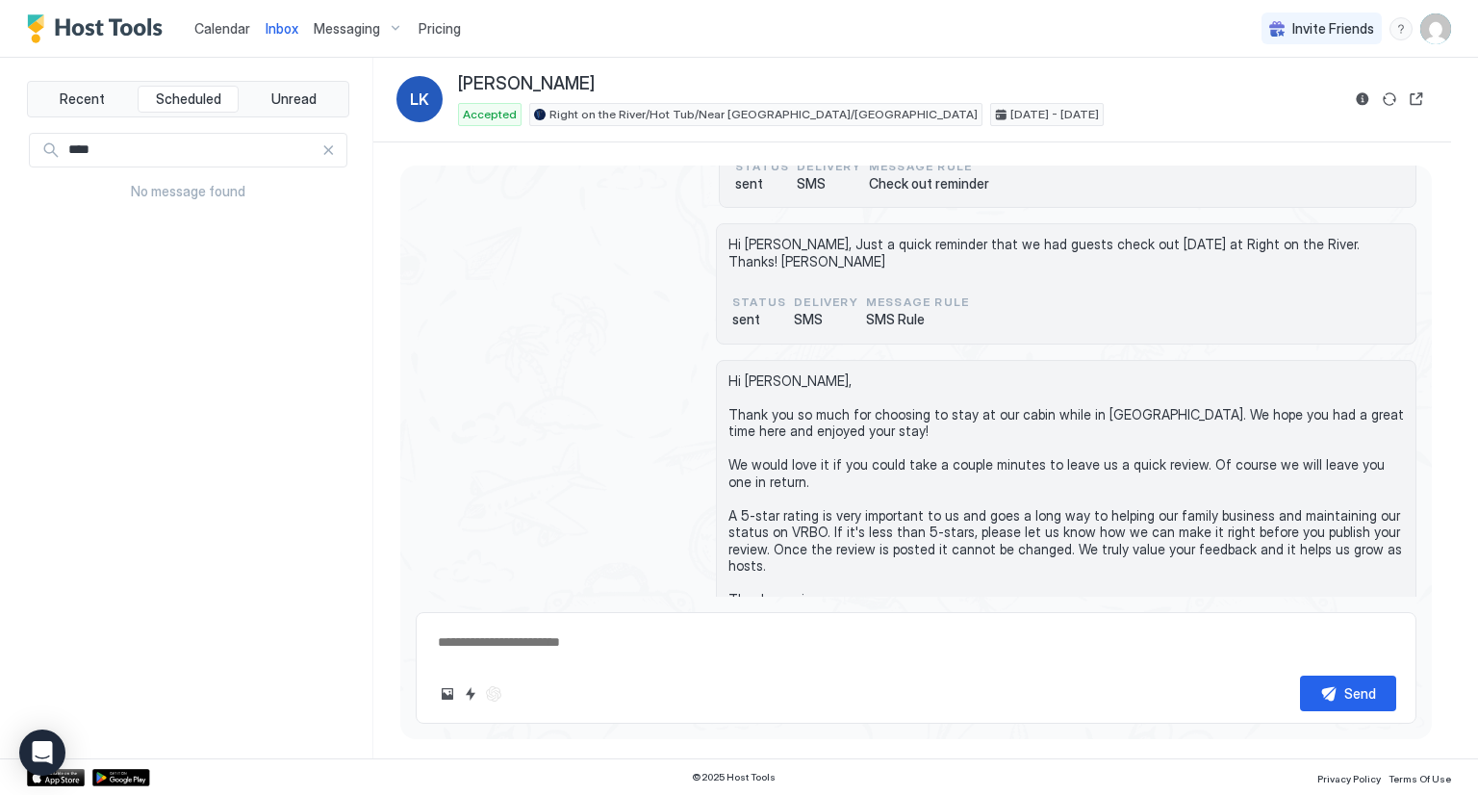
click at [331, 152] on div at bounding box center [327, 149] width 13 height 13
type textarea "*"
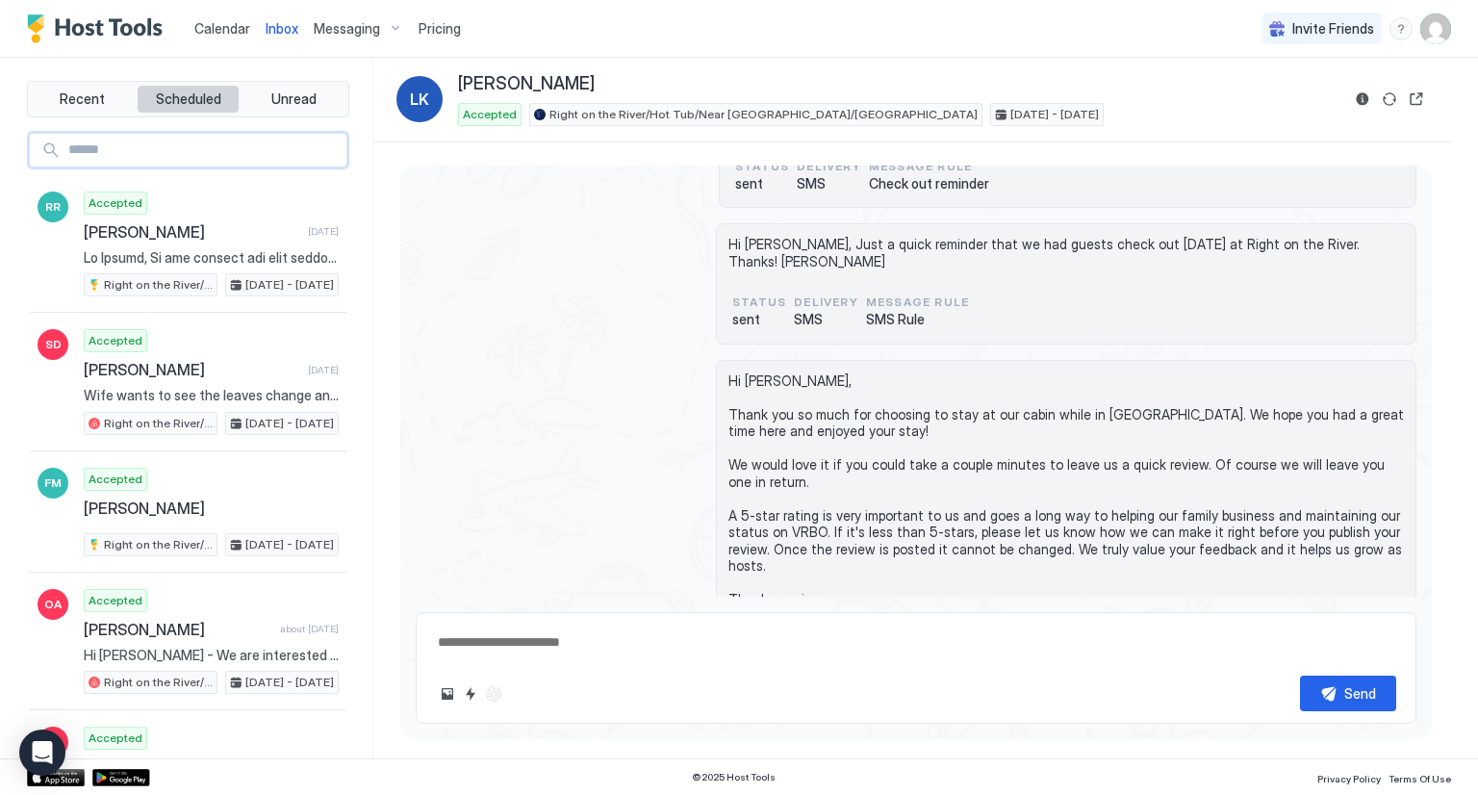
click at [183, 101] on span "Scheduled" at bounding box center [188, 98] width 65 height 17
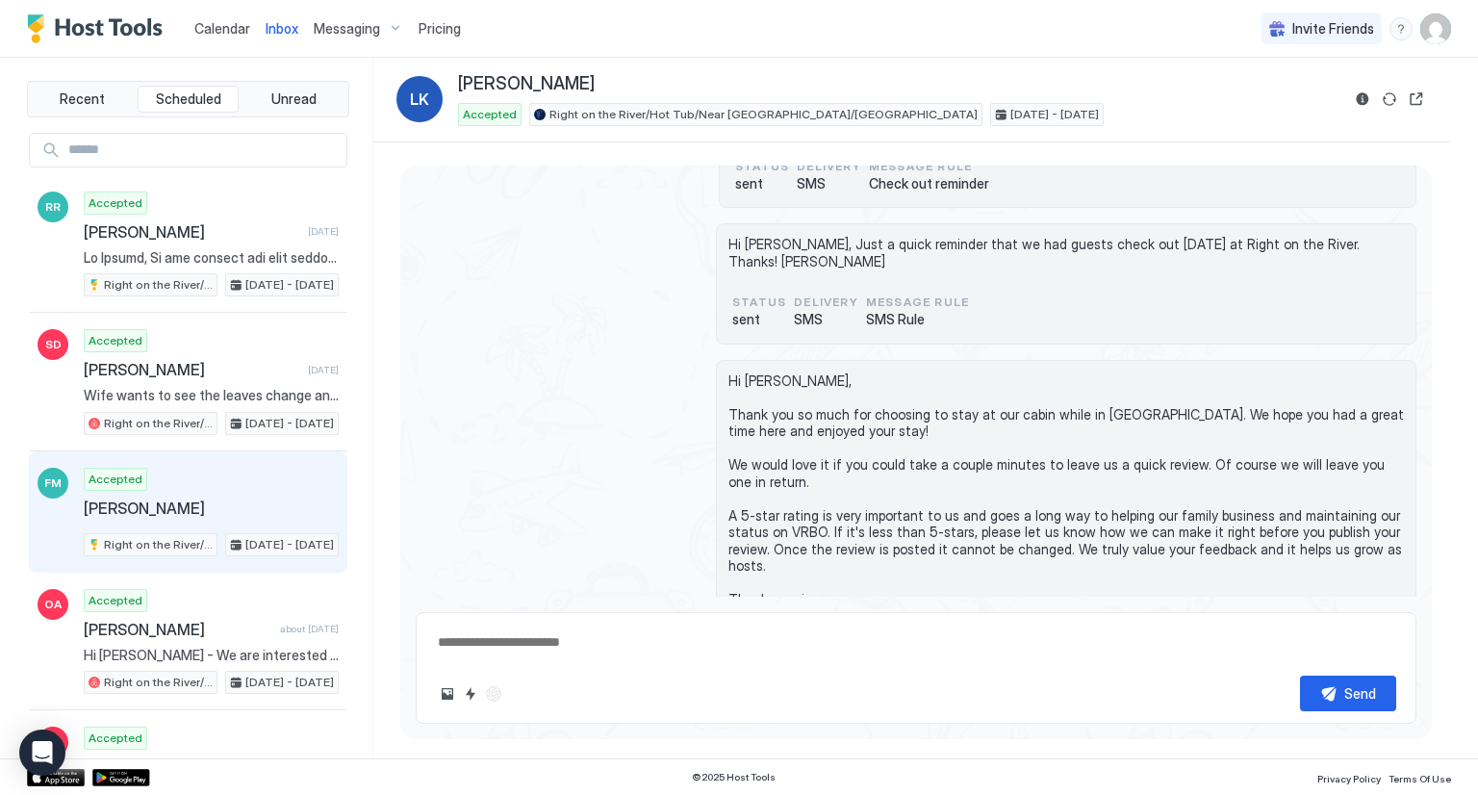
click at [216, 486] on div "Accepted [PERSON_NAME] Right on the River/Hot Tub/Near [GEOGRAPHIC_DATA]/[GEOGR…" at bounding box center [211, 512] width 255 height 89
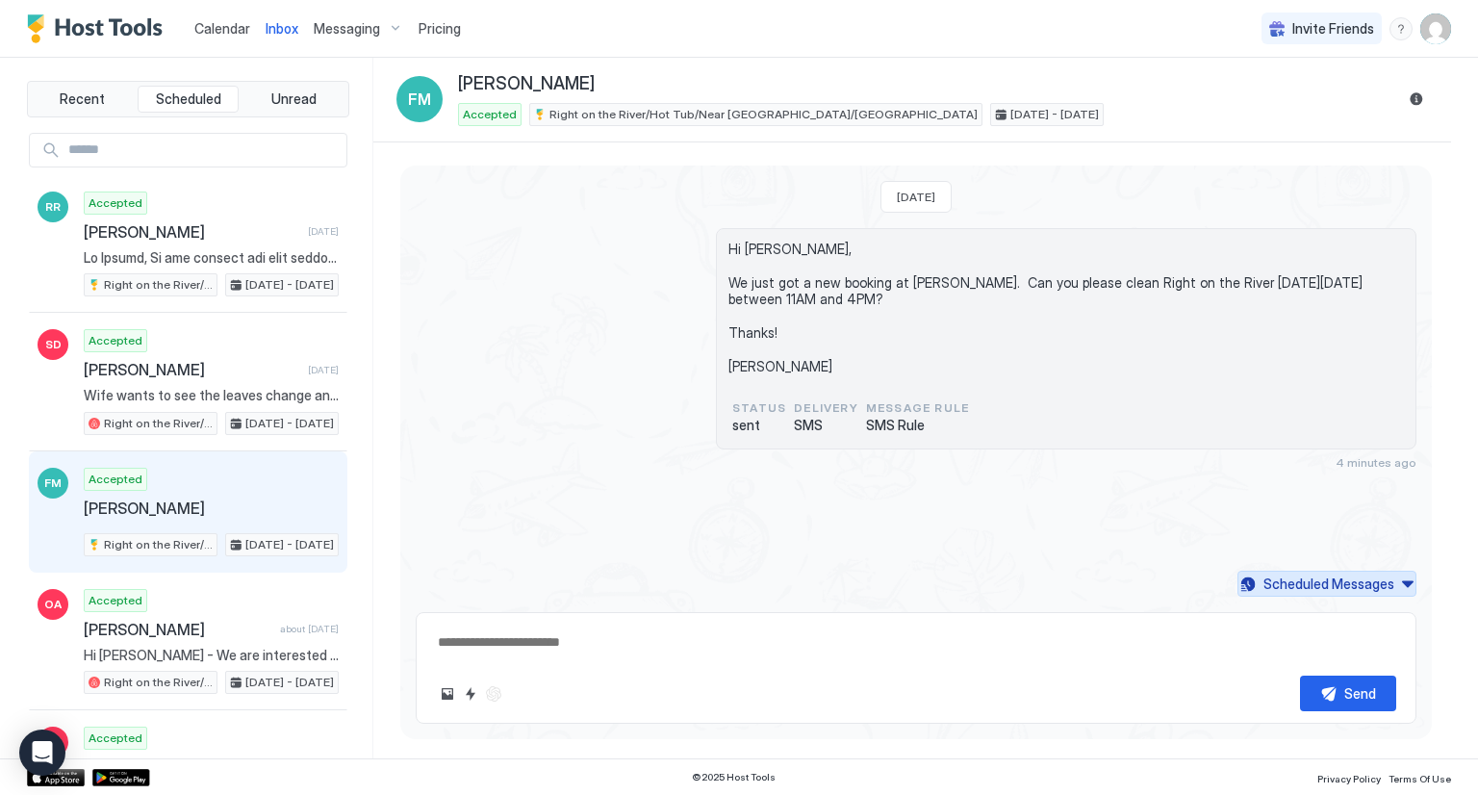
click at [1293, 581] on div "Scheduled Messages" at bounding box center [1328, 583] width 131 height 20
type textarea "*"
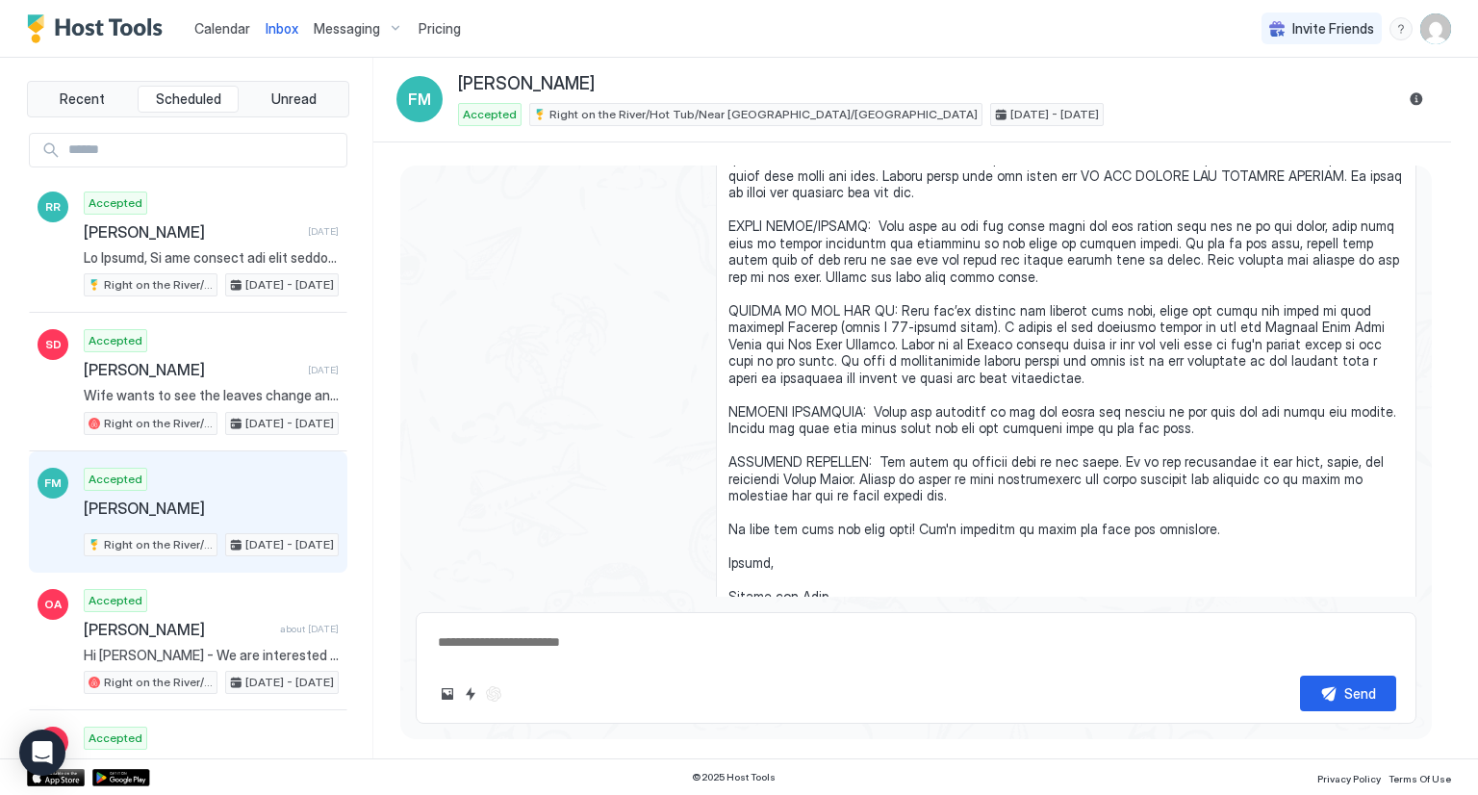
scroll to position [2727, 0]
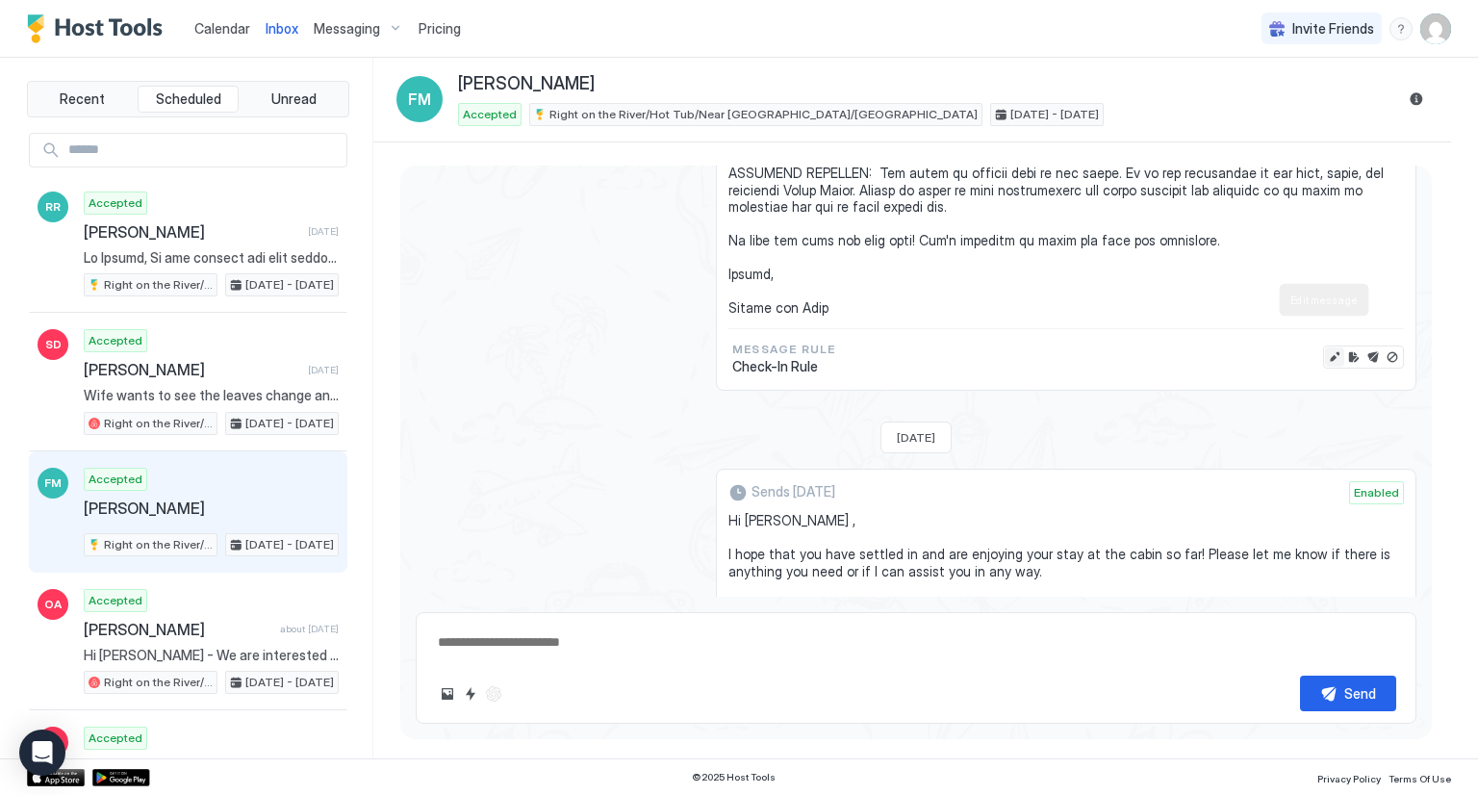
click at [1325, 347] on button "Edit message" at bounding box center [1334, 356] width 19 height 19
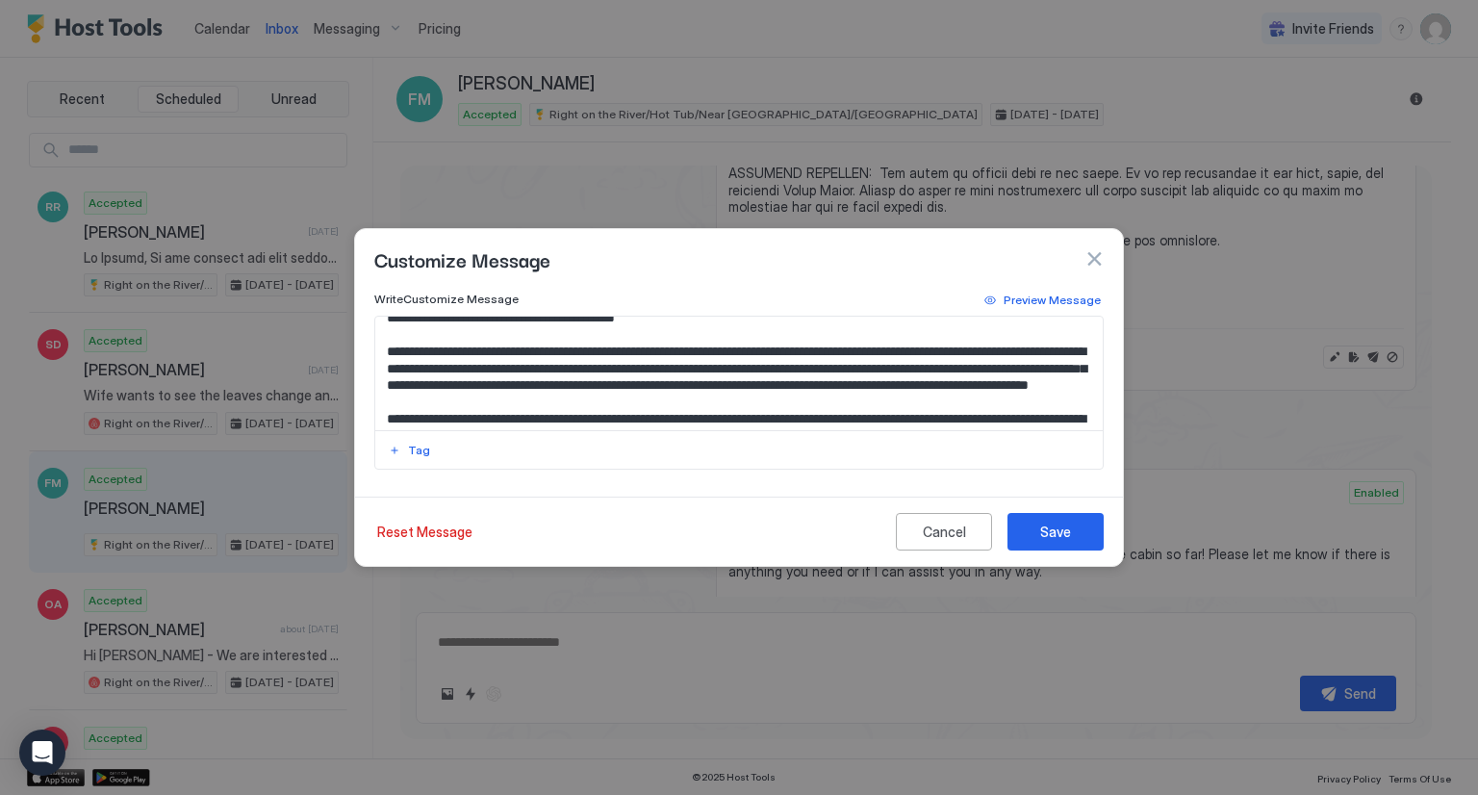
scroll to position [289, 0]
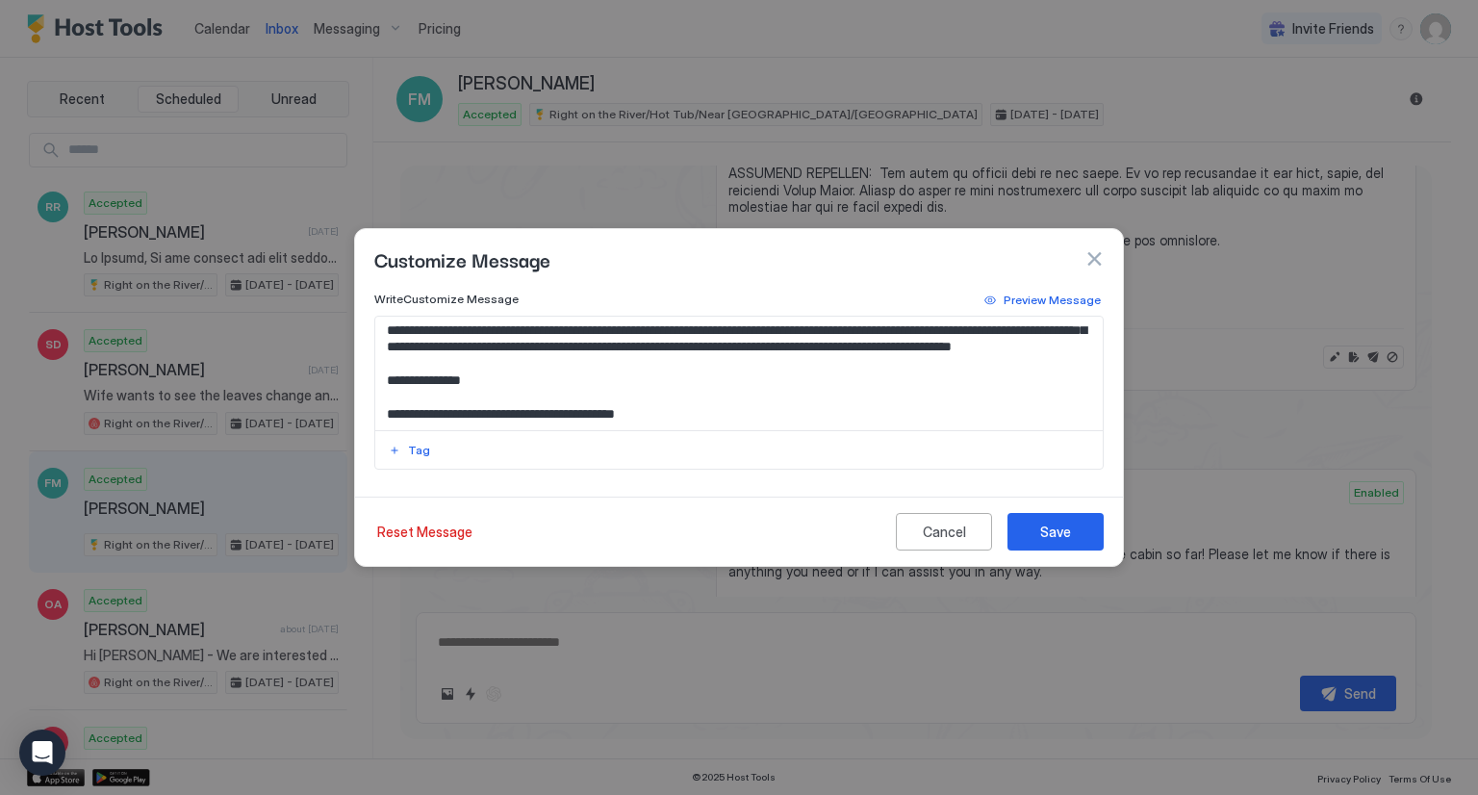
click at [975, 380] on textarea "Input Field" at bounding box center [739, 374] width 728 height 114
paste textarea "******"
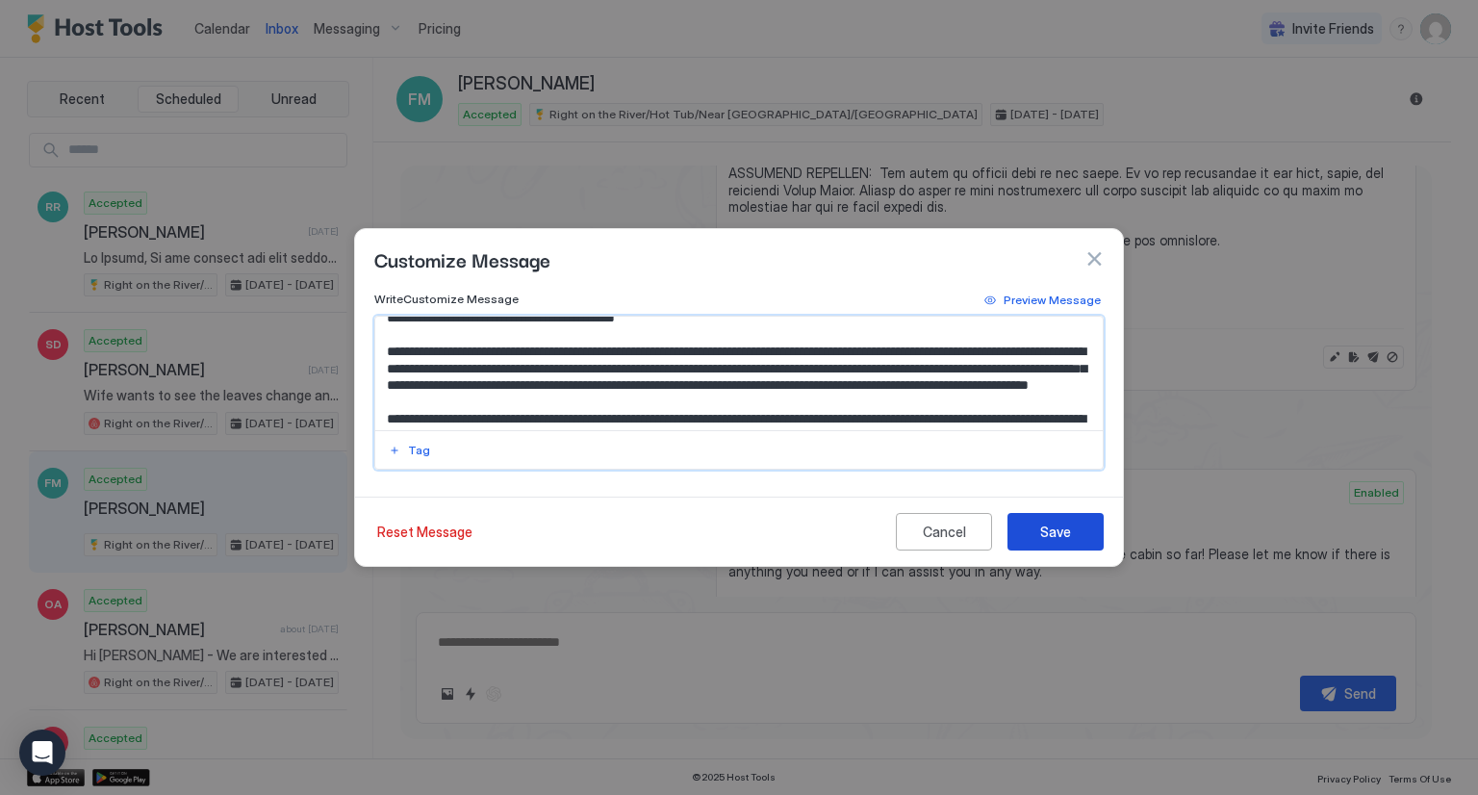
type textarea "**********"
click at [1050, 520] on button "Save" at bounding box center [1055, 532] width 96 height 38
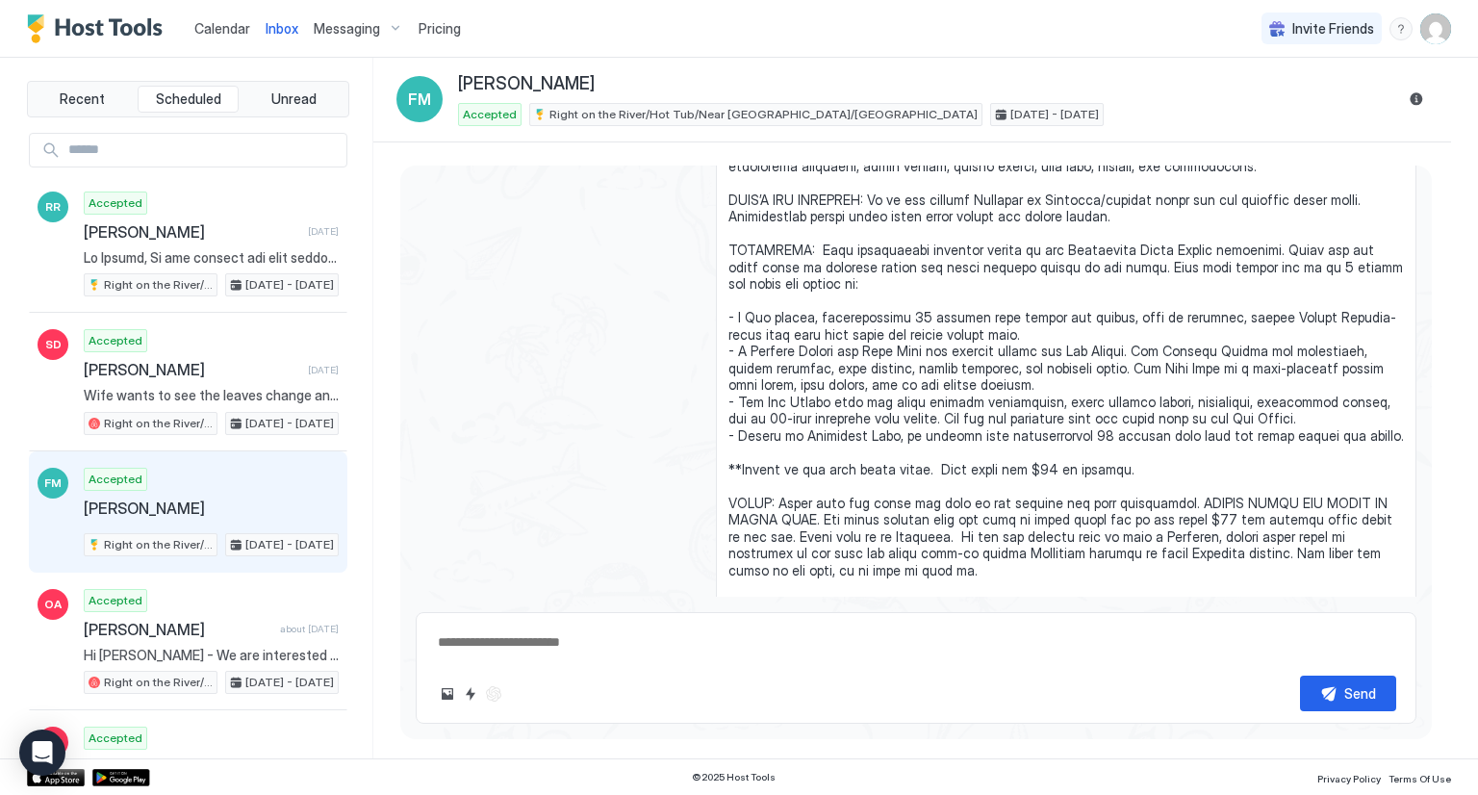
scroll to position [802, 0]
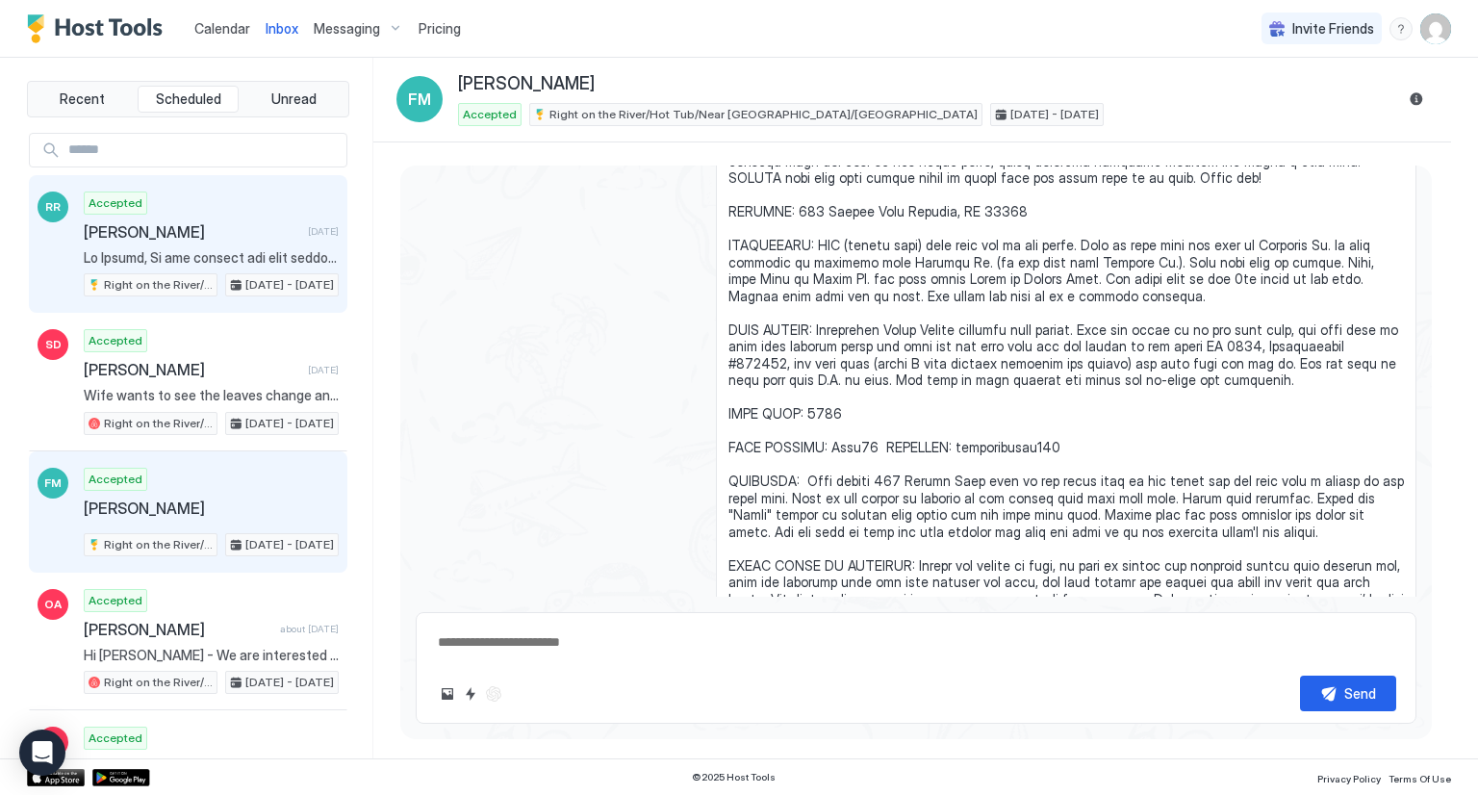
click at [188, 201] on div "Accepted [PERSON_NAME] [DATE] Right on the River/Hot Tub/Near [GEOGRAPHIC_DATA]…" at bounding box center [211, 244] width 255 height 106
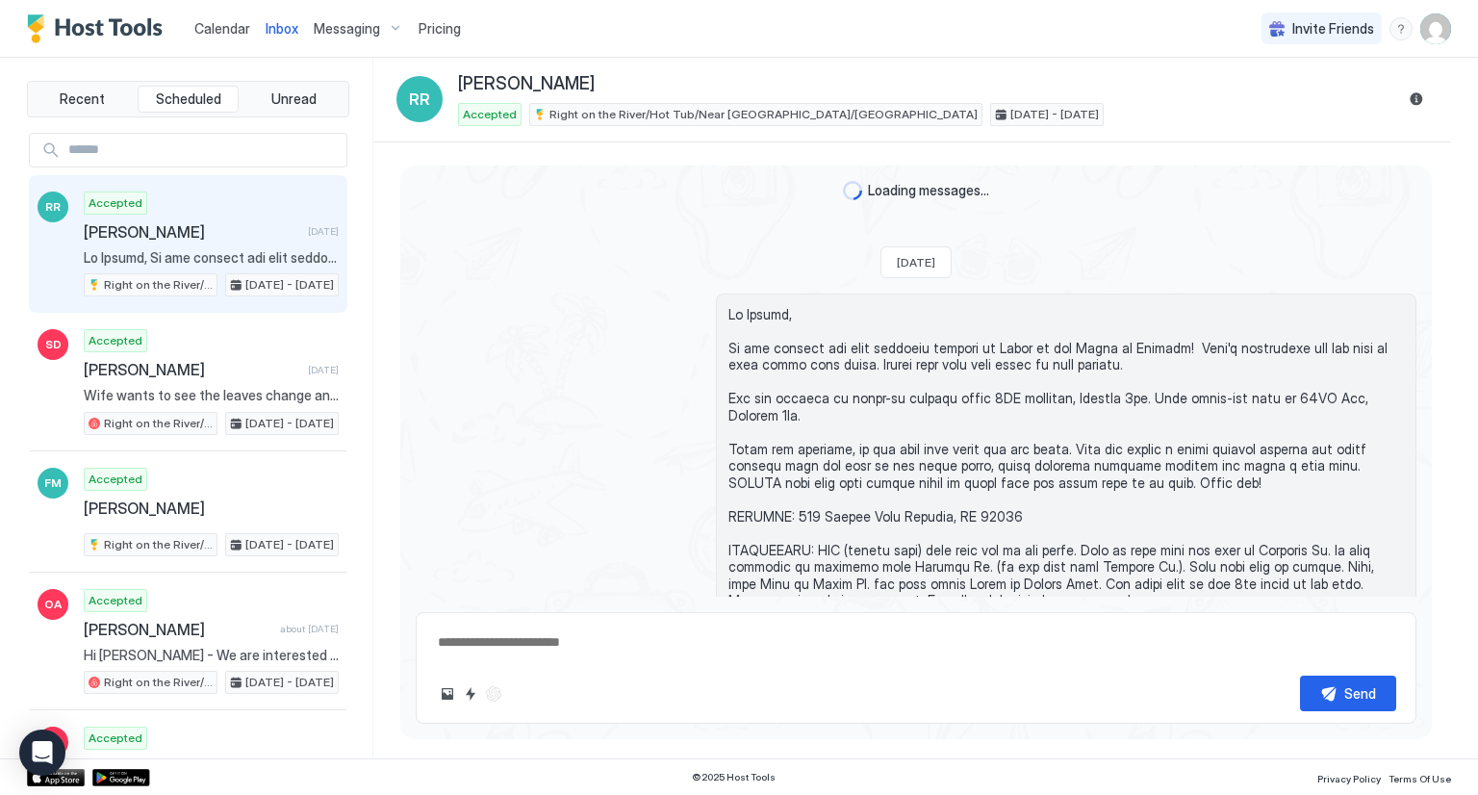
scroll to position [2000, 0]
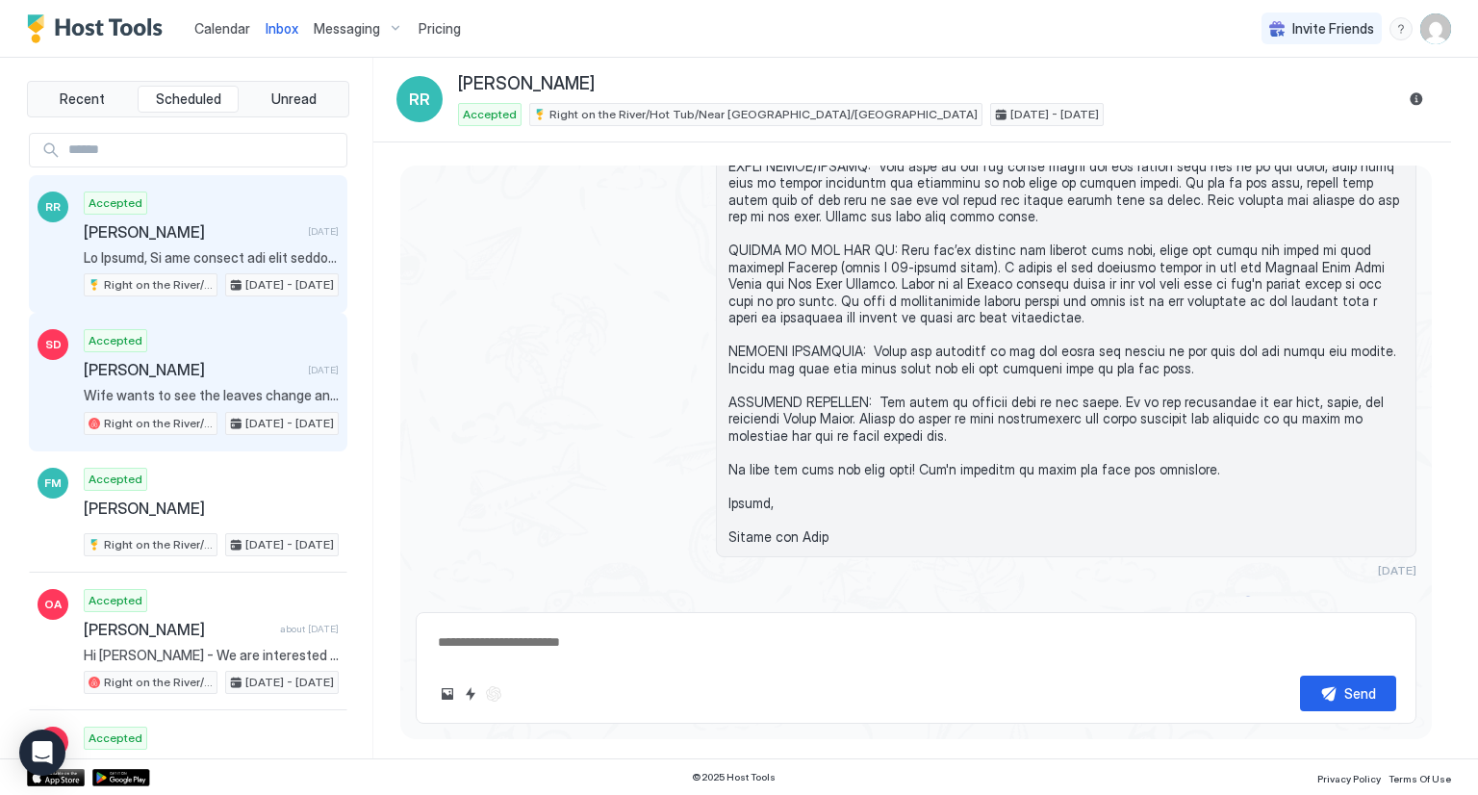
click at [200, 371] on span "[PERSON_NAME]" at bounding box center [192, 369] width 216 height 19
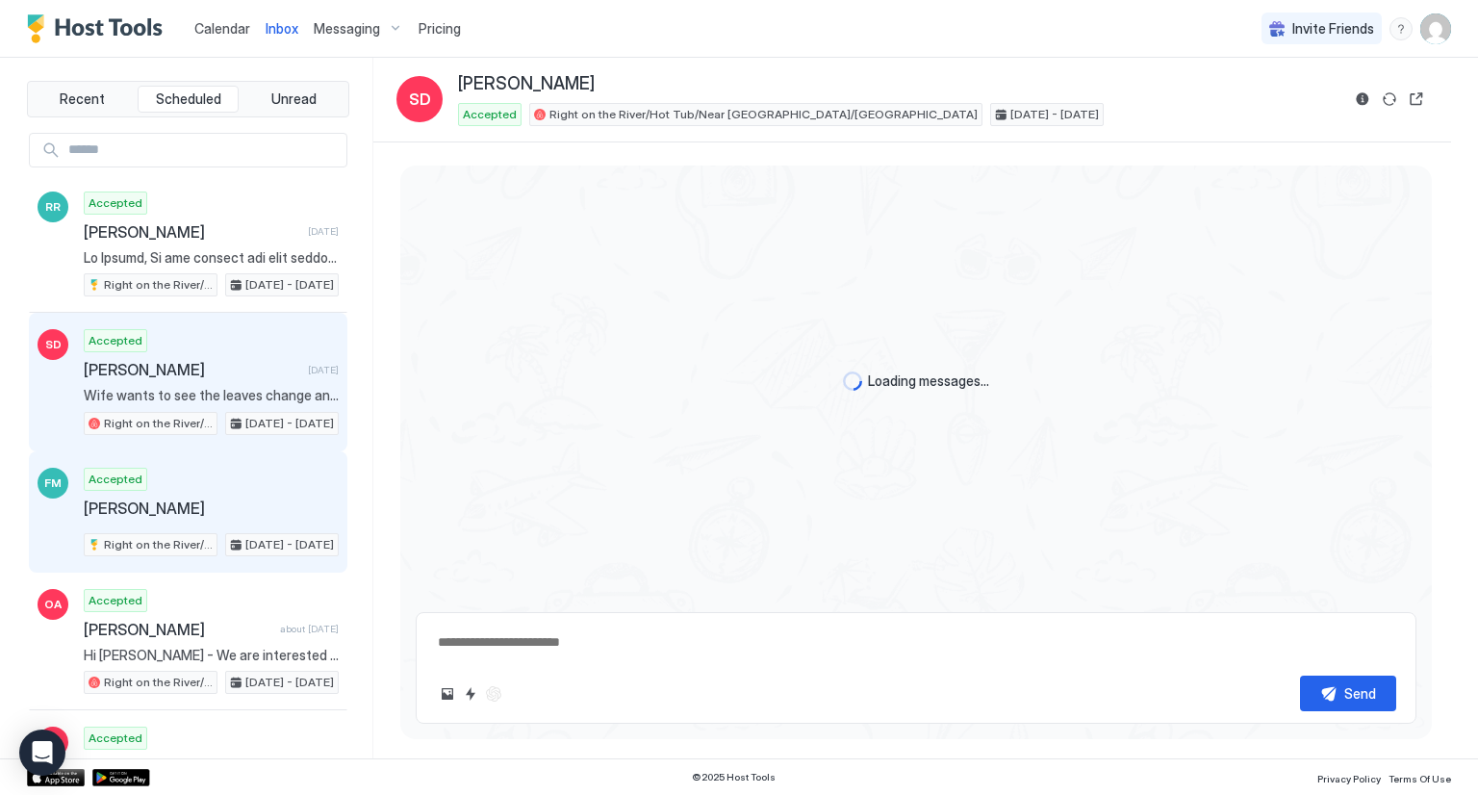
scroll to position [502, 0]
click at [177, 486] on div "Accepted [PERSON_NAME] Right on the River/Hot Tub/Near [GEOGRAPHIC_DATA]/[GEOGR…" at bounding box center [211, 512] width 255 height 89
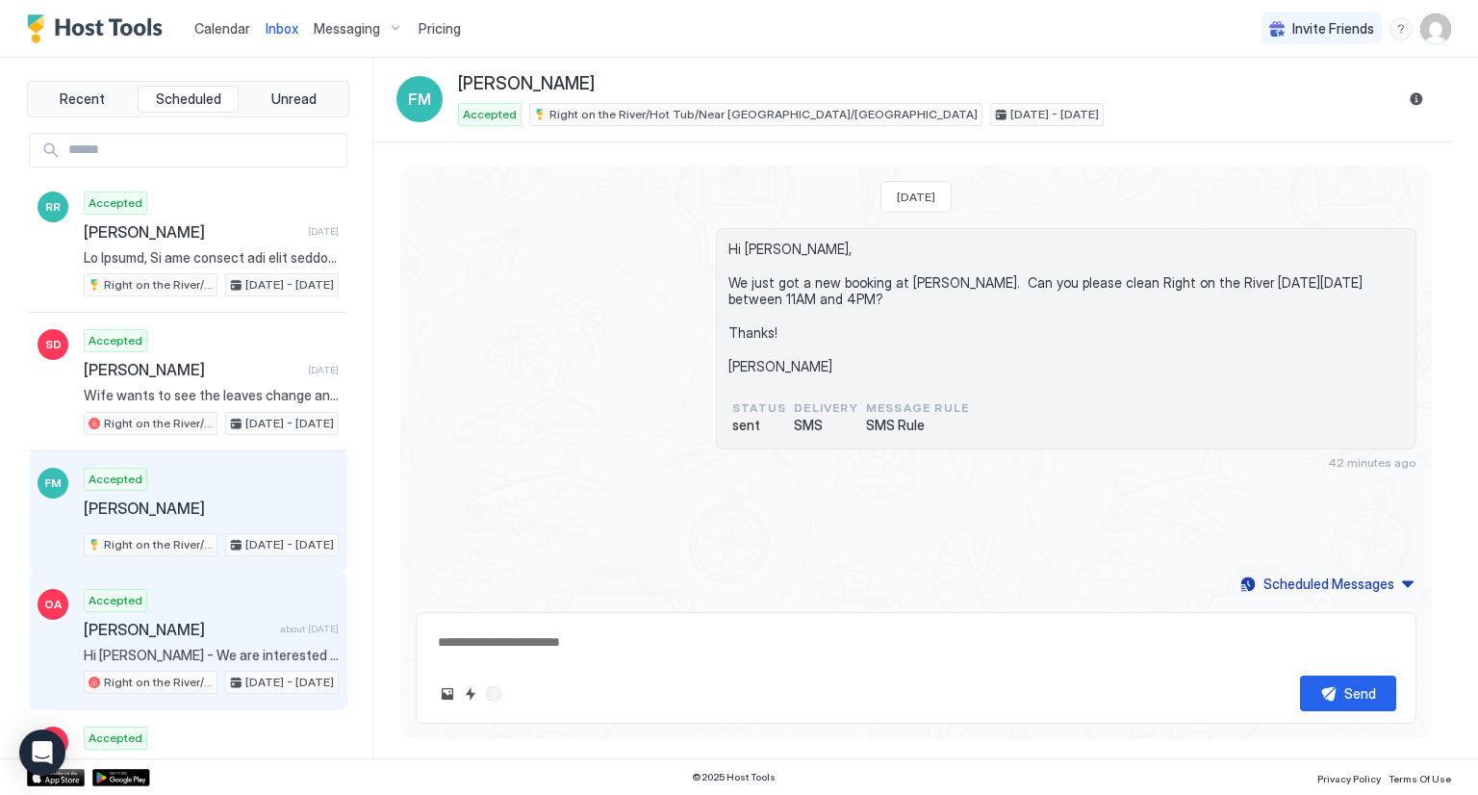
click at [209, 620] on span "[PERSON_NAME]" at bounding box center [178, 629] width 189 height 19
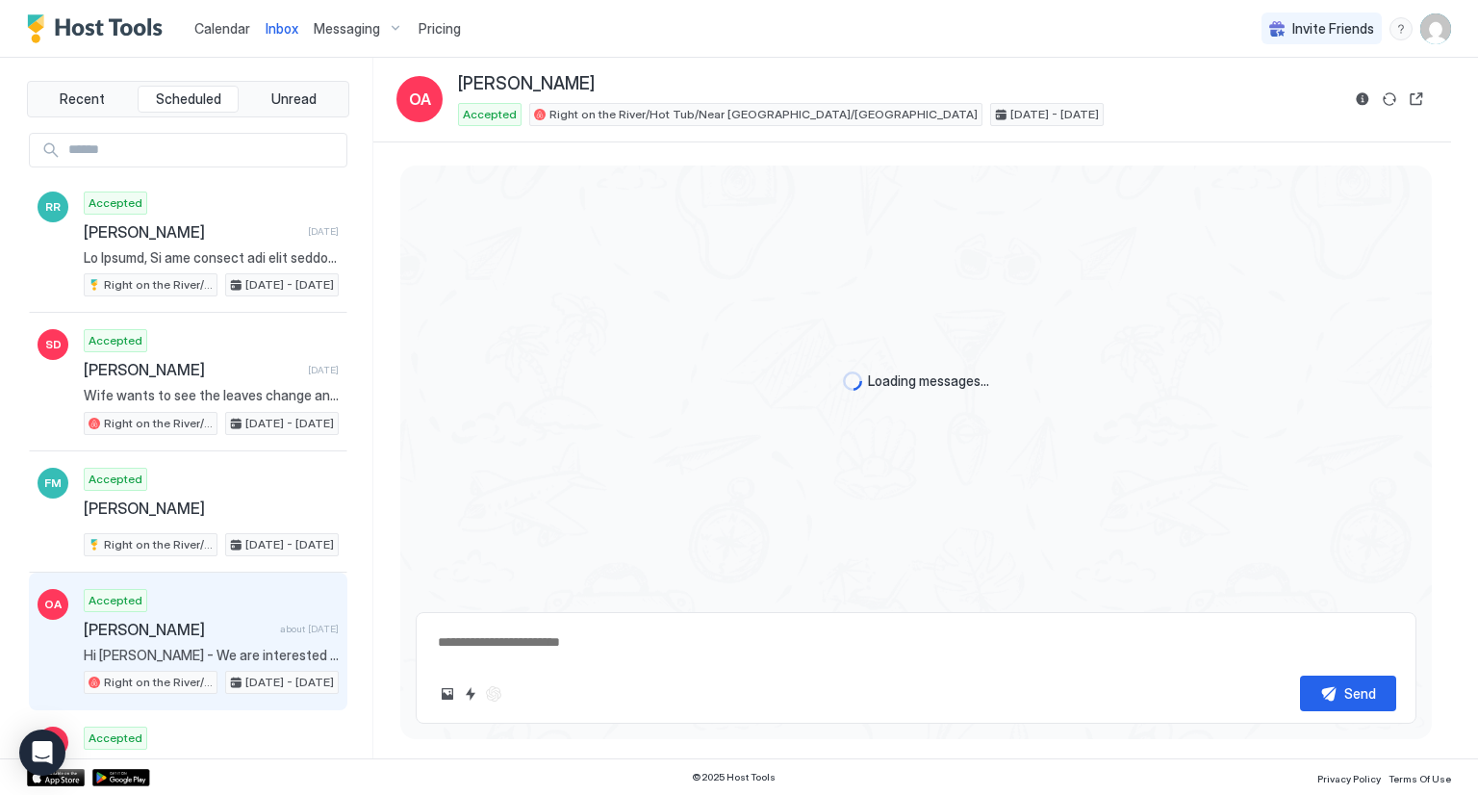
type textarea "*"
